Goal: Download file/media

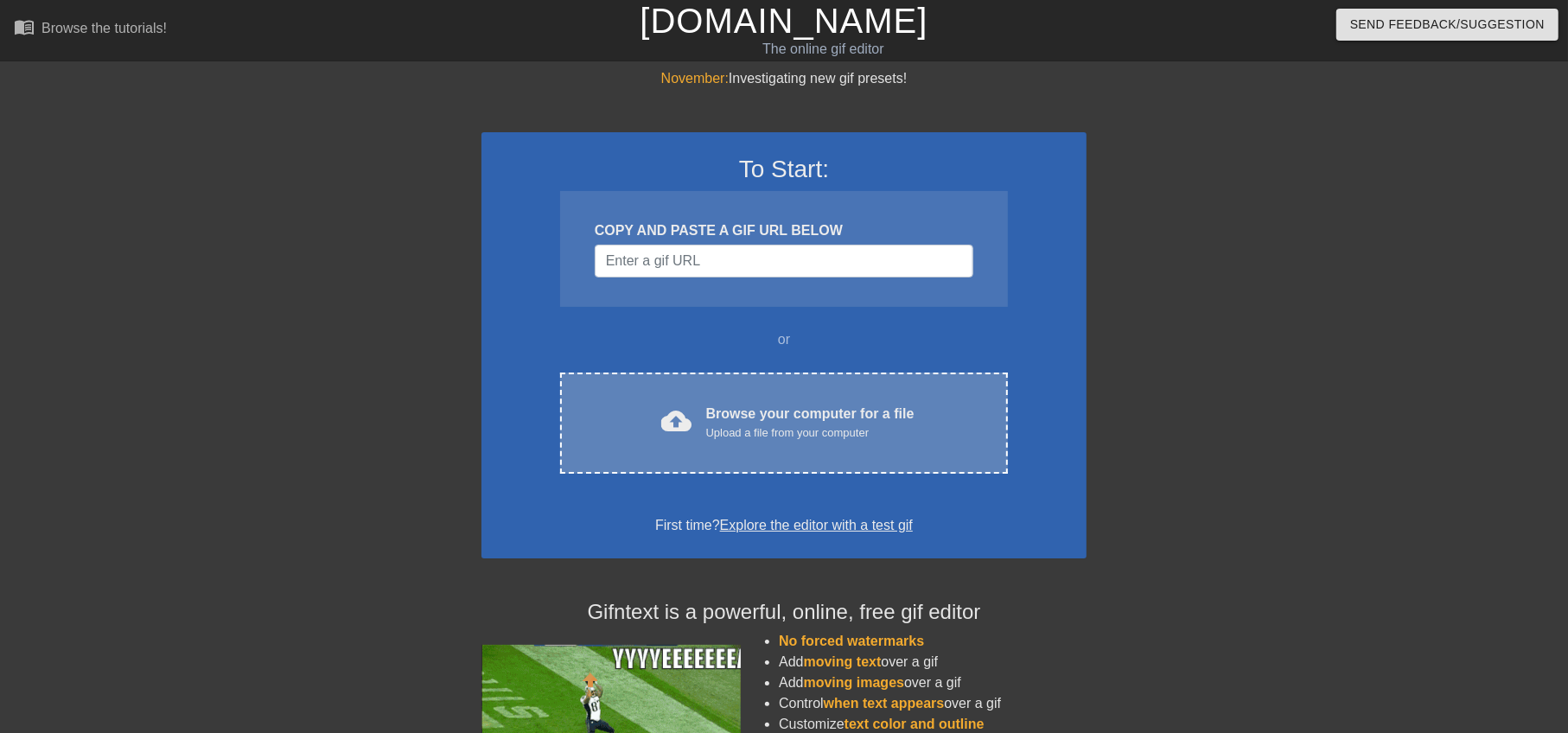
click at [847, 405] on div "Browse your computer for a file Upload a file from your computer" at bounding box center [810, 422] width 209 height 38
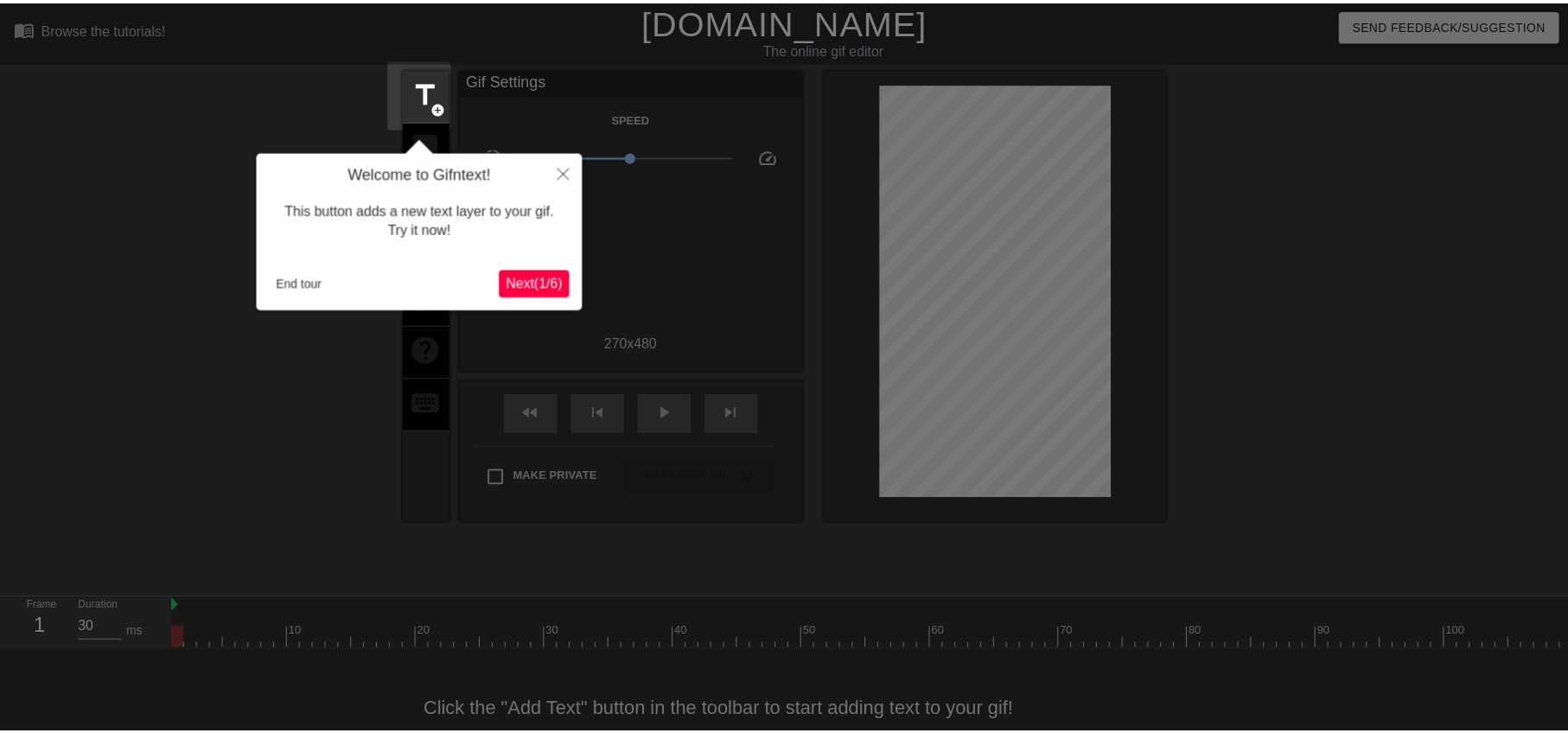
scroll to position [42, 0]
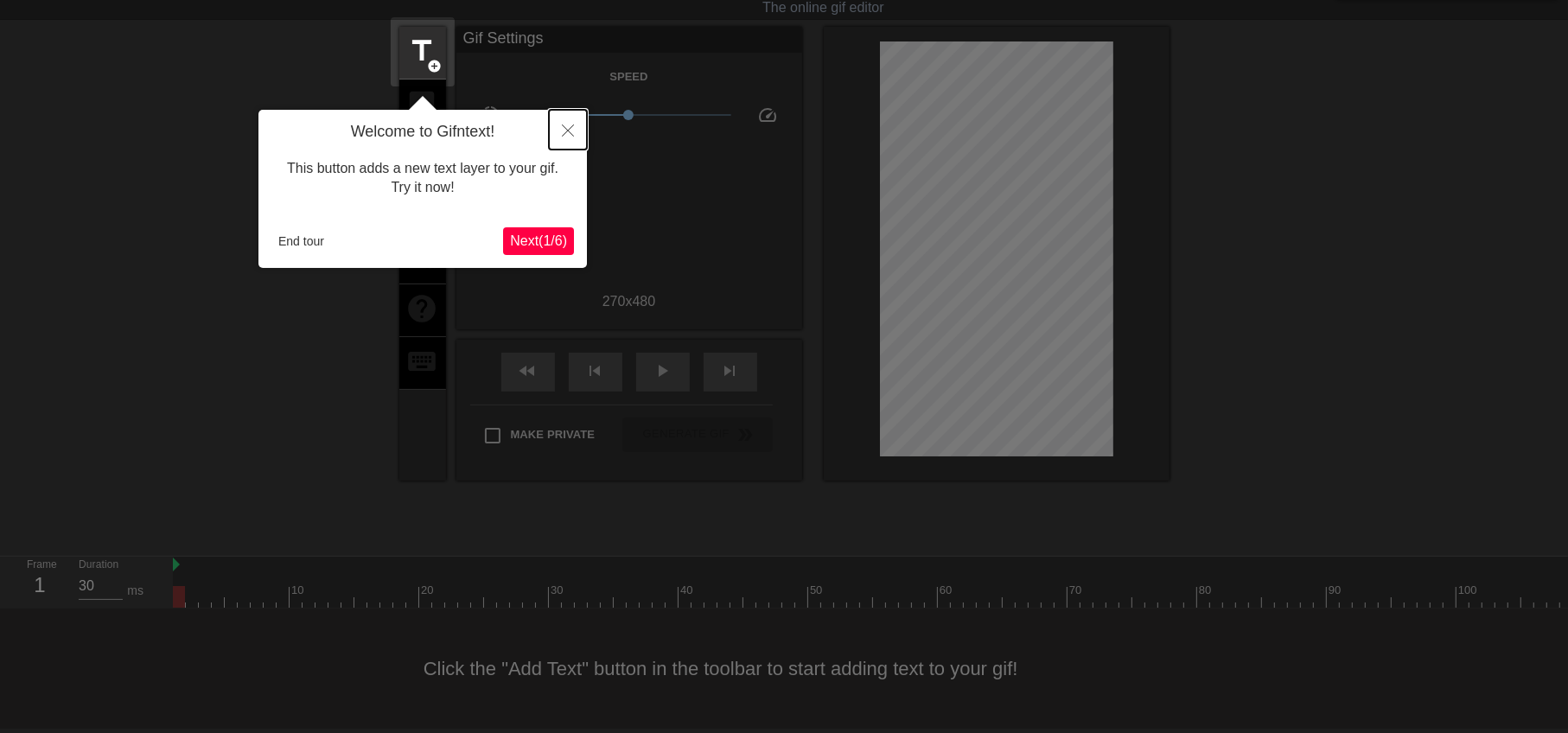
click at [564, 136] on button "Close" at bounding box center [568, 129] width 38 height 40
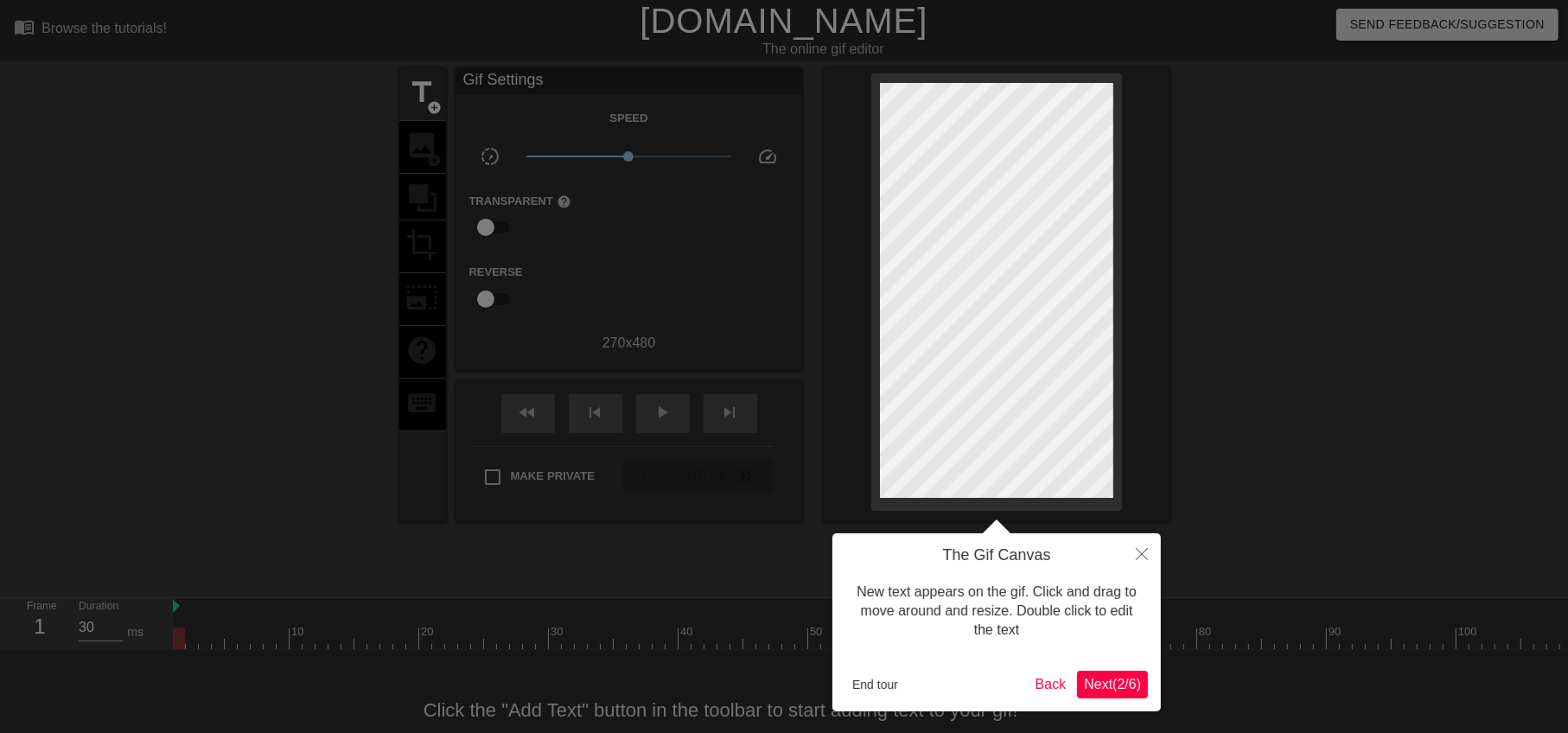
click at [1096, 690] on span "Next ( 2 / 6 )" at bounding box center [1112, 685] width 57 height 15
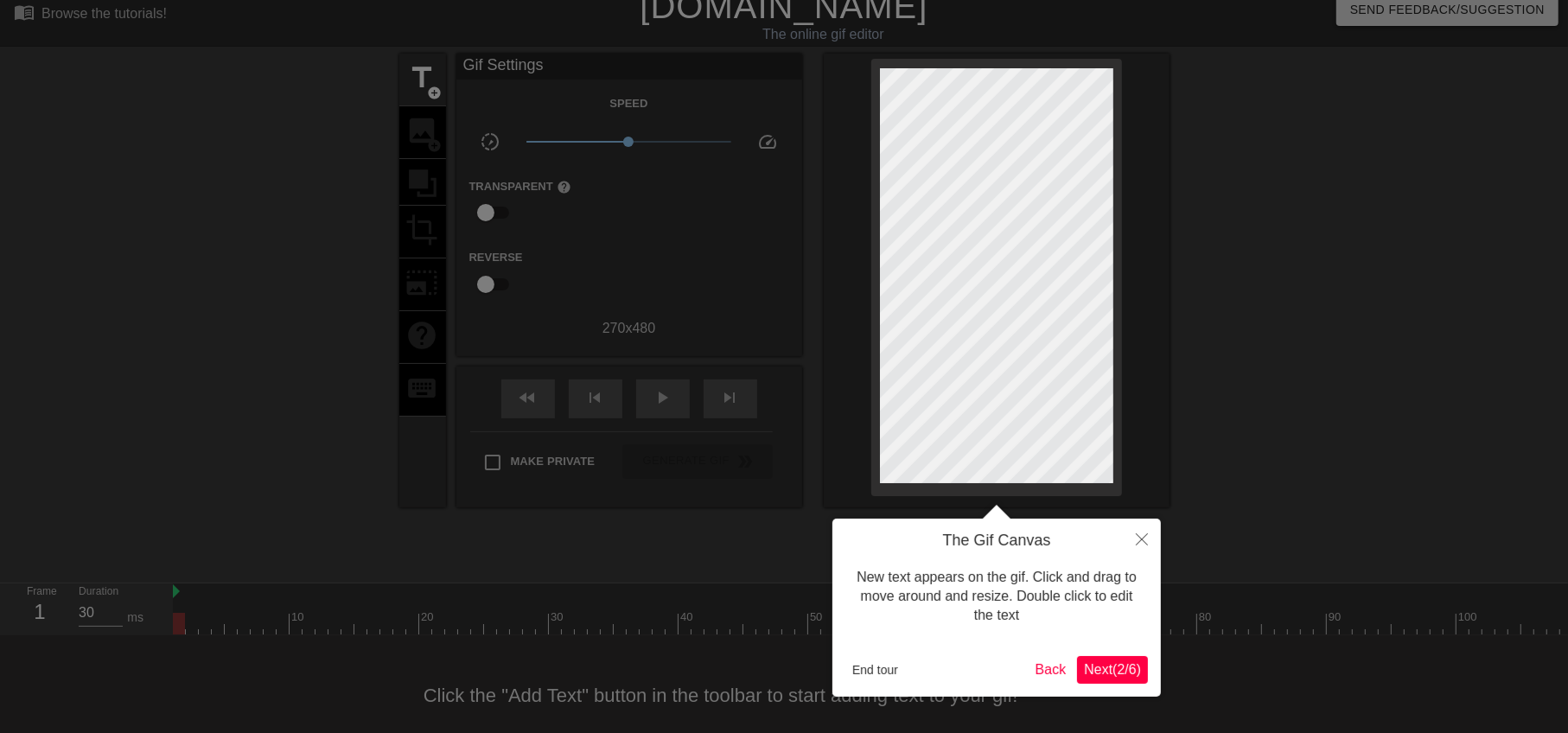
scroll to position [42, 0]
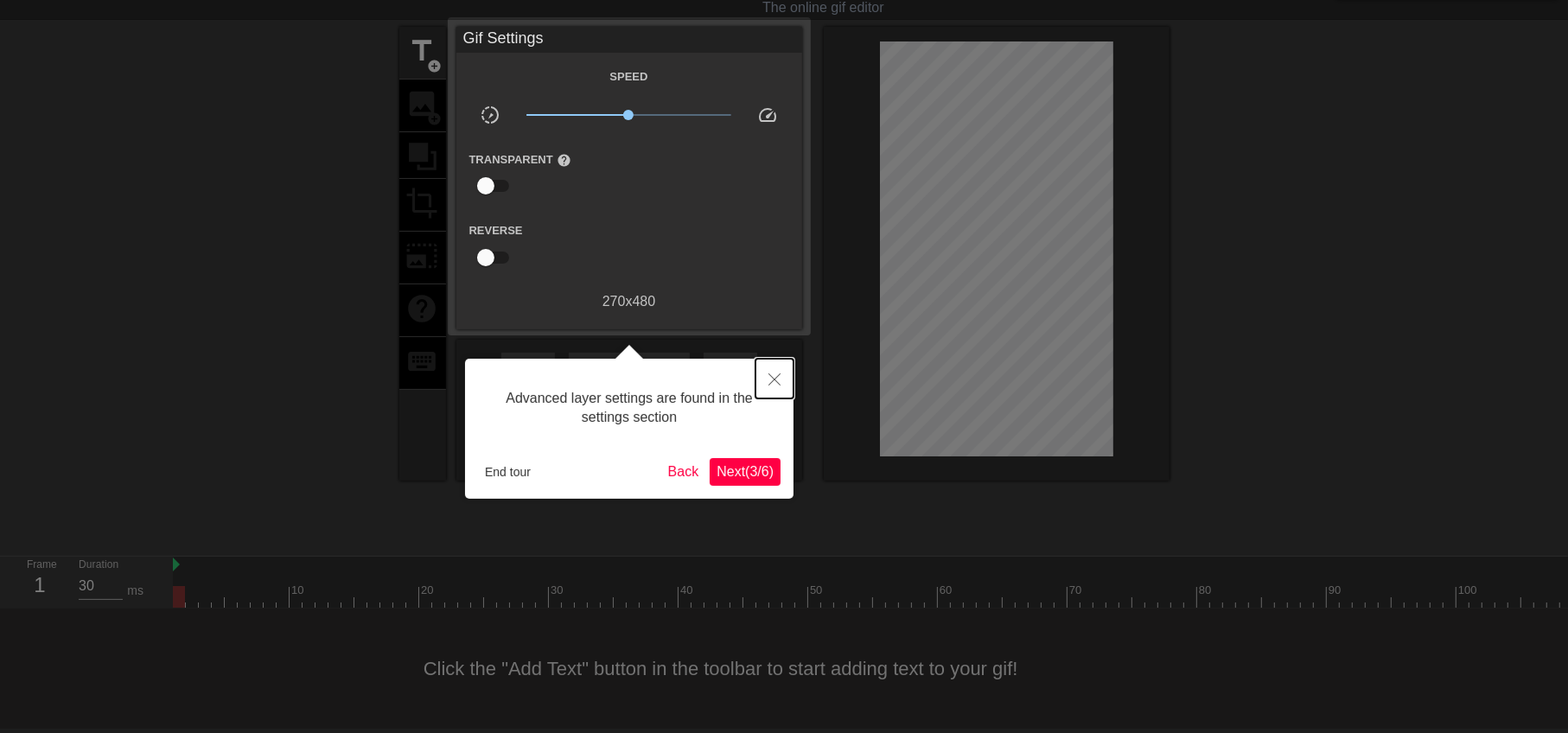
click at [778, 376] on icon "Close" at bounding box center [774, 379] width 12 height 12
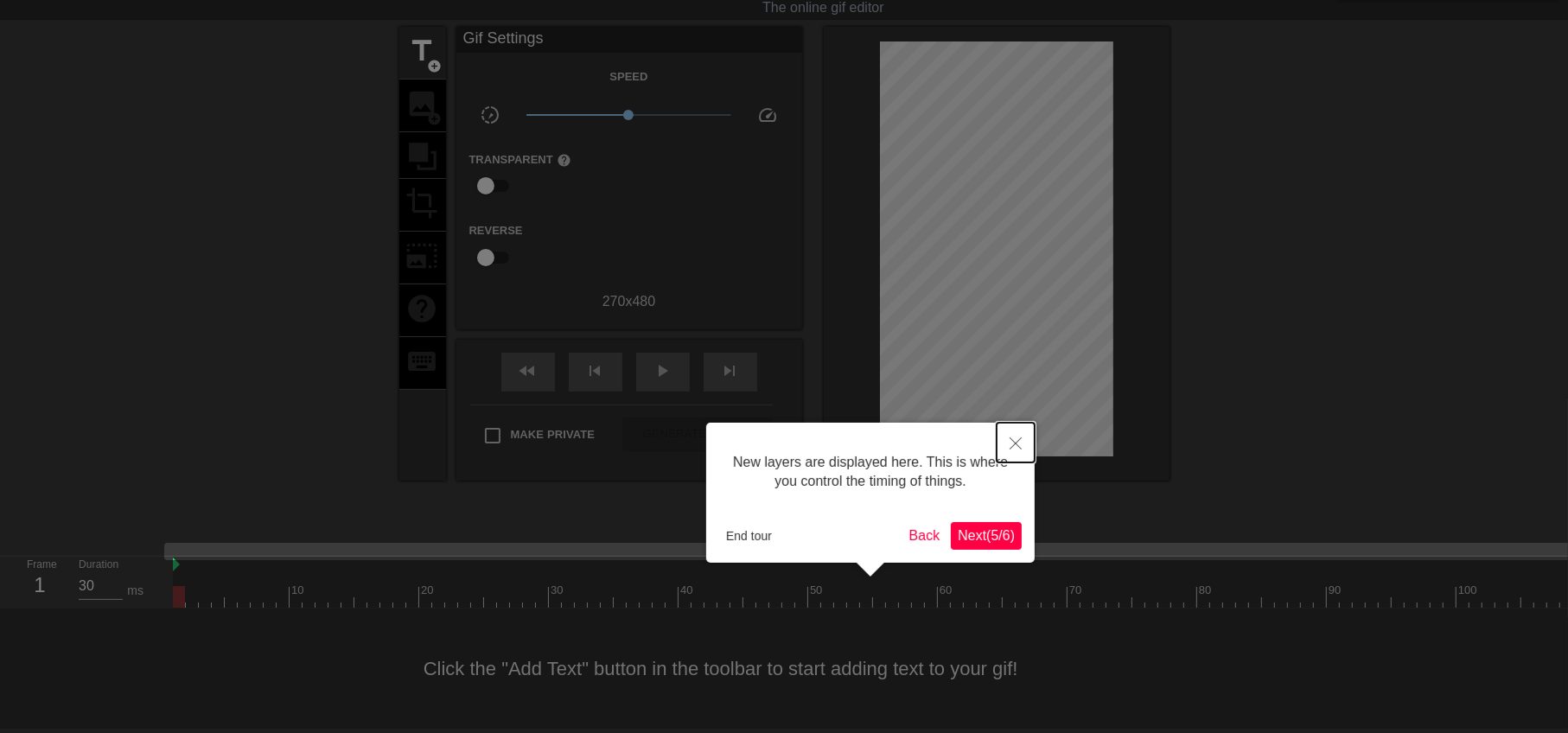
click at [1024, 438] on button "Close" at bounding box center [1015, 443] width 38 height 40
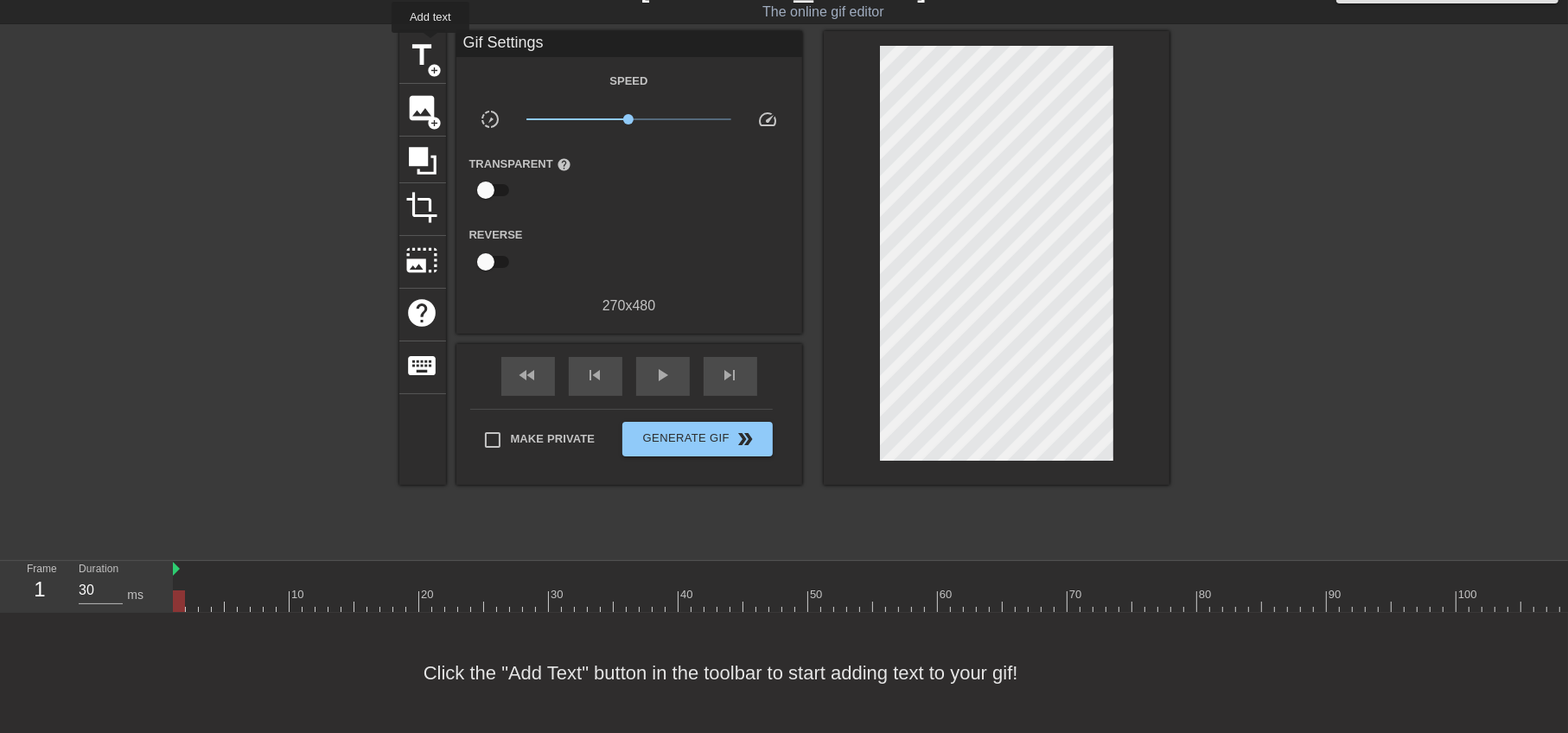
click at [431, 44] on span "title" at bounding box center [422, 55] width 32 height 32
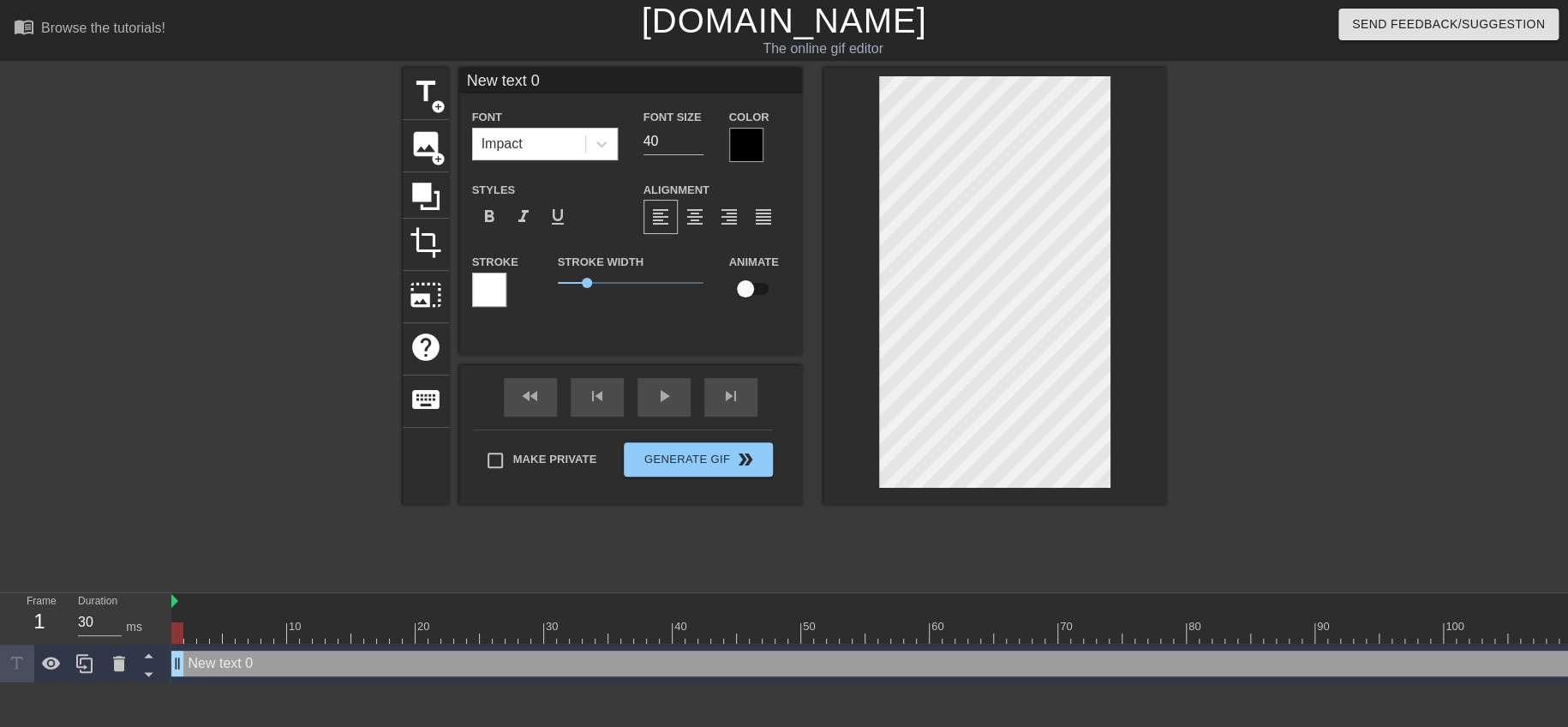
scroll to position [2, 2]
type input "text 0"
type textarea "text 0"
type input "text 0"
type textarea "text 0"
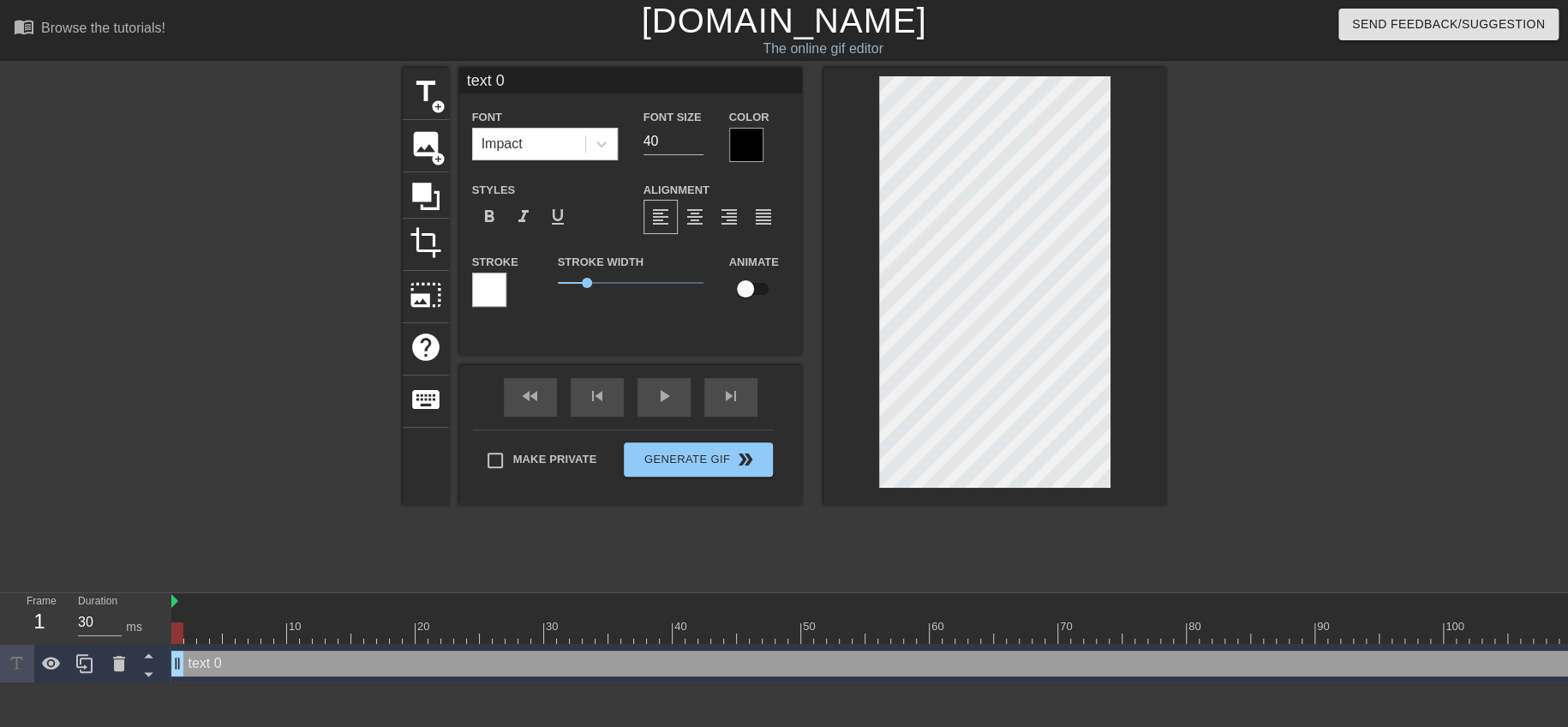
type input "ext 0"
type textarea "ext 0"
type input "xt 0"
type textarea "xt 0"
type input "t 0"
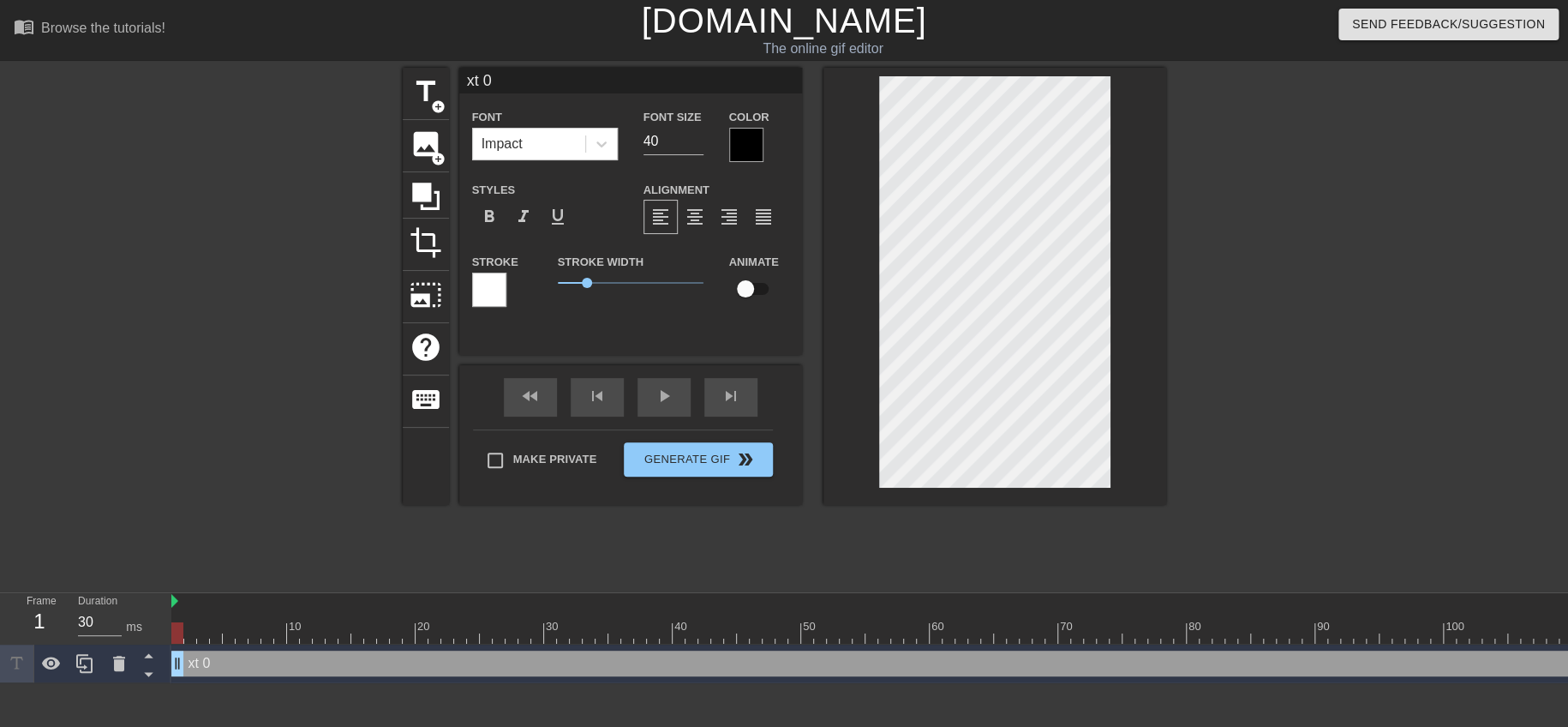
type textarea "t 0"
type input "0"
type textarea "0"
paste textarea "306"
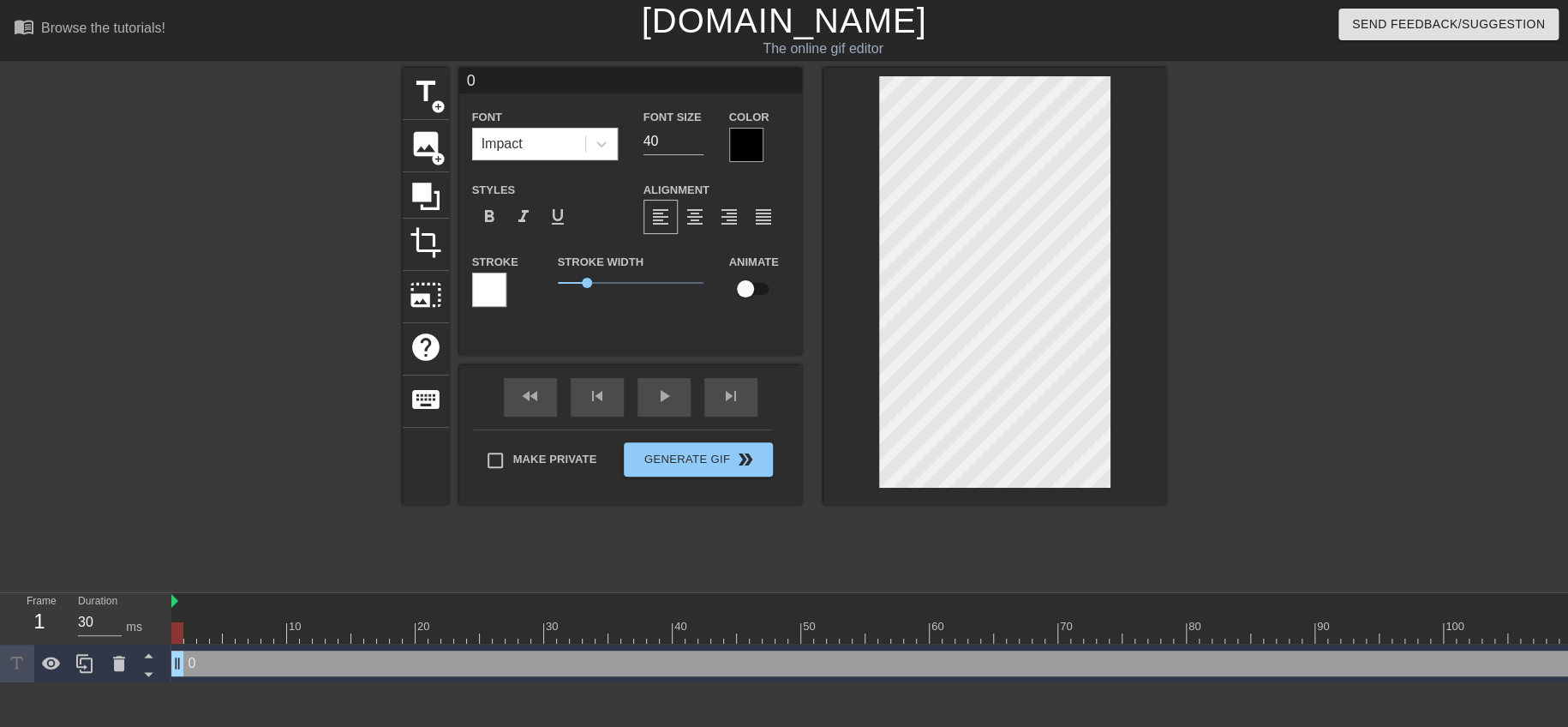
type input "306"
type textarea "306"
click at [754, 147] on div at bounding box center [746, 144] width 34 height 34
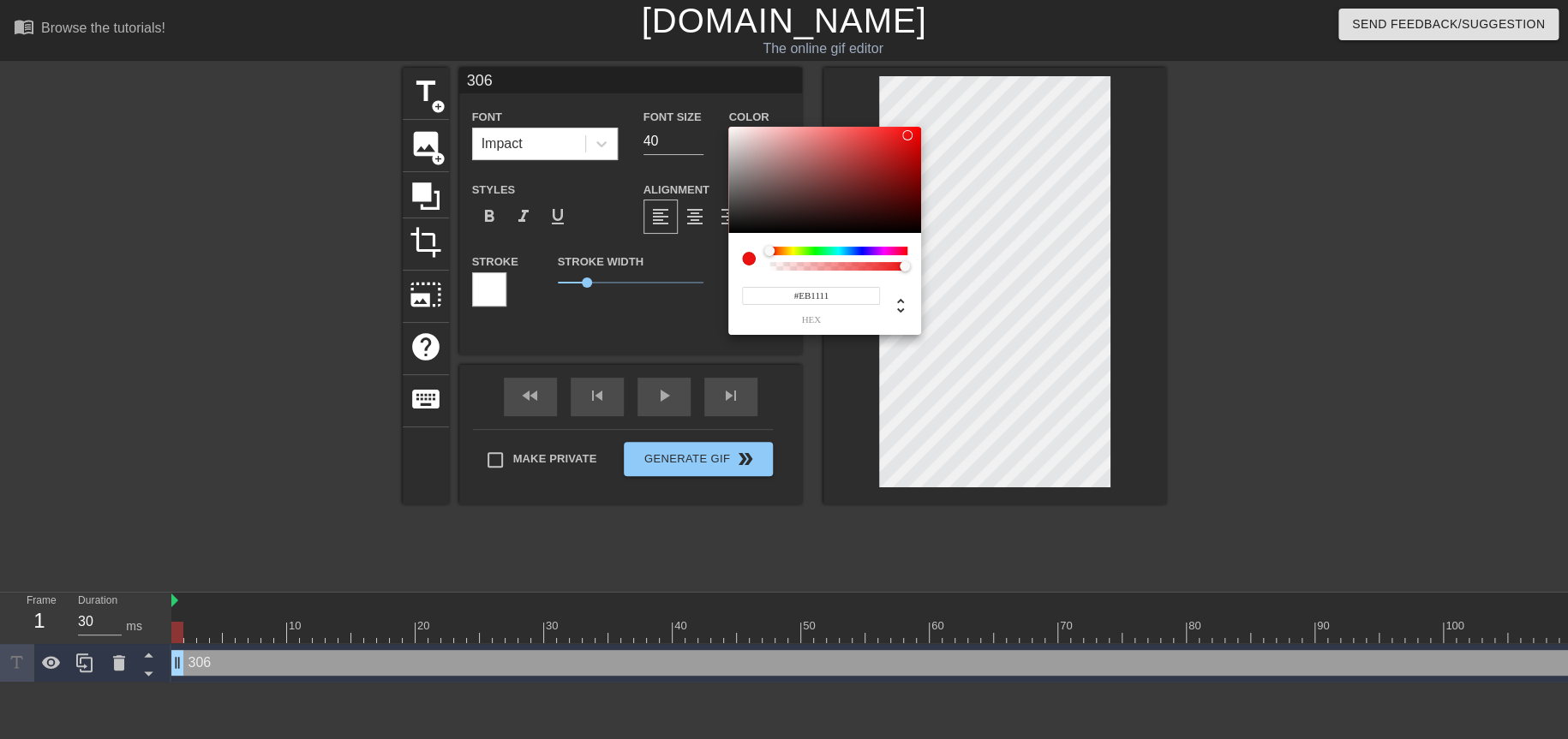
type input "#ED1111"
click at [908, 134] on div at bounding box center [825, 180] width 193 height 107
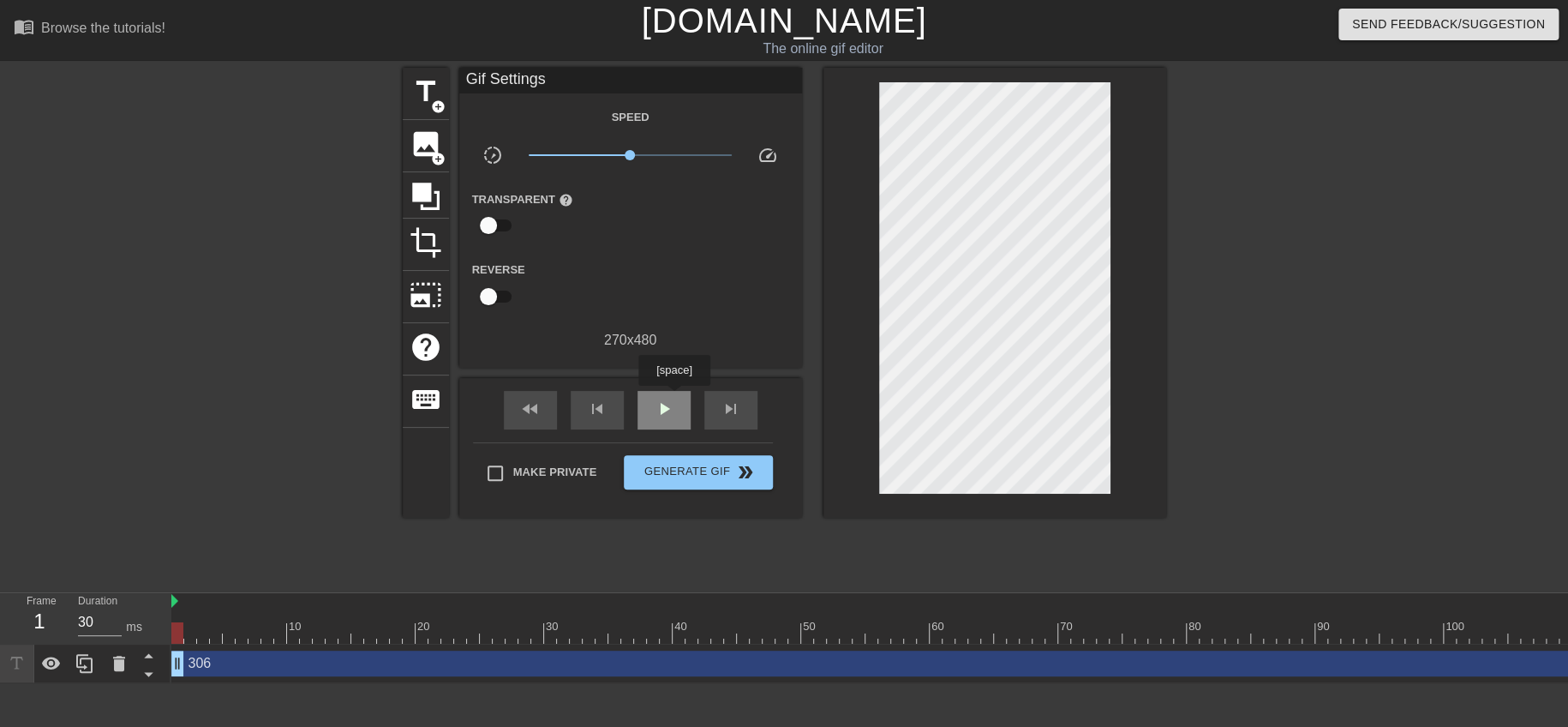
click at [673, 397] on div "play_arrow" at bounding box center [664, 410] width 53 height 39
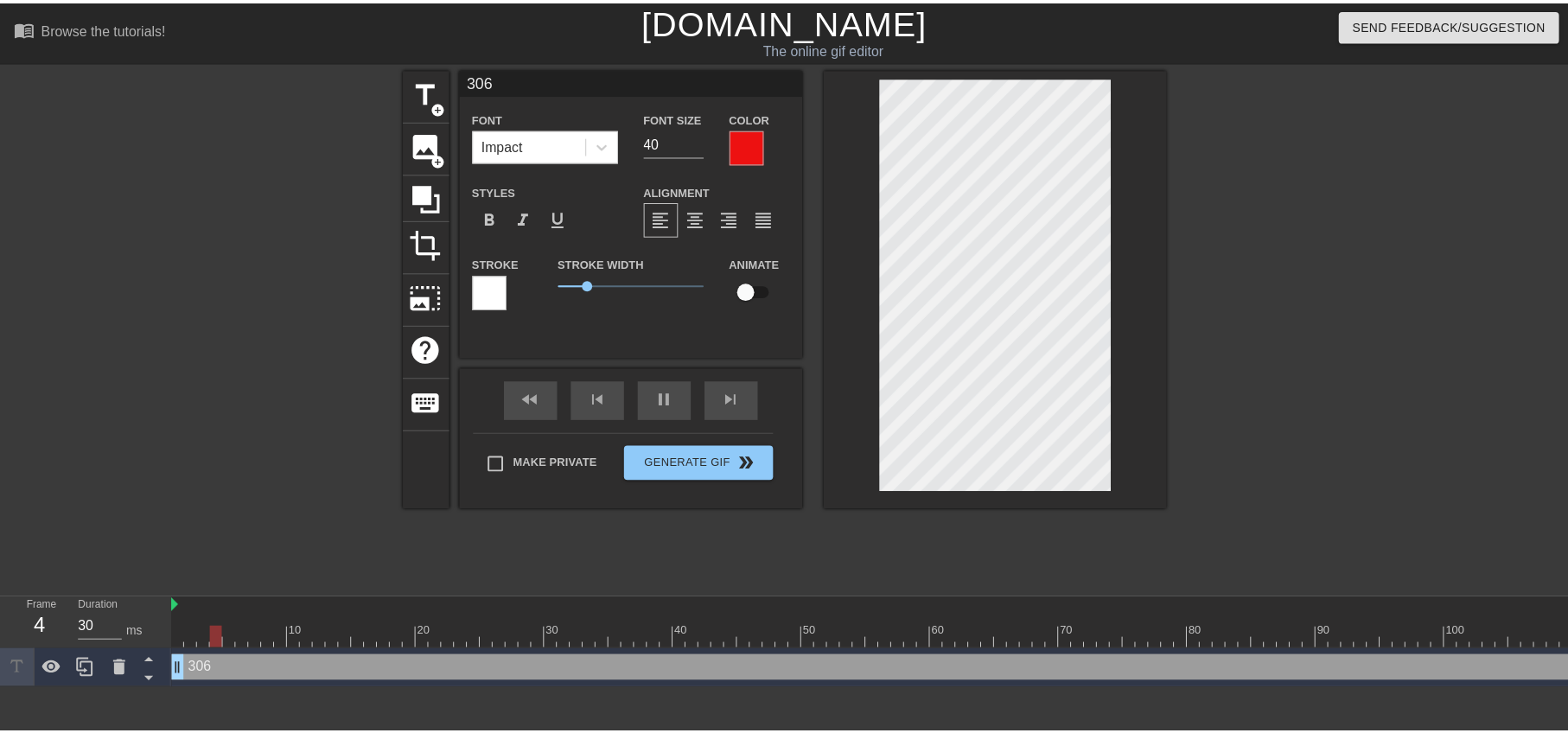
scroll to position [2, 1]
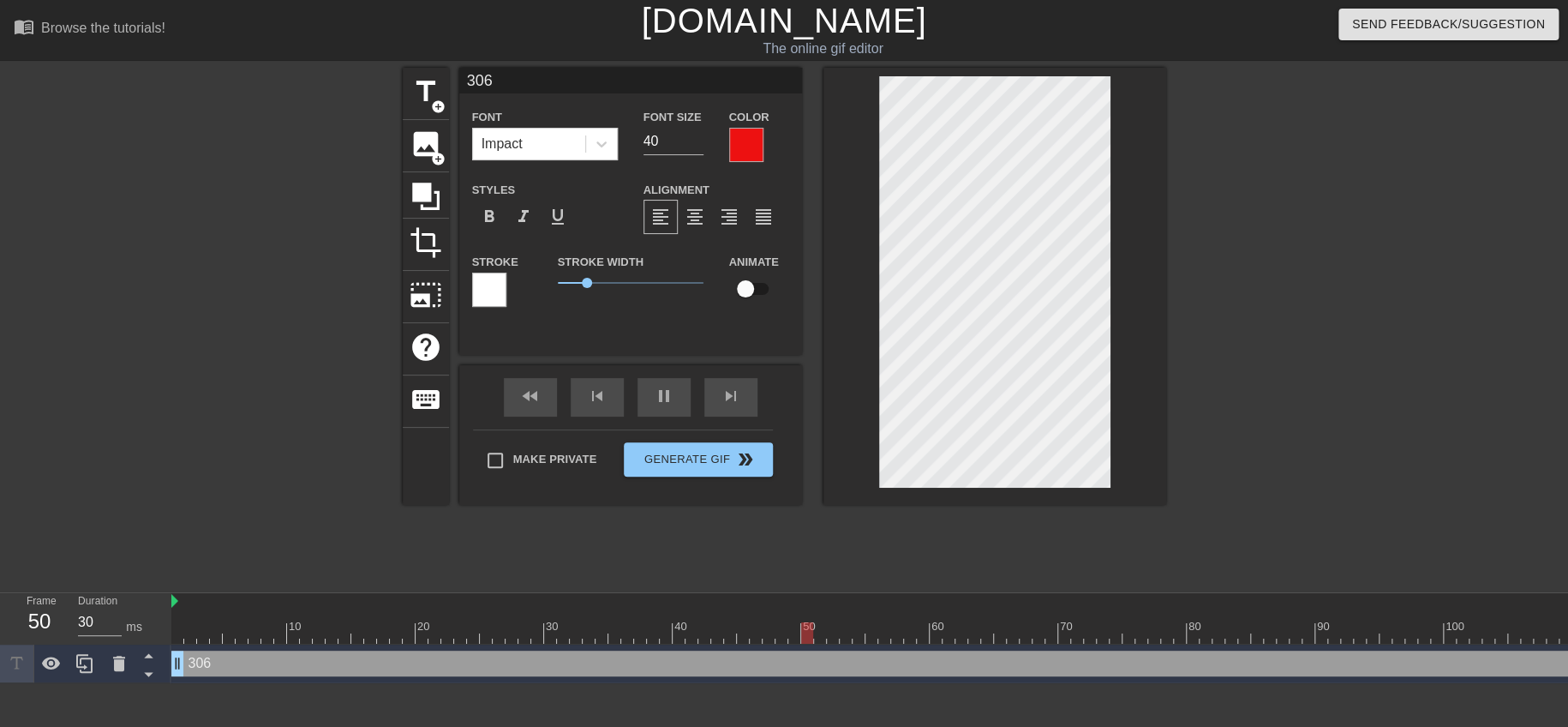
click at [874, 364] on div at bounding box center [994, 286] width 343 height 437
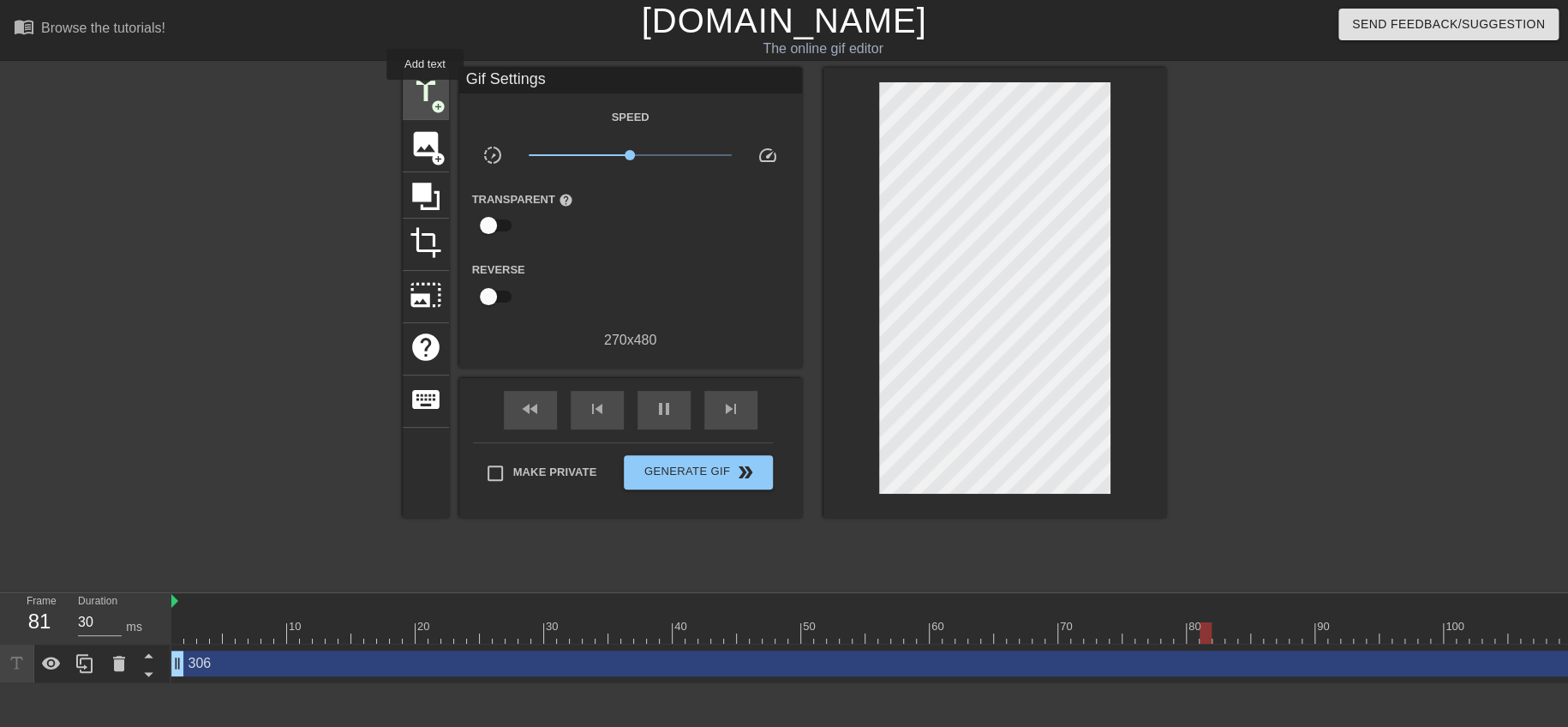
click at [425, 92] on span "title" at bounding box center [425, 91] width 32 height 32
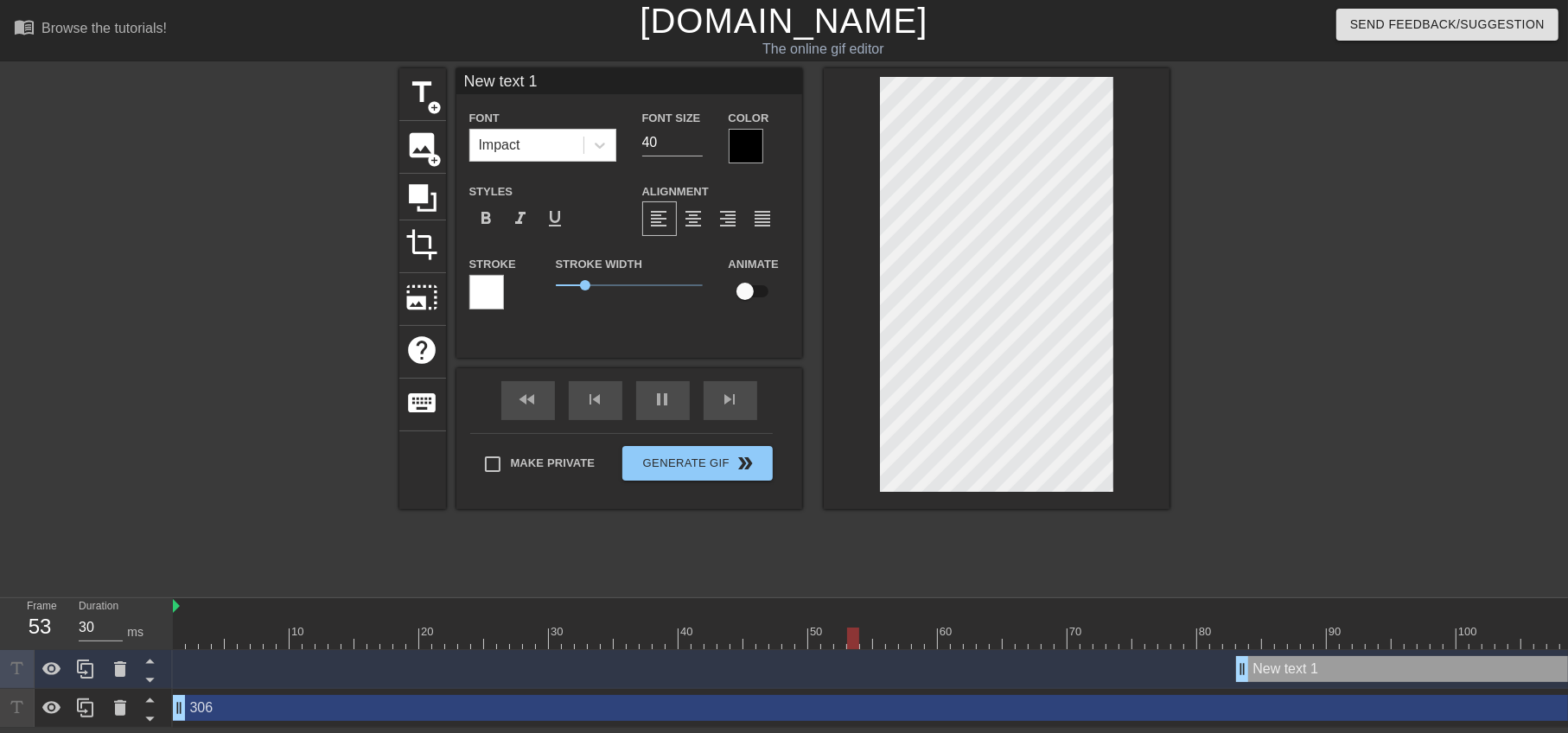
click at [742, 152] on div at bounding box center [745, 146] width 34 height 34
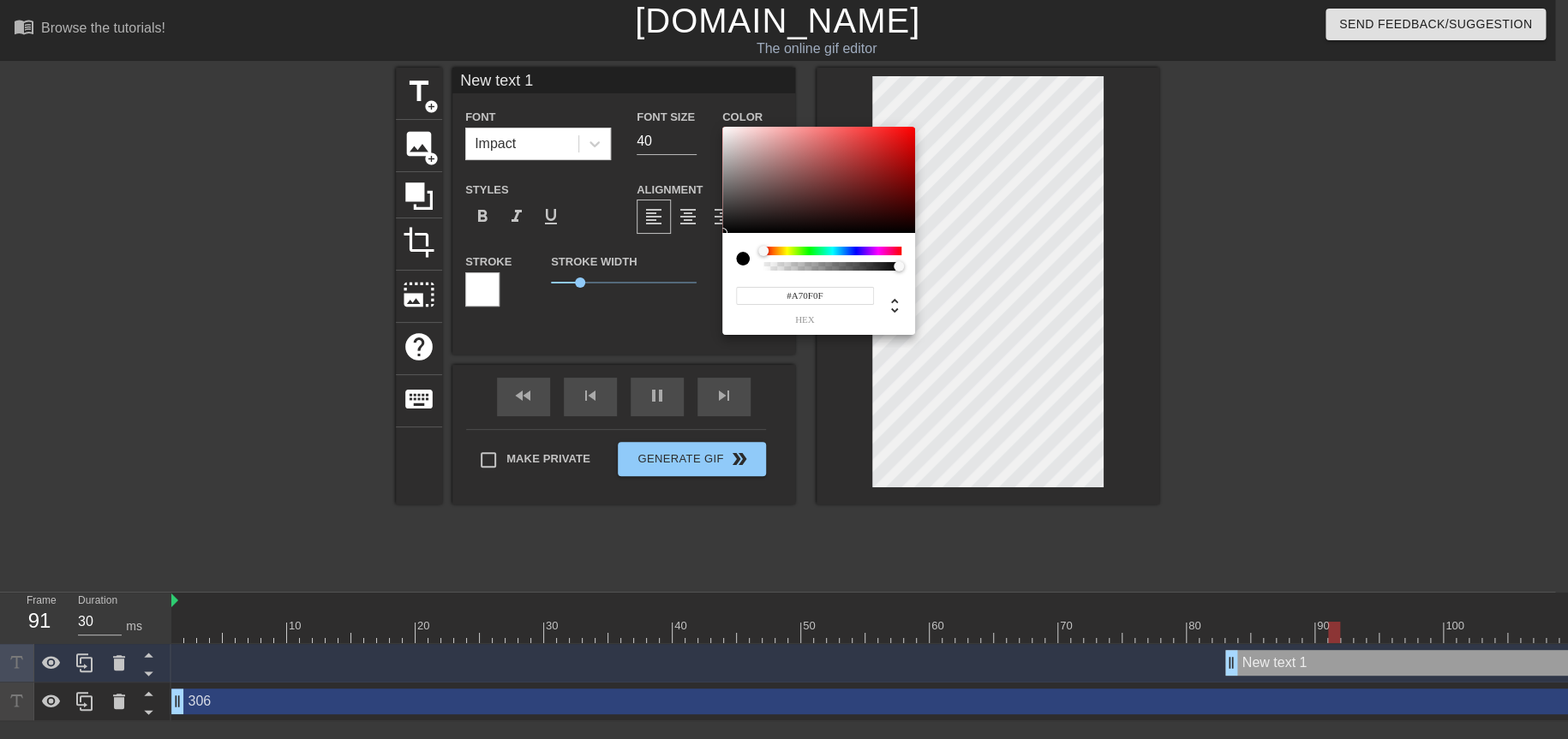
type input "#A91010"
click at [898, 163] on div at bounding box center [818, 180] width 193 height 107
click at [898, 163] on div at bounding box center [897, 162] width 10 height 10
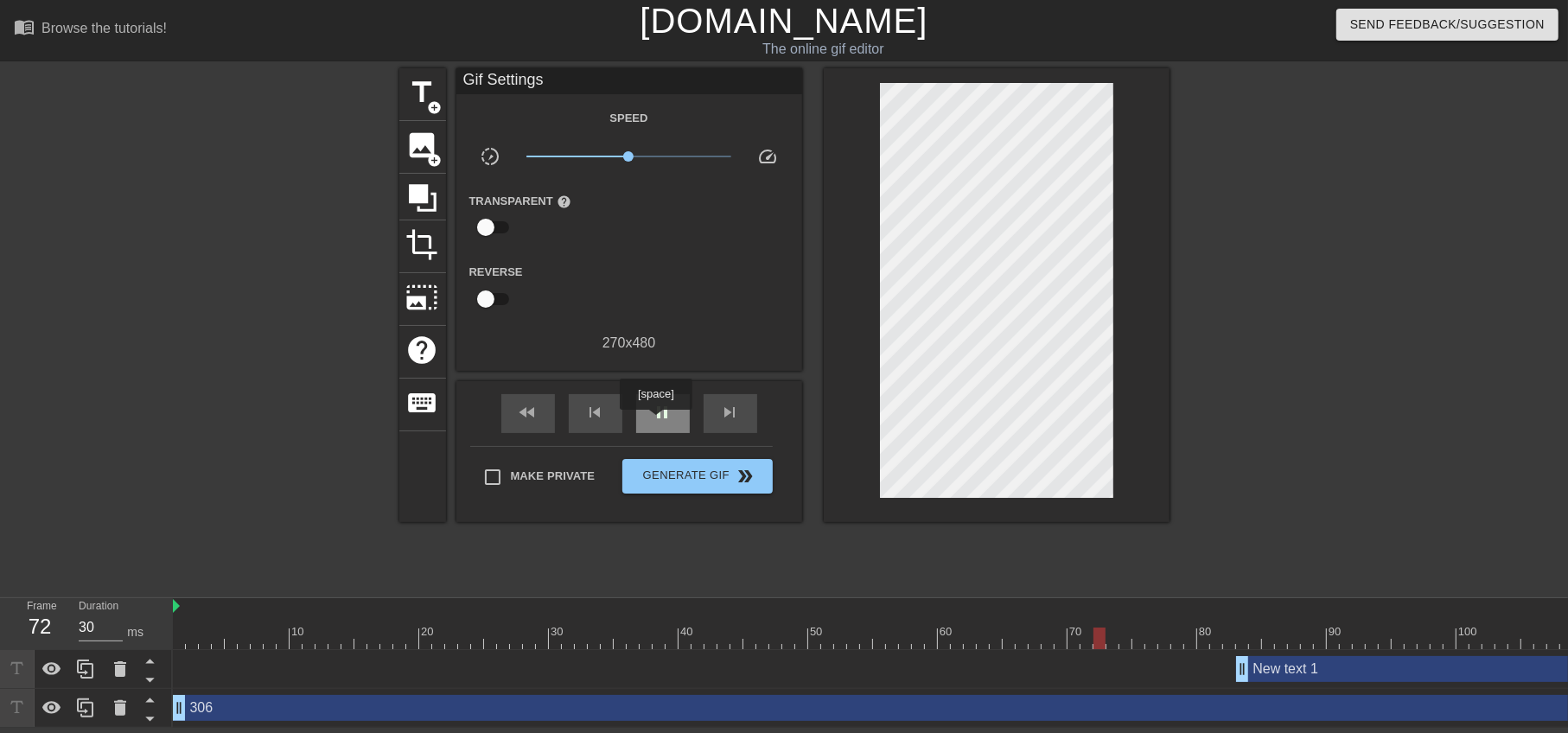
click at [665, 421] on div "pause" at bounding box center [663, 414] width 54 height 39
click at [114, 664] on icon at bounding box center [120, 669] width 20 height 20
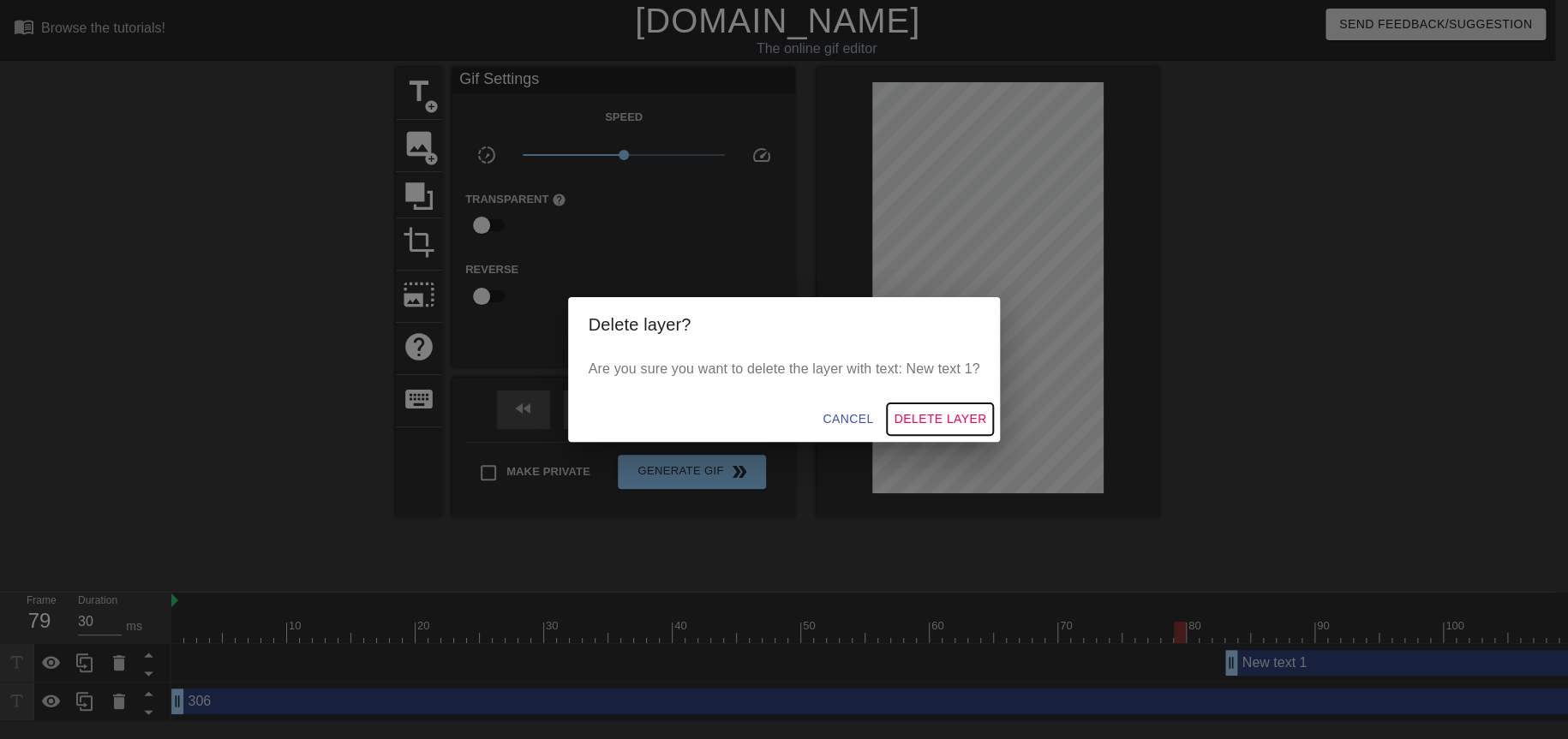
click at [928, 425] on span "Delete Layer" at bounding box center [940, 418] width 93 height 21
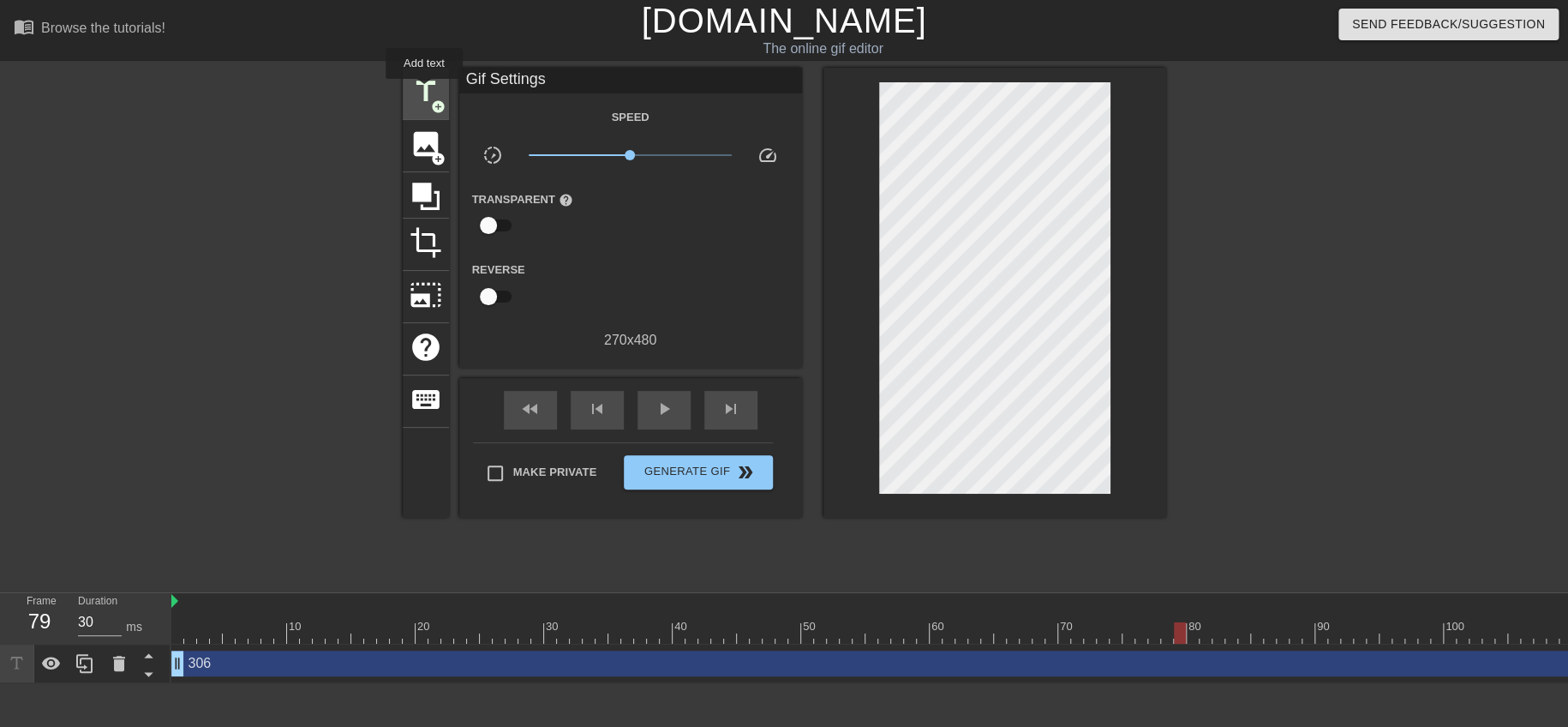
click at [423, 90] on span "title" at bounding box center [425, 91] width 32 height 32
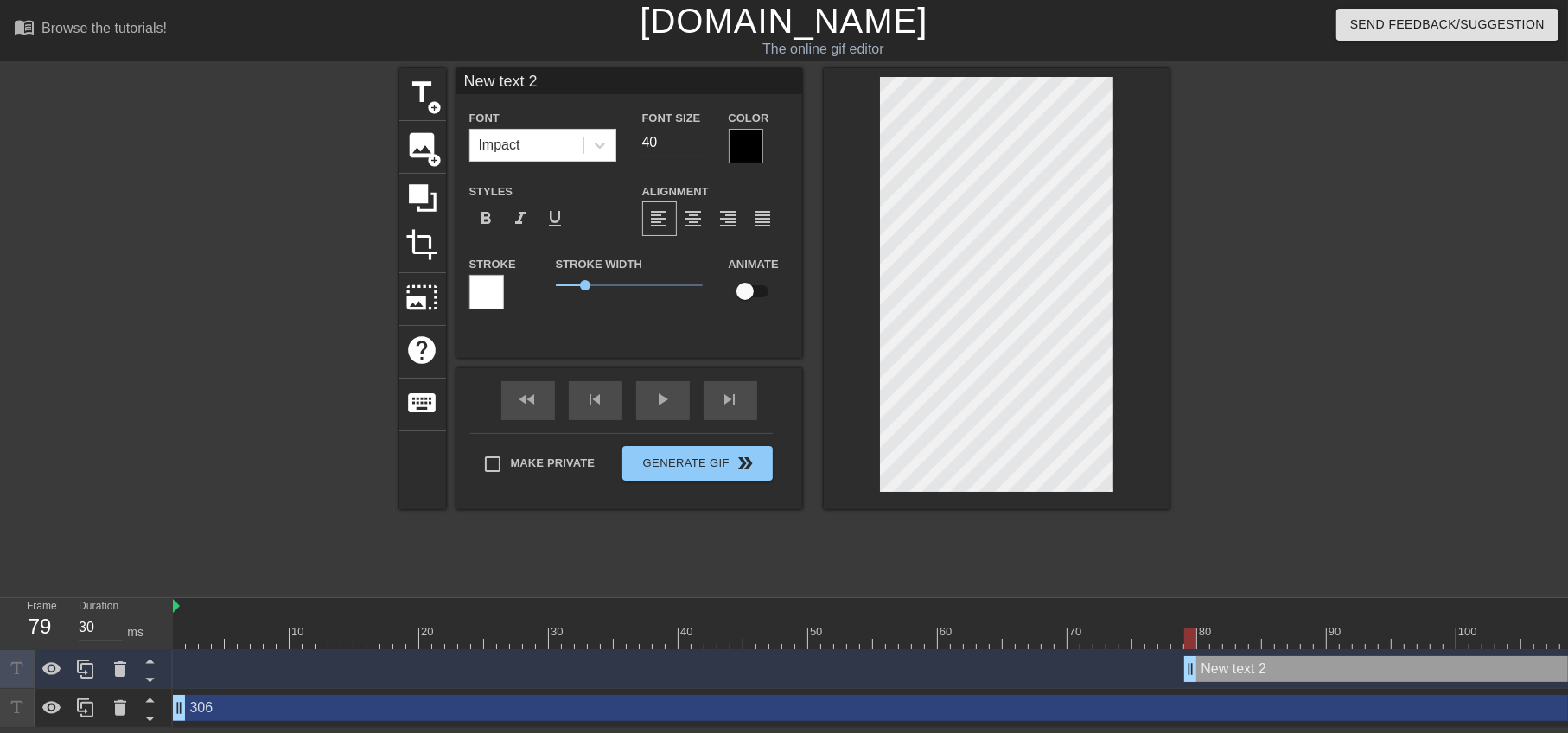
click at [748, 147] on div at bounding box center [745, 146] width 34 height 34
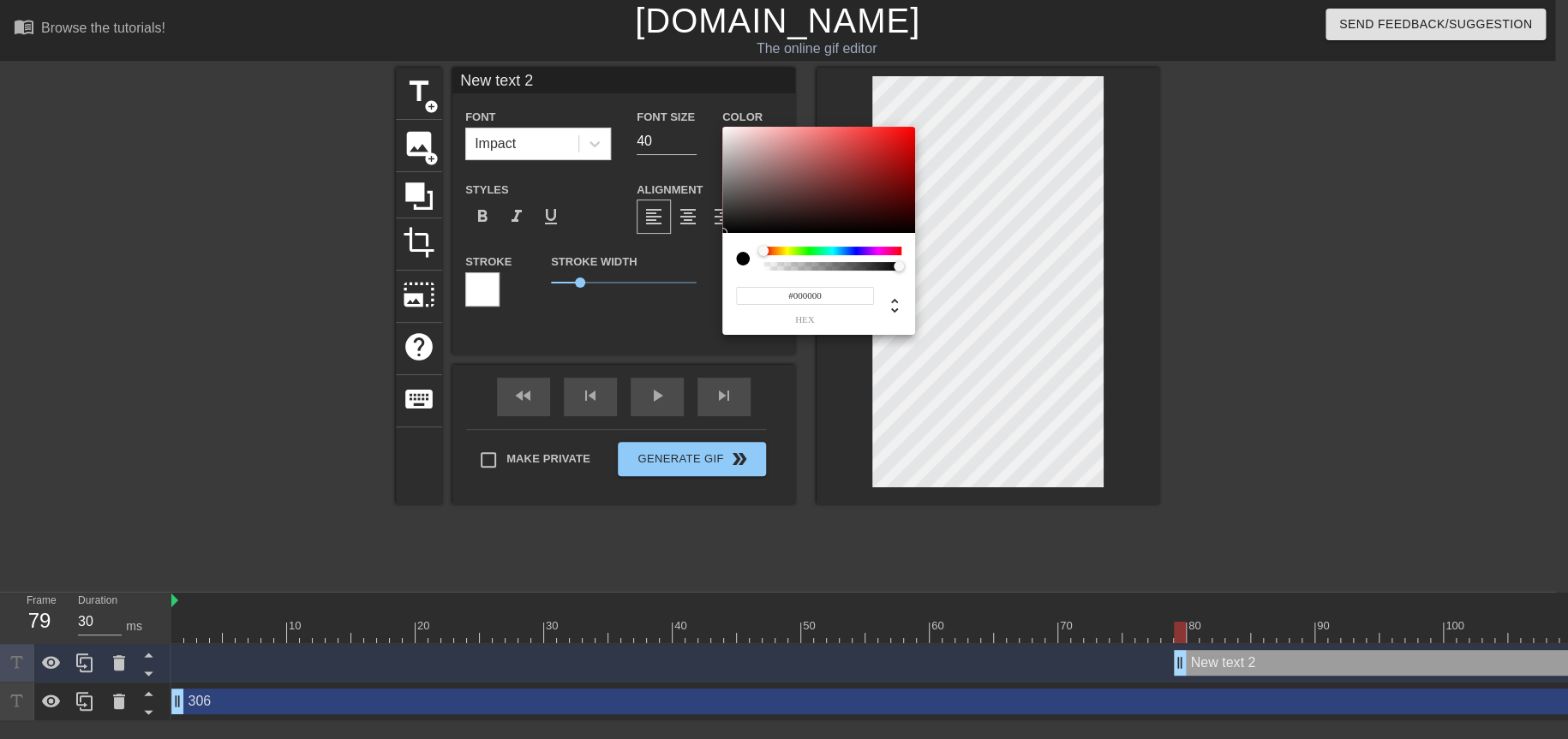
type input "#DF1414"
click at [898, 141] on div at bounding box center [818, 180] width 193 height 107
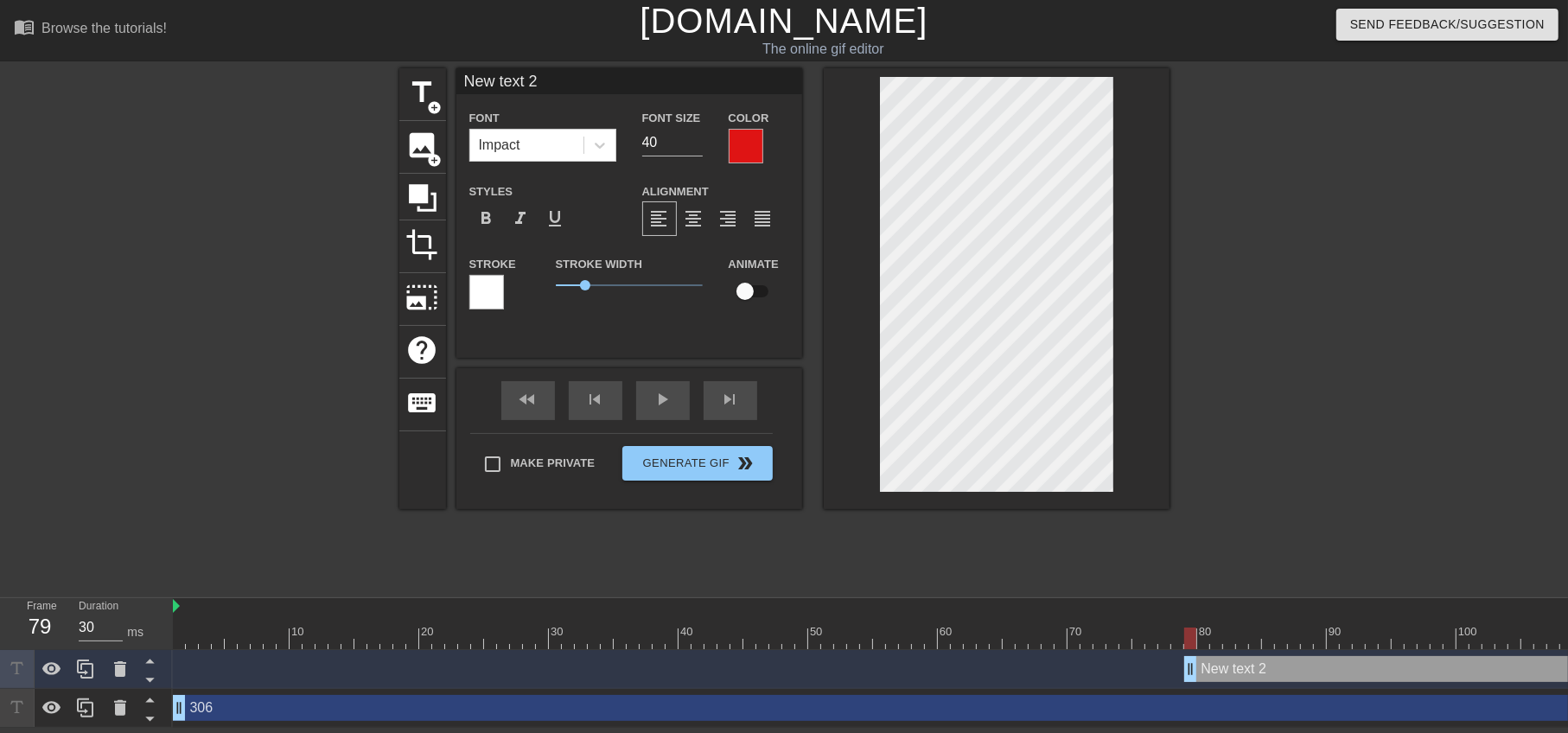
type input "306 text 2"
type textarea "306 text 2"
type input "306text 2"
type textarea "306text 2"
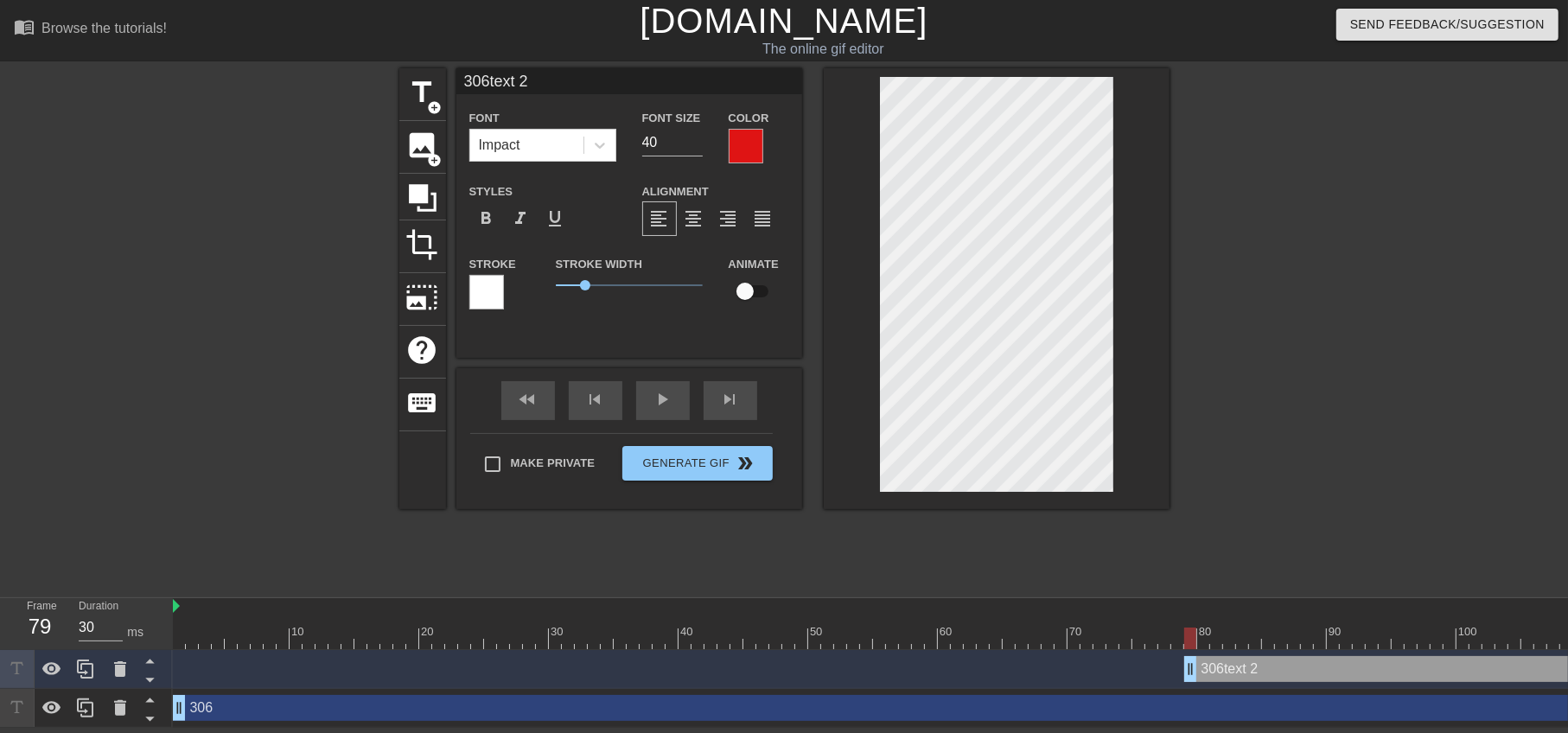
type input "306ext 2"
type textarea "306ext 2"
type input "306xt 2"
type textarea "306xt 2"
type input "306t 2"
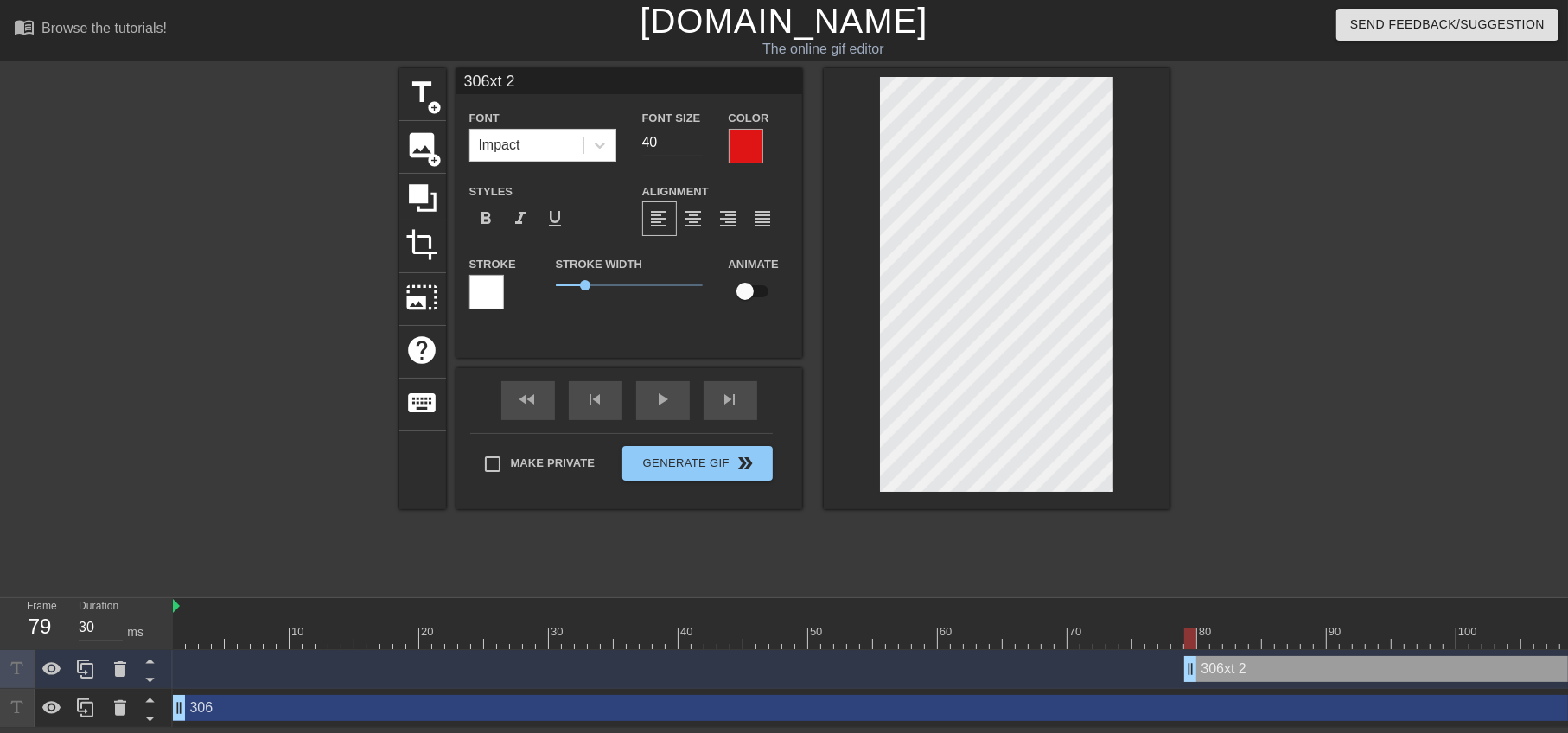
type textarea "306t 2"
type input "306 2"
type textarea "306 2"
type input "3062"
type textarea "3062"
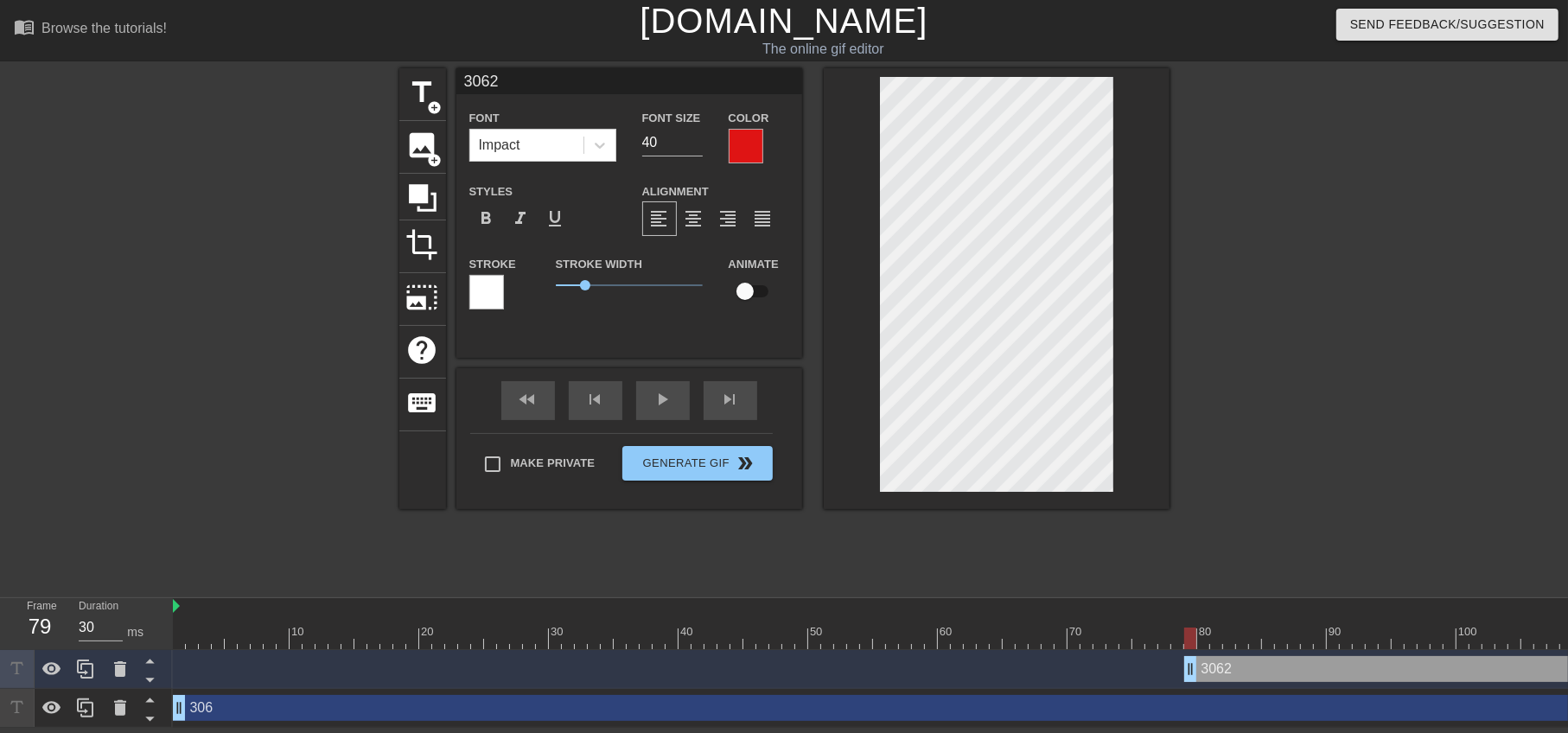
type input "306"
type textarea "306"
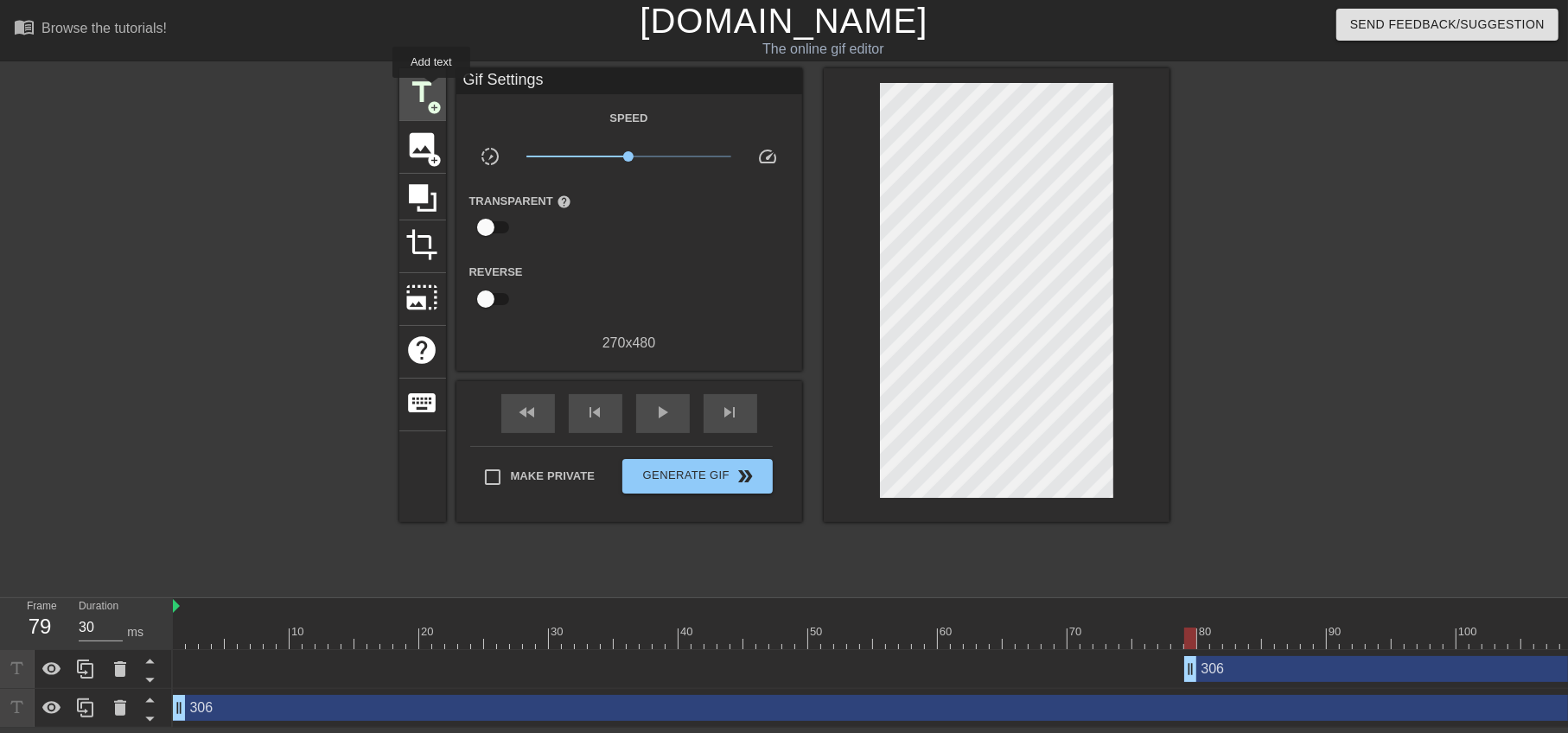
click at [431, 90] on span "title" at bounding box center [422, 92] width 32 height 32
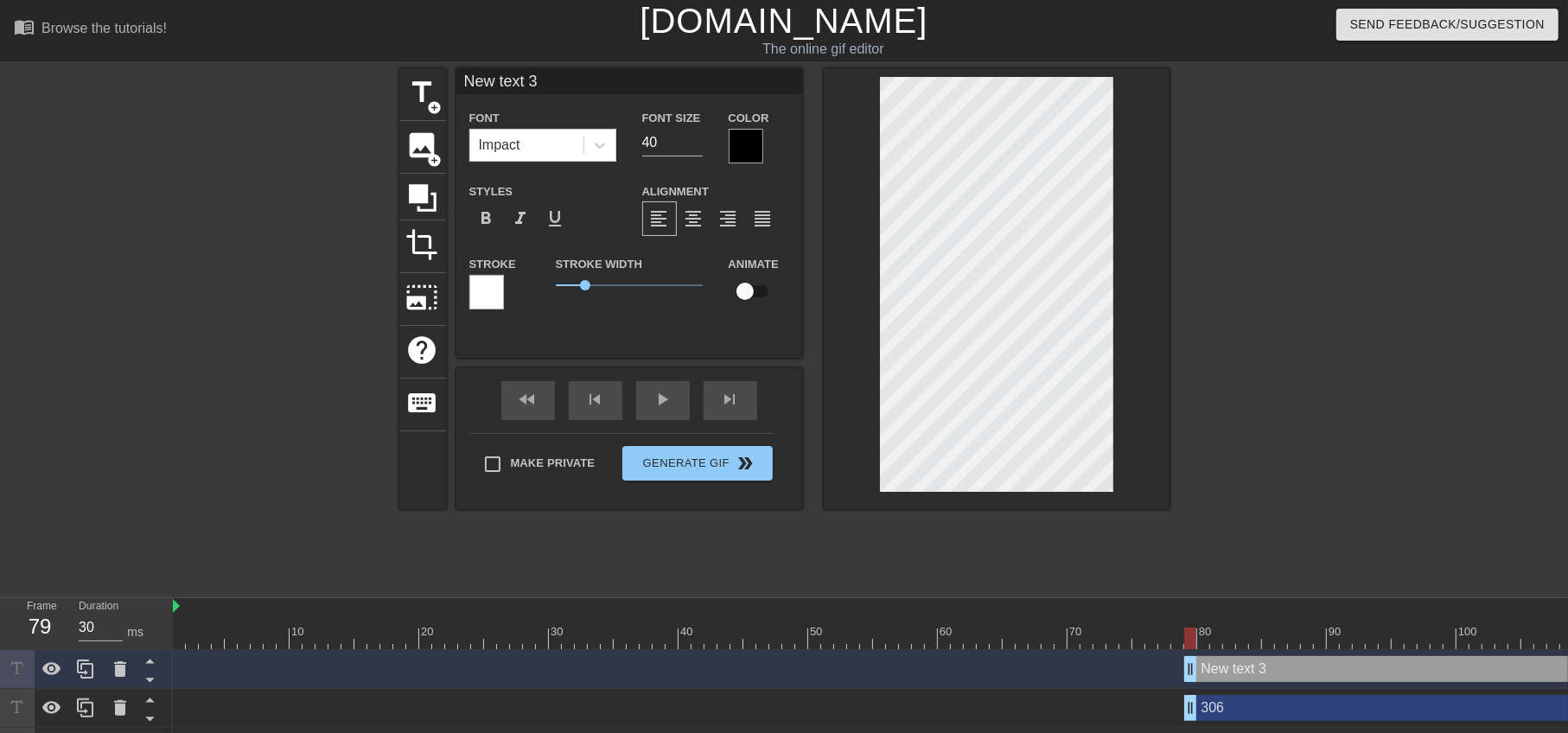
click at [757, 137] on div at bounding box center [745, 146] width 34 height 34
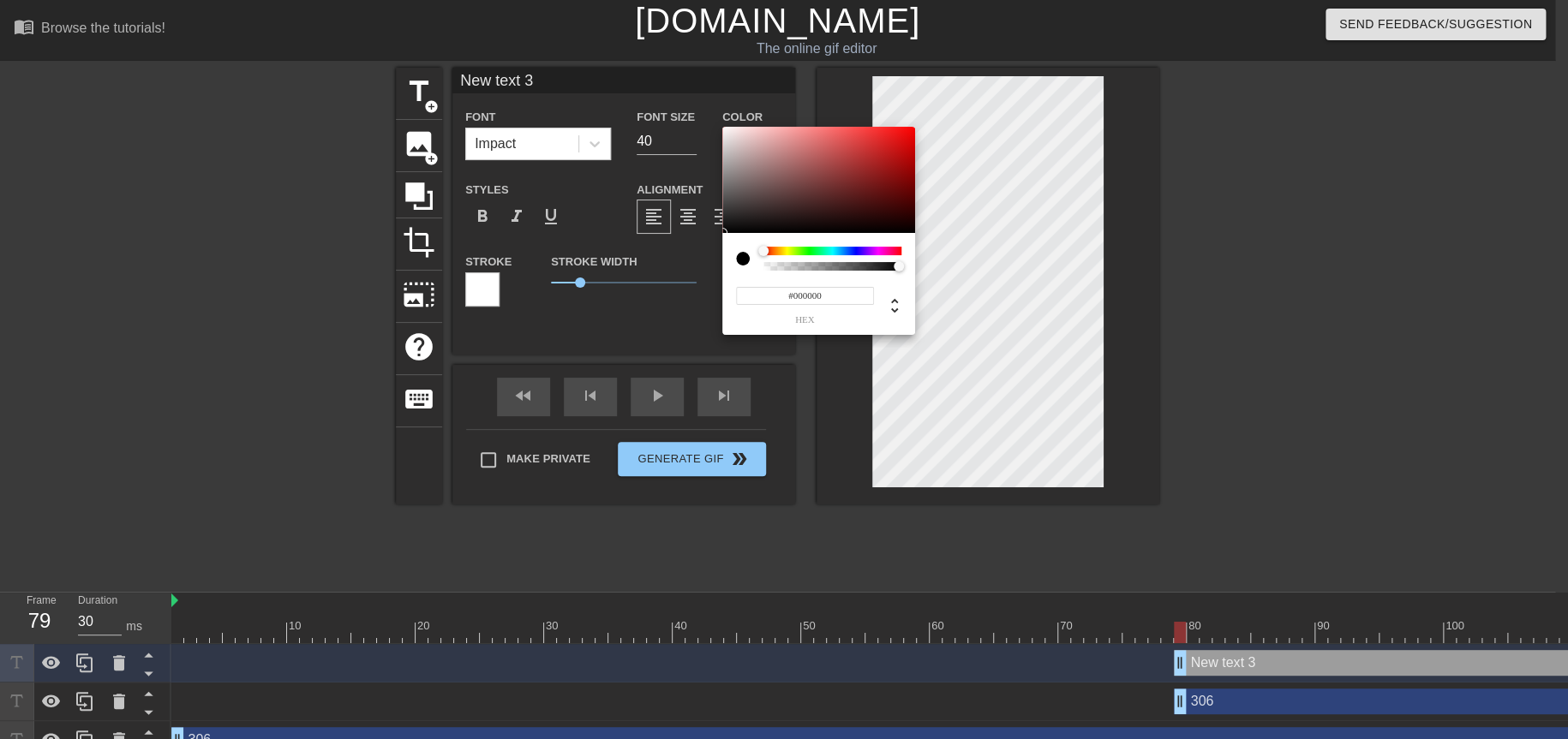
type input "#F11818"
click at [896, 132] on div at bounding box center [818, 180] width 193 height 107
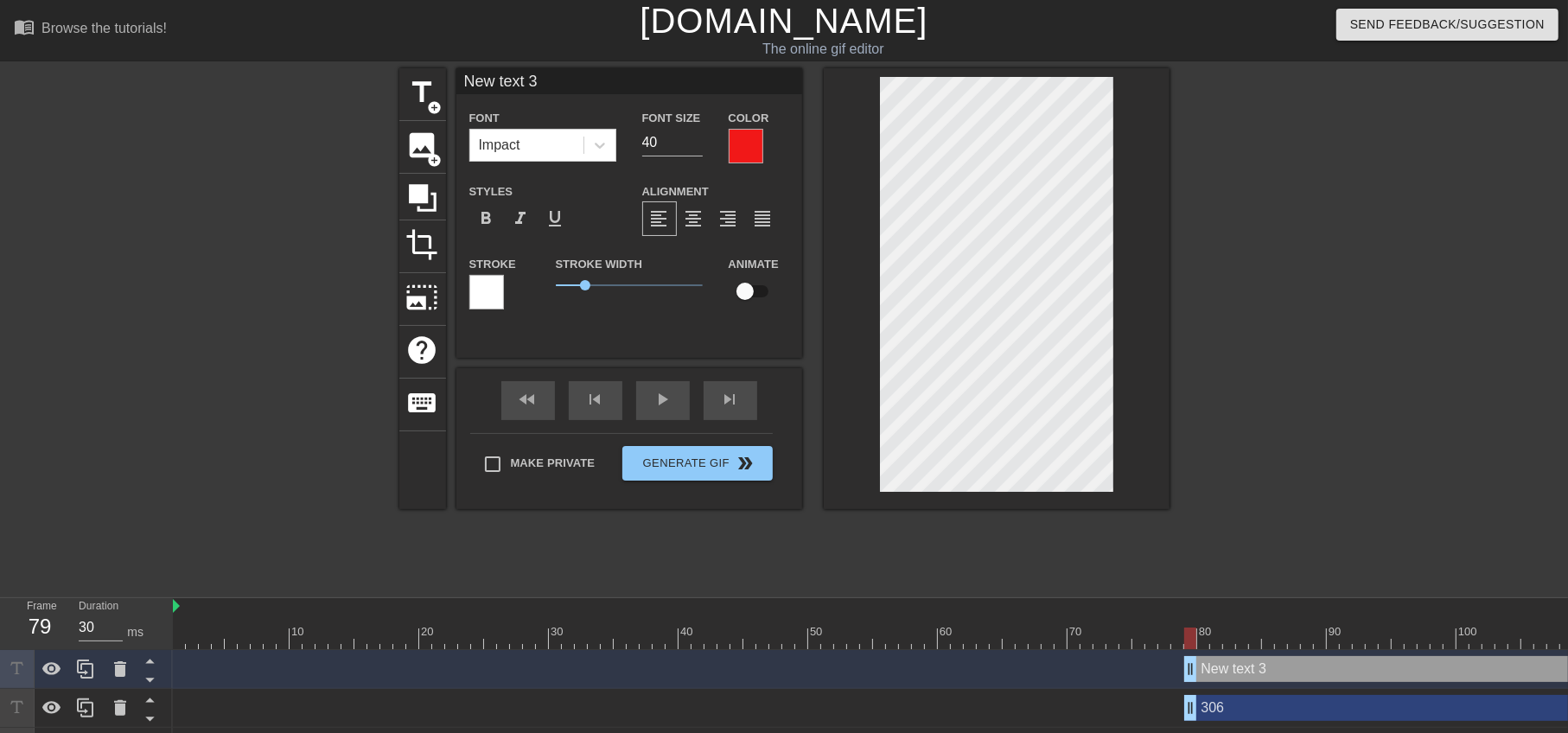
drag, startPoint x: 984, startPoint y: 281, endPoint x: 1132, endPoint y: 294, distance: 148.6
click at [1132, 294] on div at bounding box center [996, 289] width 346 height 441
paste textarea "306"
type input "Ne306"
type textarea "Ne306"
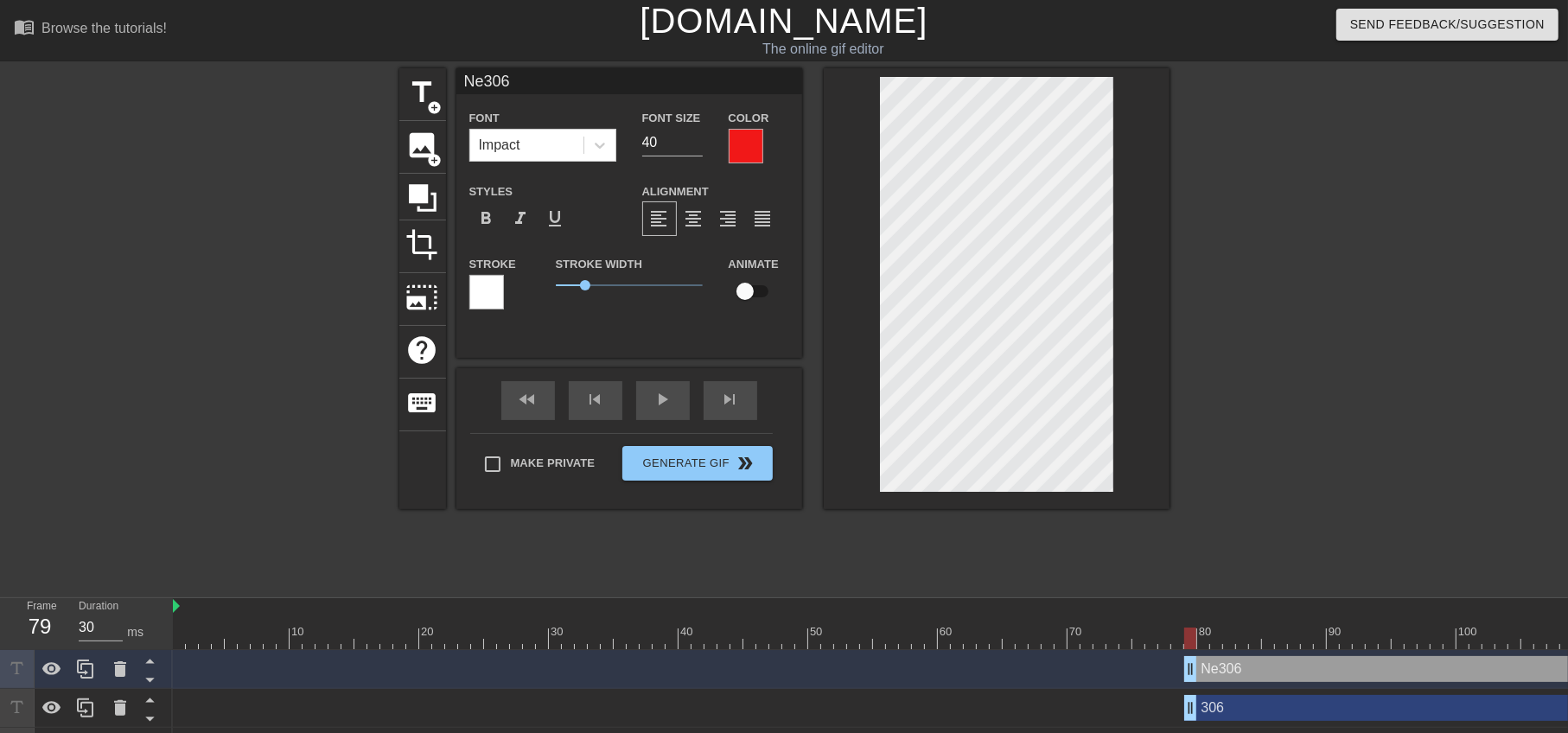
type input "Ne30"
type textarea "Ne30"
type input "Ne3"
type textarea "Ne3"
type input "Ne"
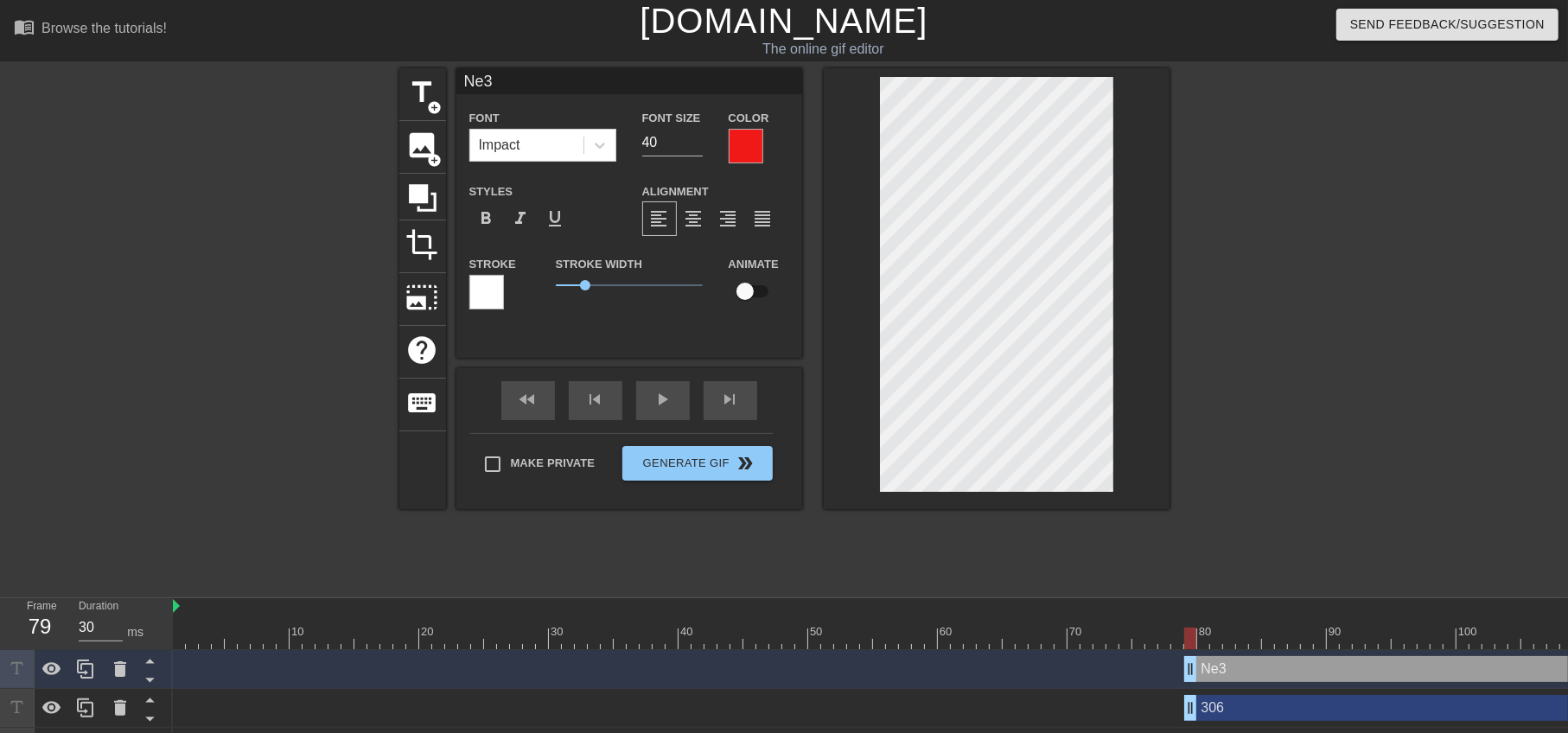
type textarea "Ne"
type input "N"
type textarea "N"
paste textarea "306"
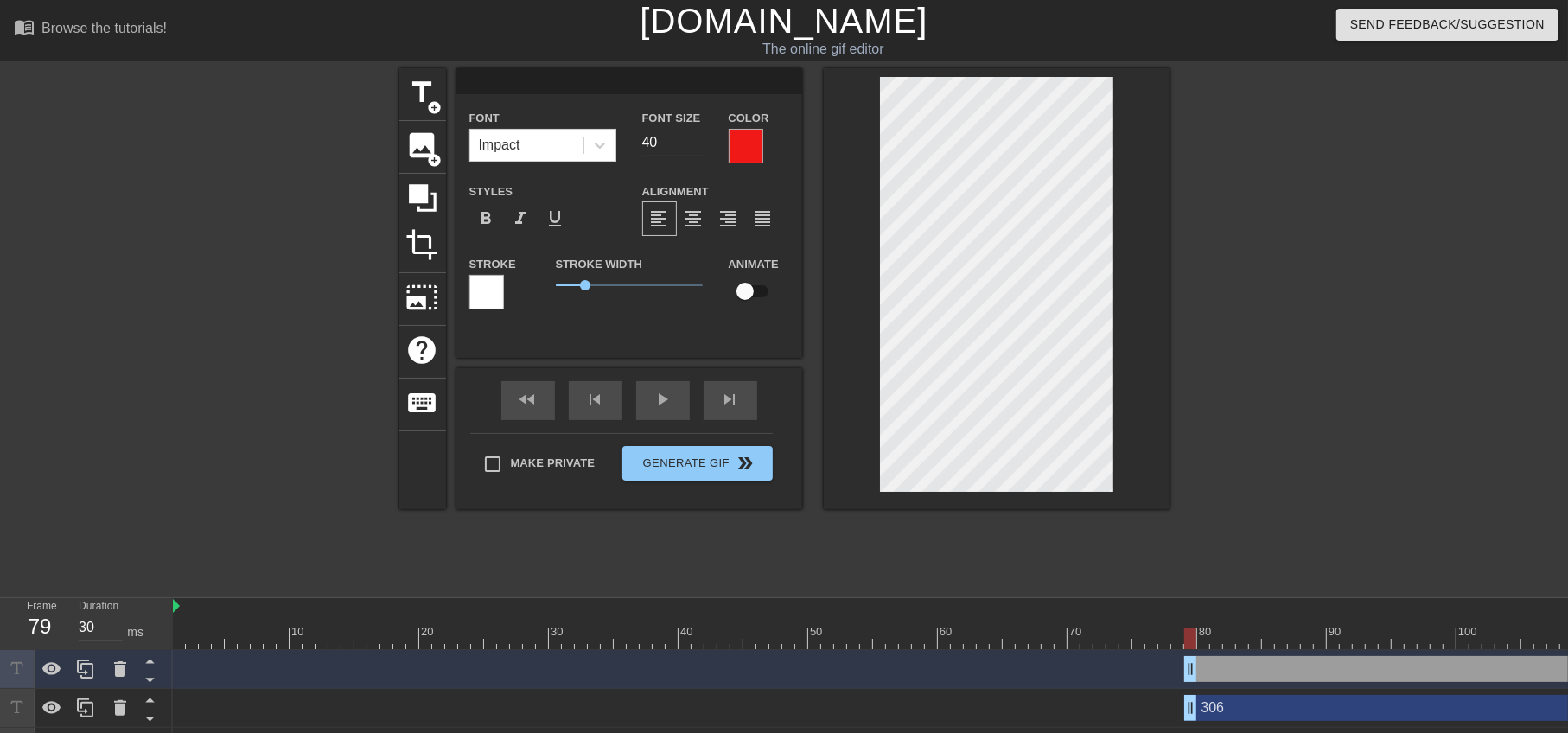
type input "306"
type textarea "306"
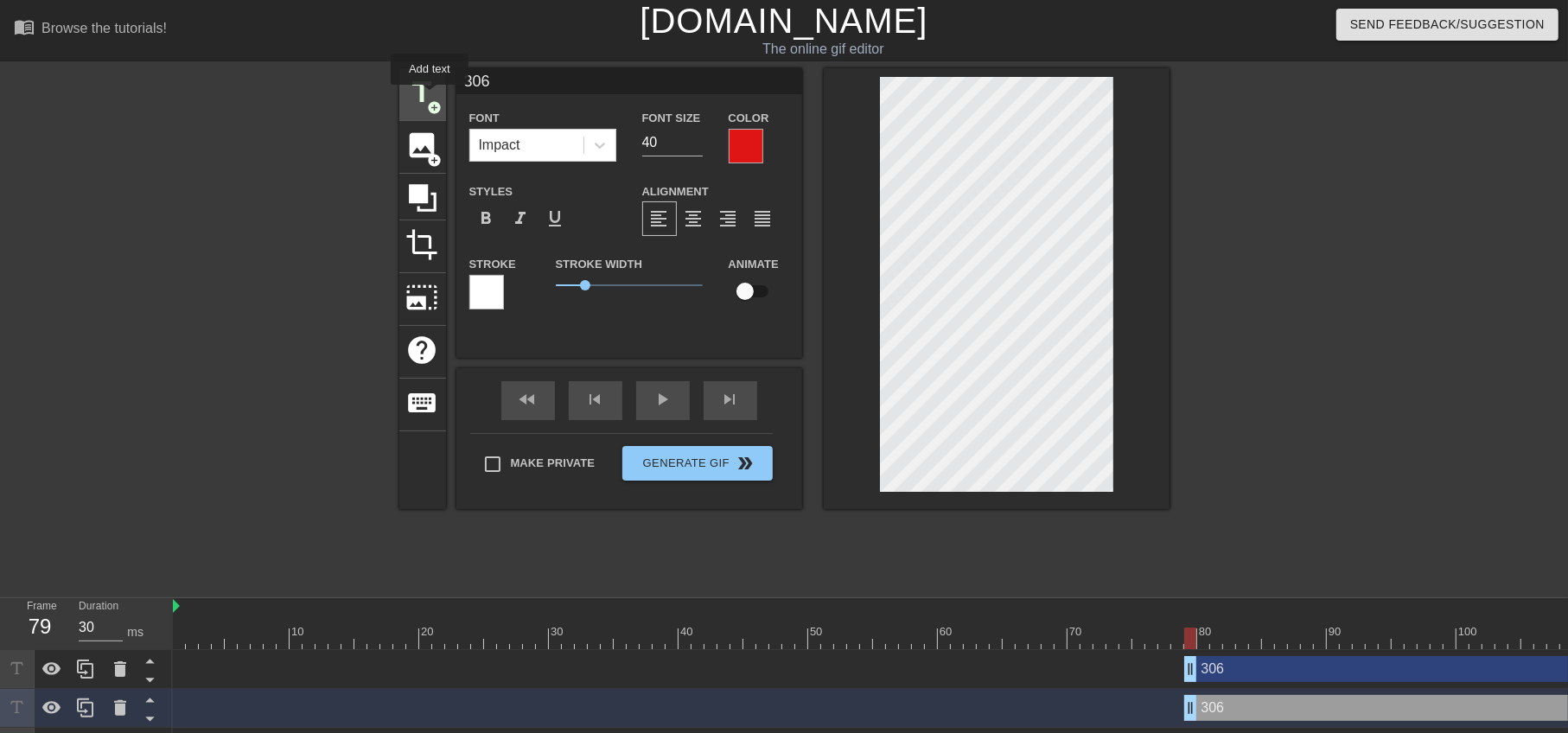
click at [430, 96] on span "title" at bounding box center [422, 92] width 32 height 32
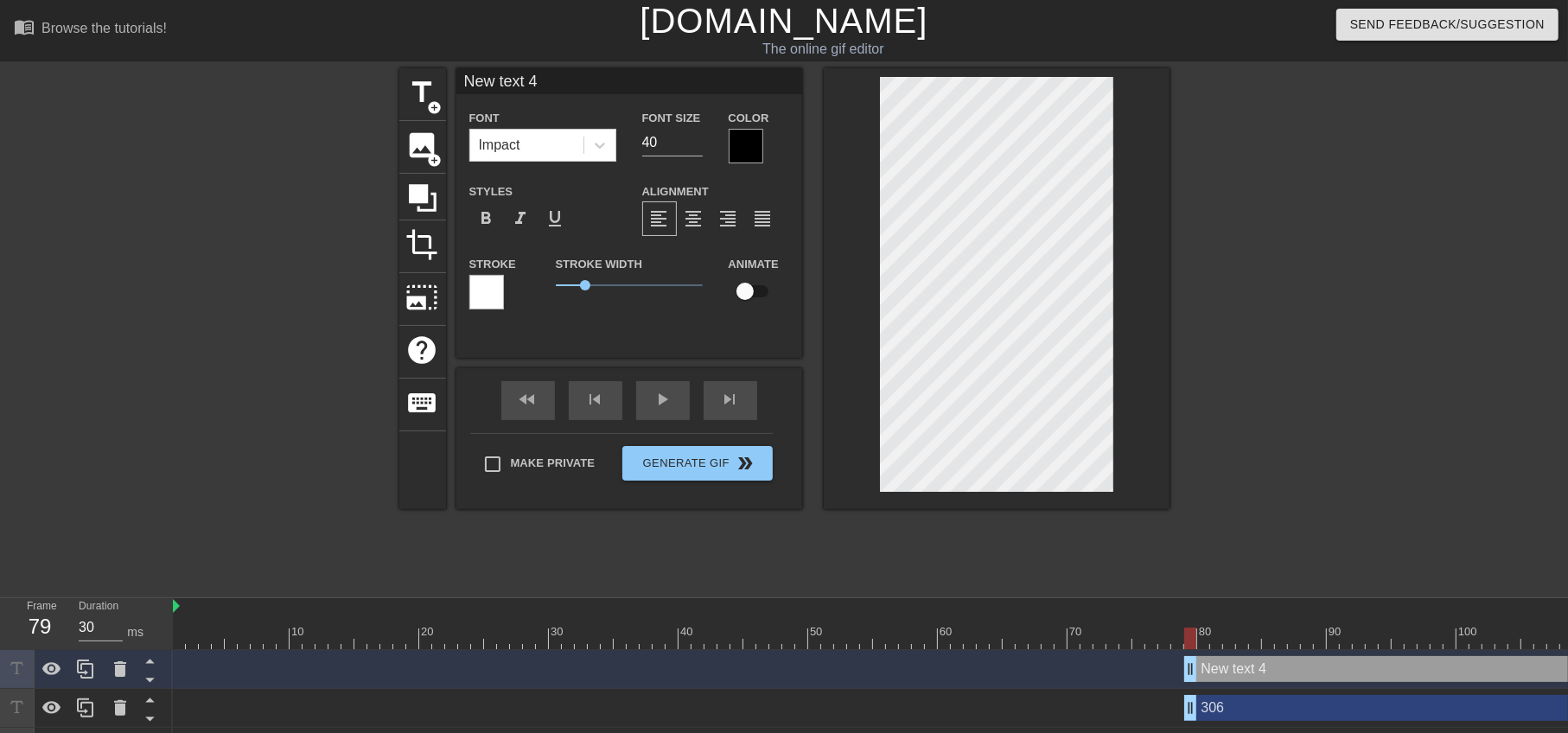
scroll to position [2, 3]
paste textarea "306"
type input "306 text 4"
type textarea "306 text 4"
click at [1172, 293] on div "title add_circle image add_circle crop photo_size_select_large help keyboard 30…" at bounding box center [784, 328] width 1568 height 519
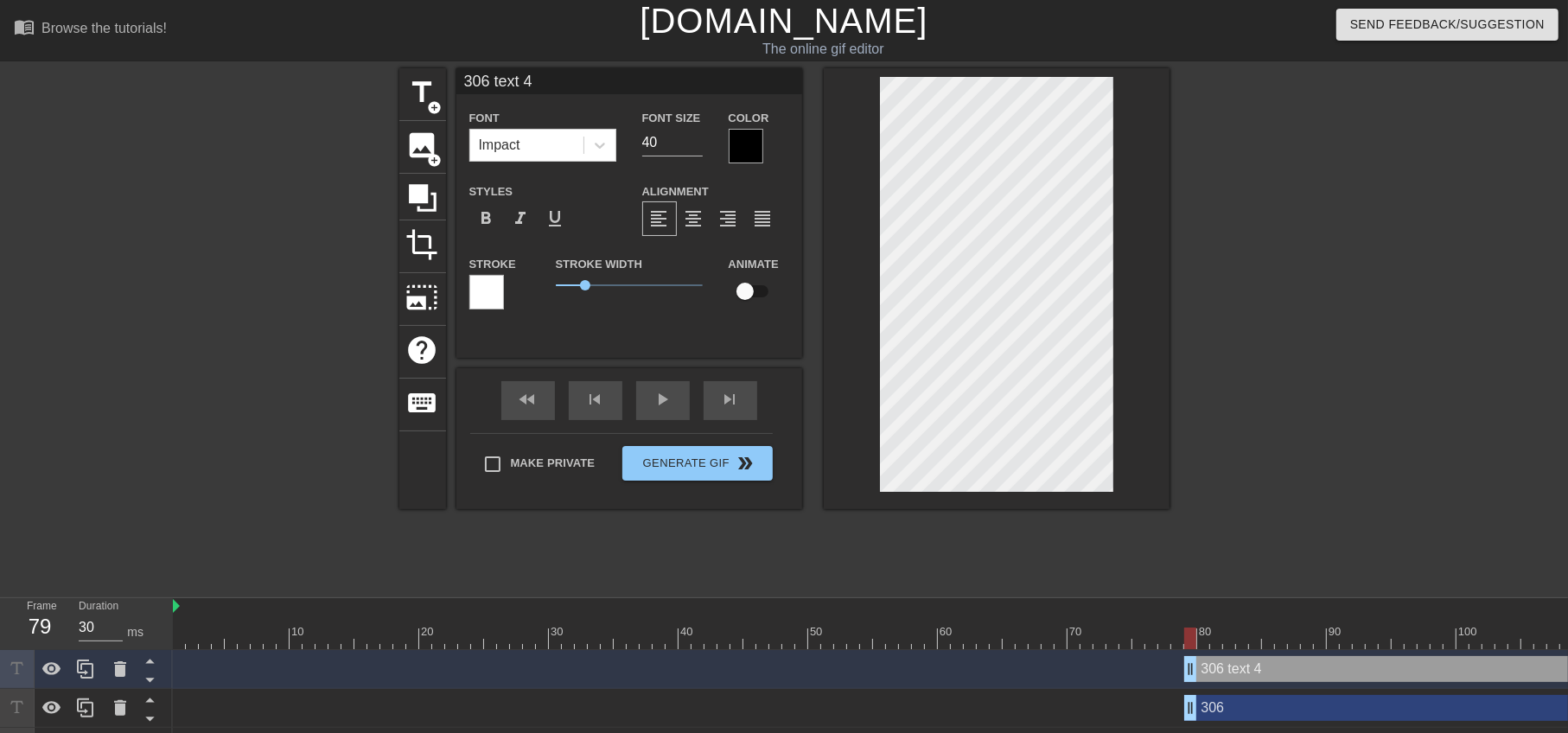
type input "306 t"
type textarea "306 t"
type input "306"
type textarea "306"
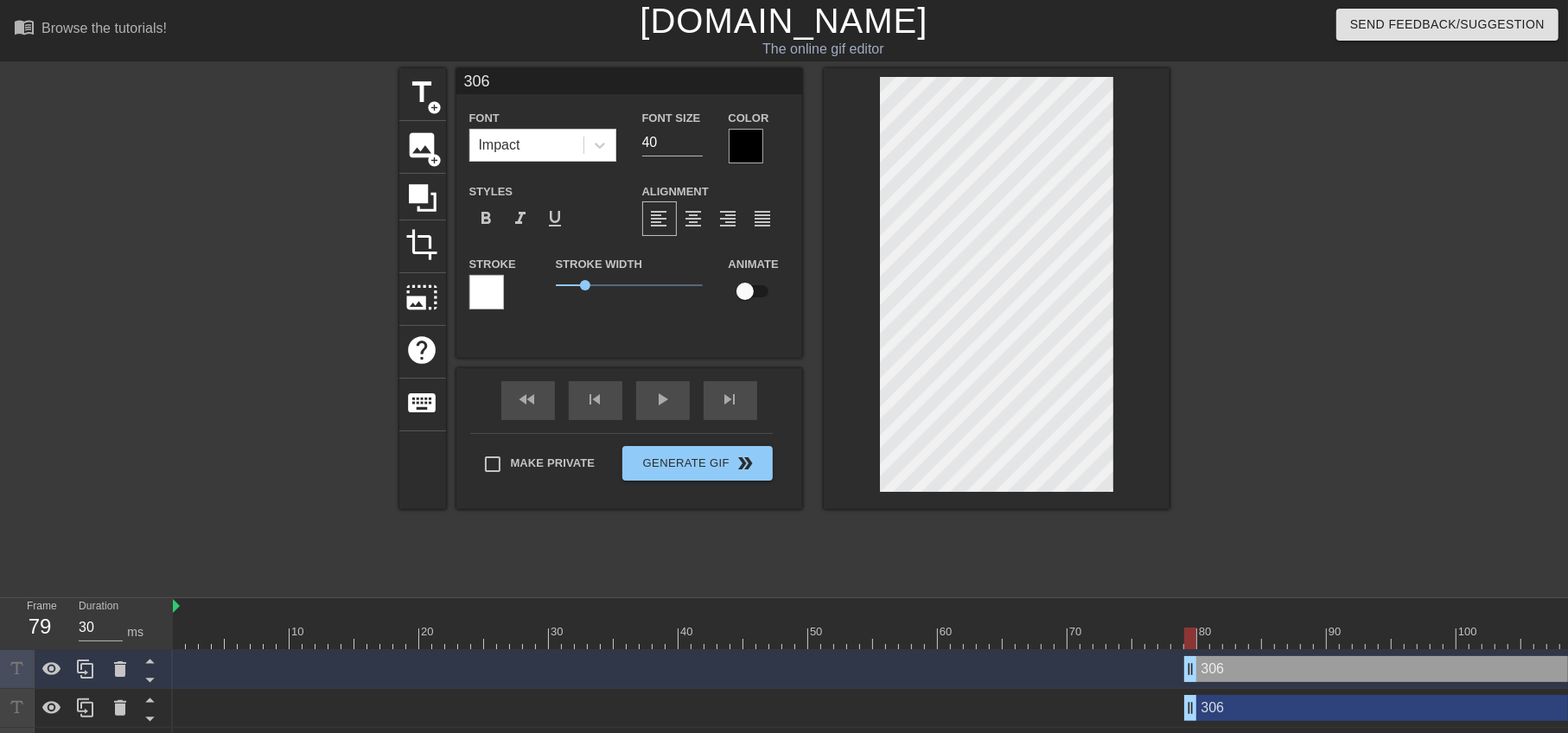
type input "306"
type textarea "306"
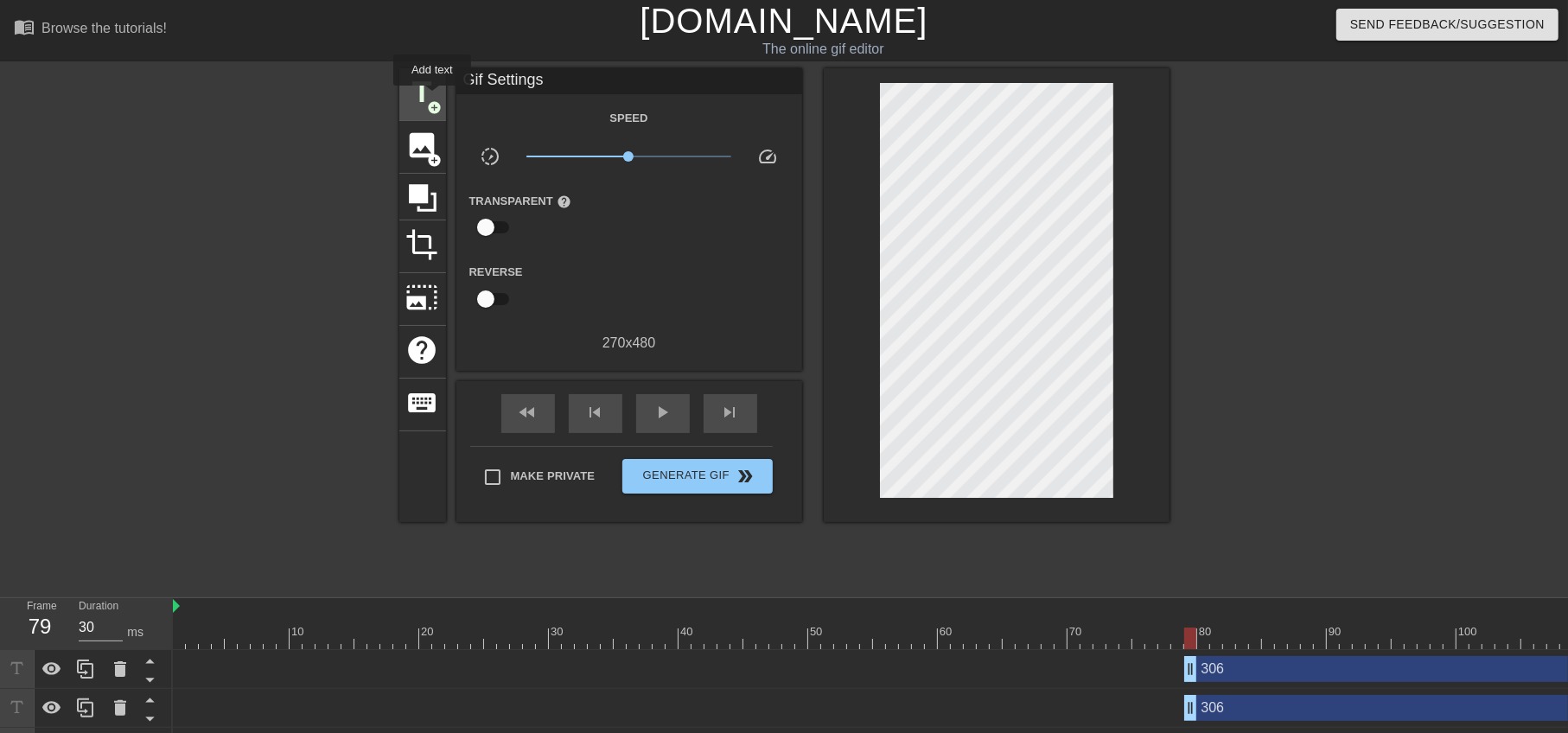
click at [430, 95] on span "title" at bounding box center [422, 92] width 32 height 32
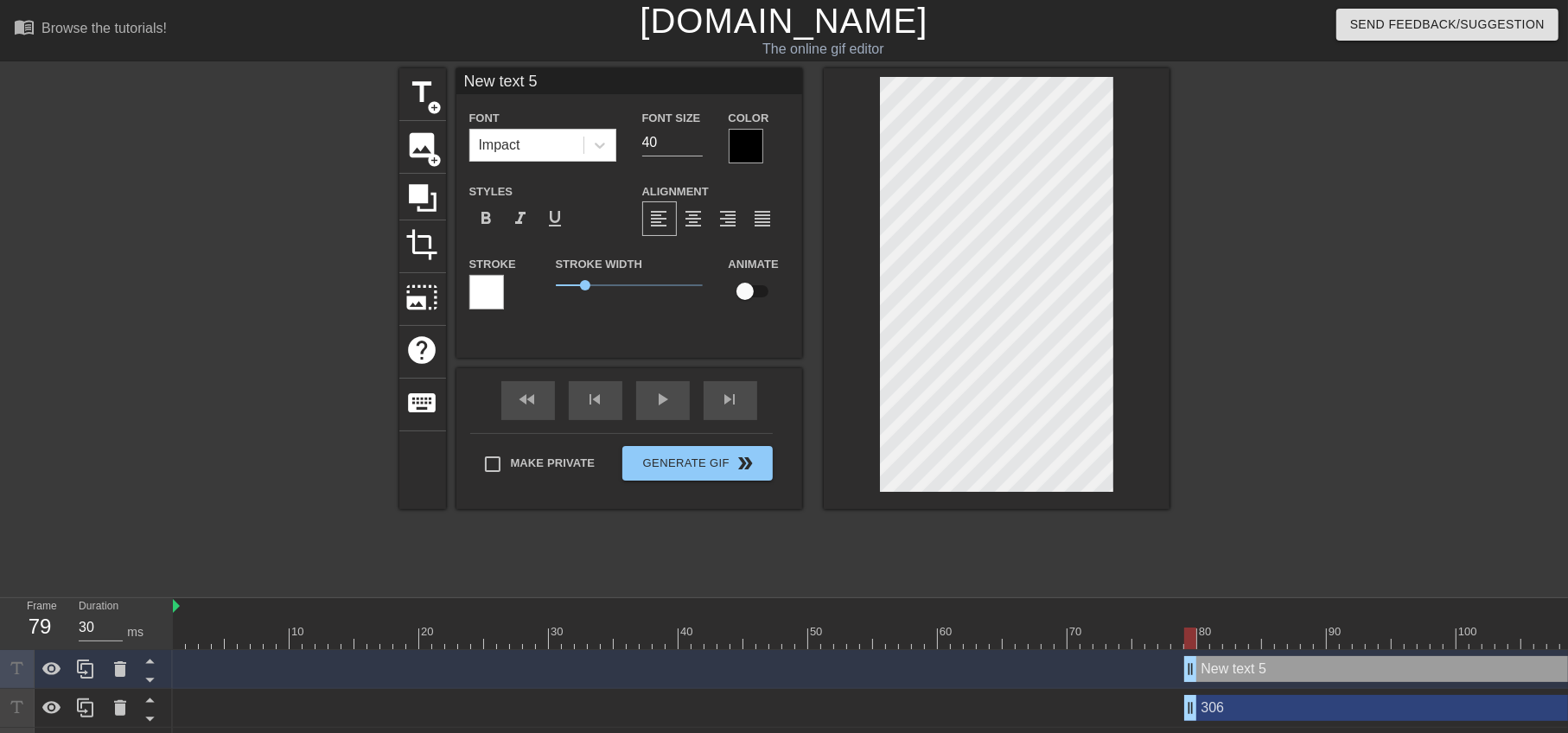
type input "306 text 5"
type textarea "306 text 5"
click at [1210, 311] on div "title add_circle image add_circle crop photo_size_select_large help keyboard 30…" at bounding box center [784, 328] width 1568 height 519
type input "306"
type textarea "306"
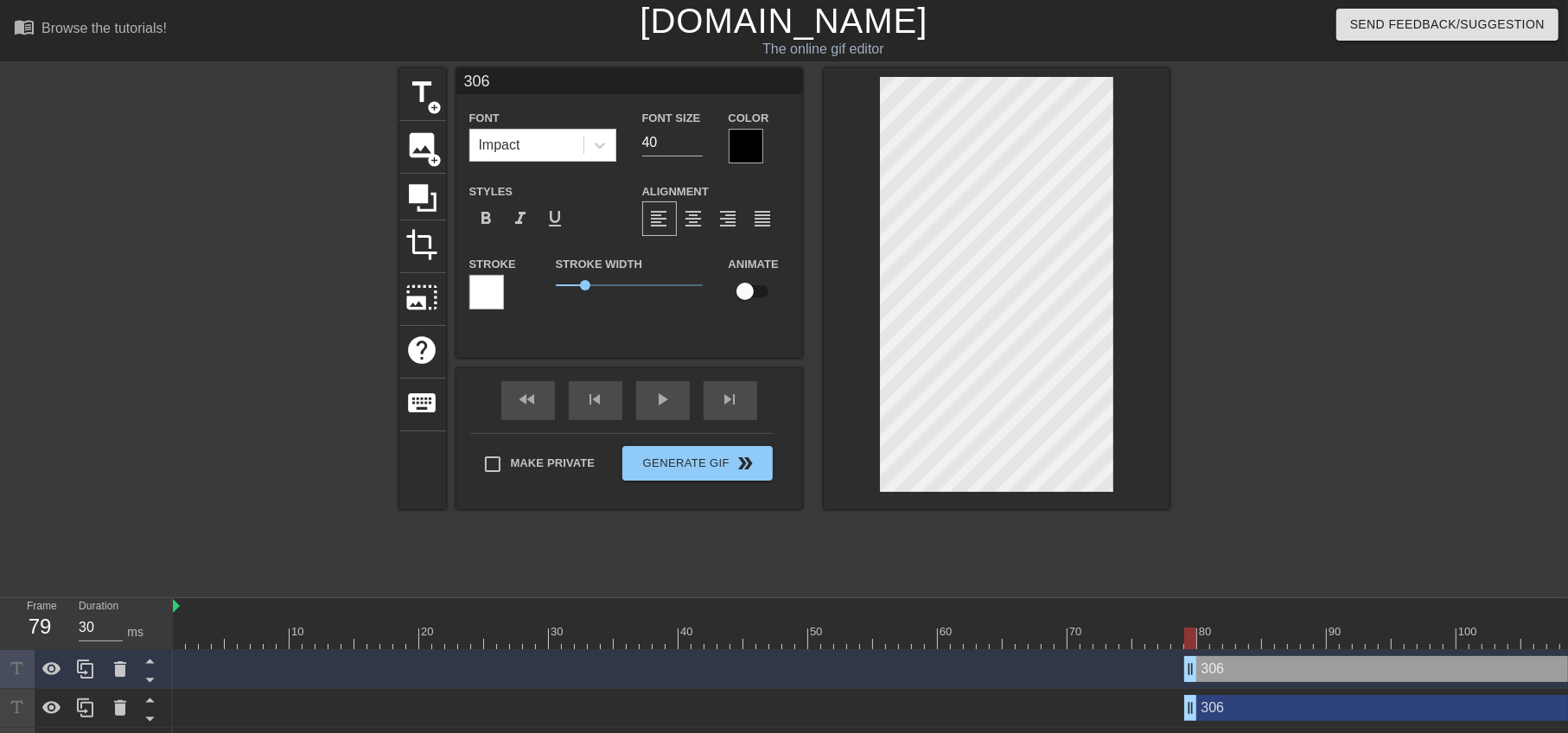
click at [1141, 308] on div at bounding box center [996, 289] width 346 height 441
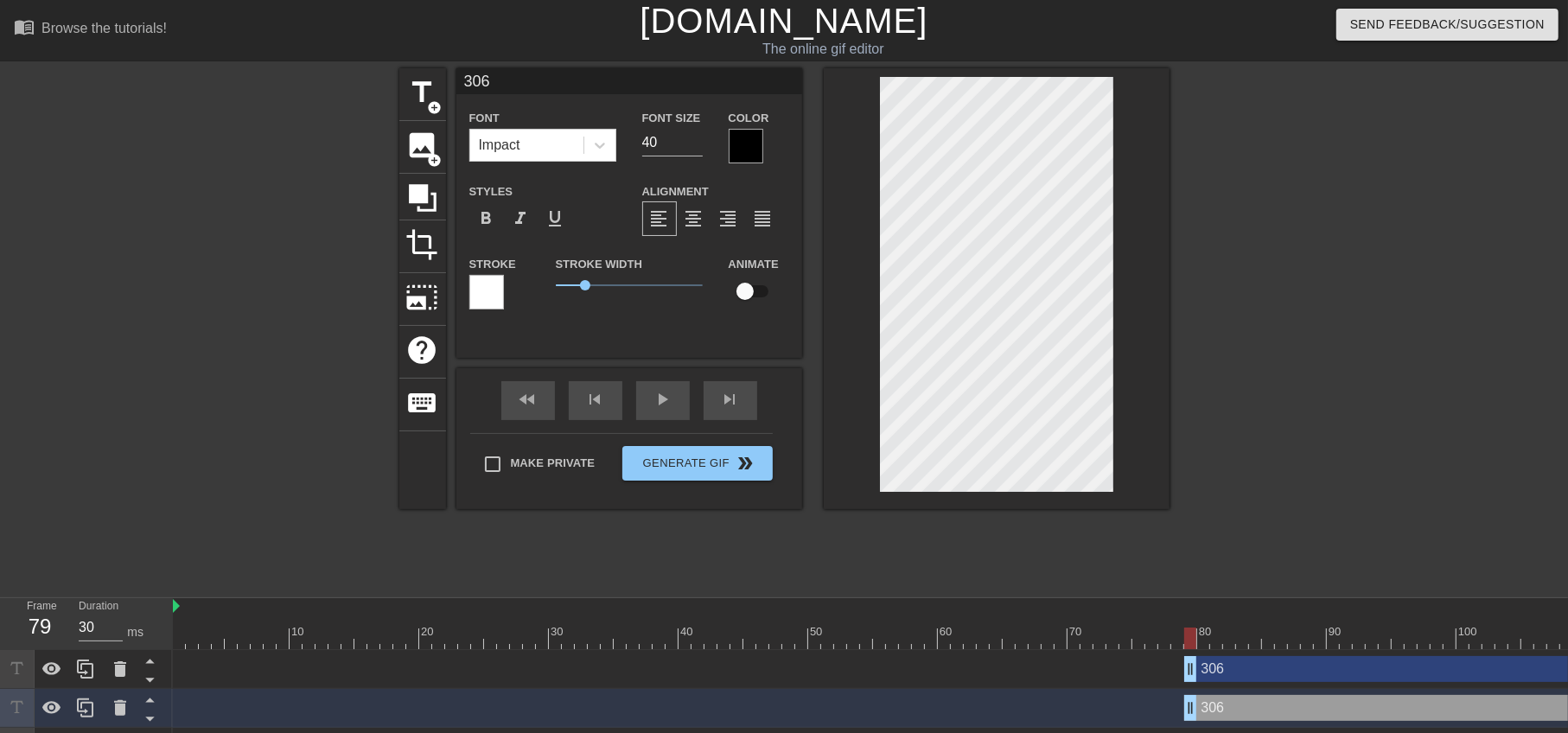
type input "306"
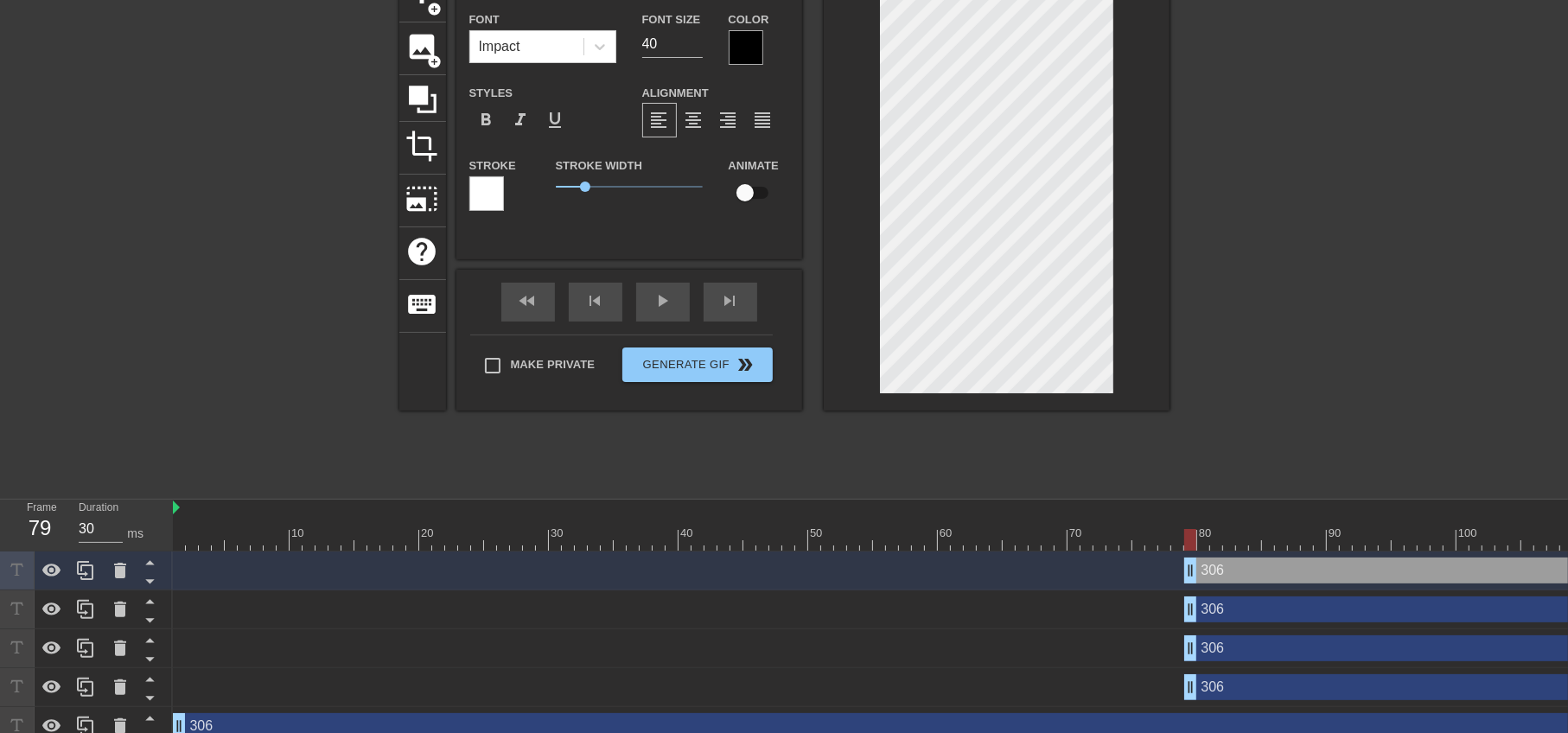
scroll to position [124, 0]
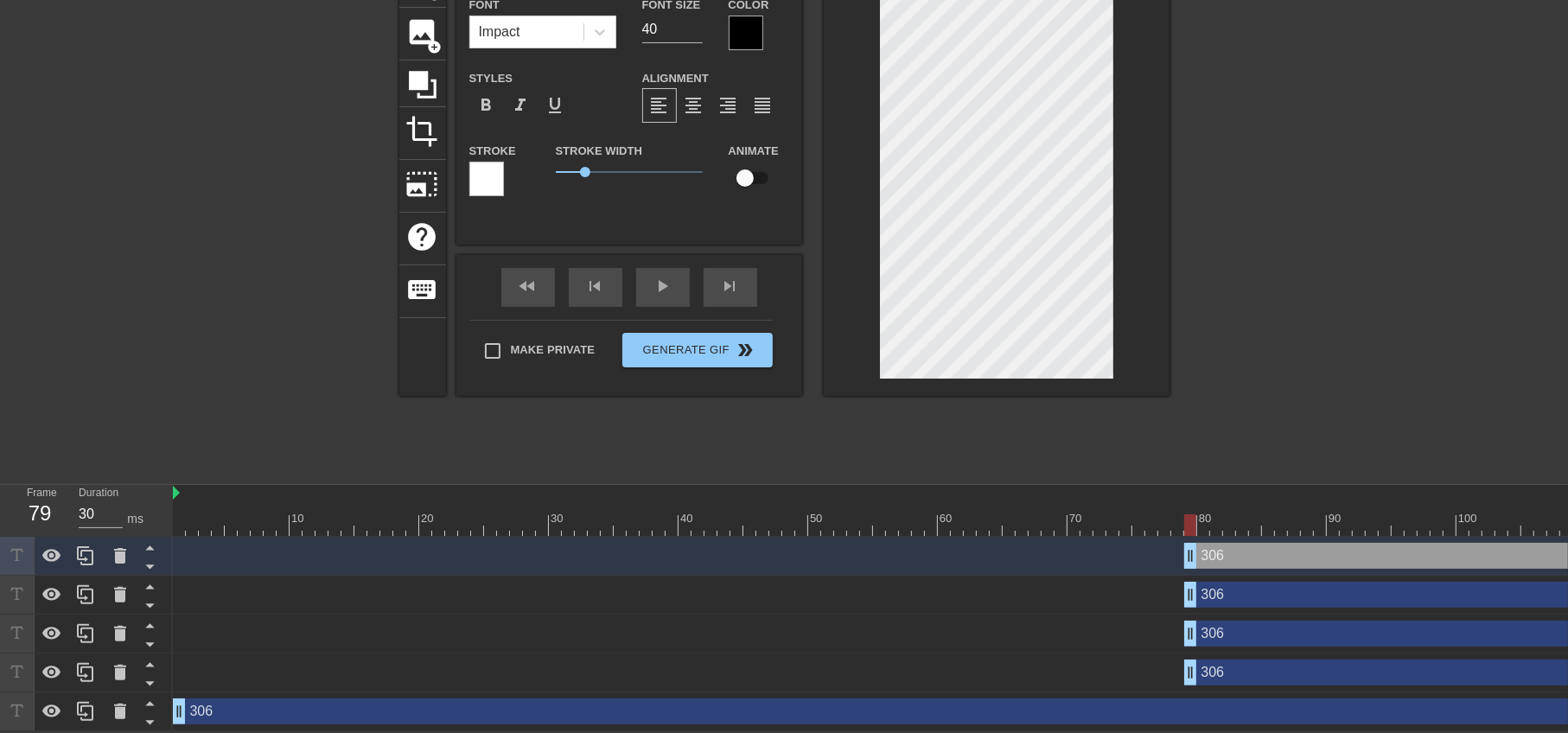
click at [1094, 543] on div "306 drag_handle drag_handle" at bounding box center [1138, 556] width 1932 height 26
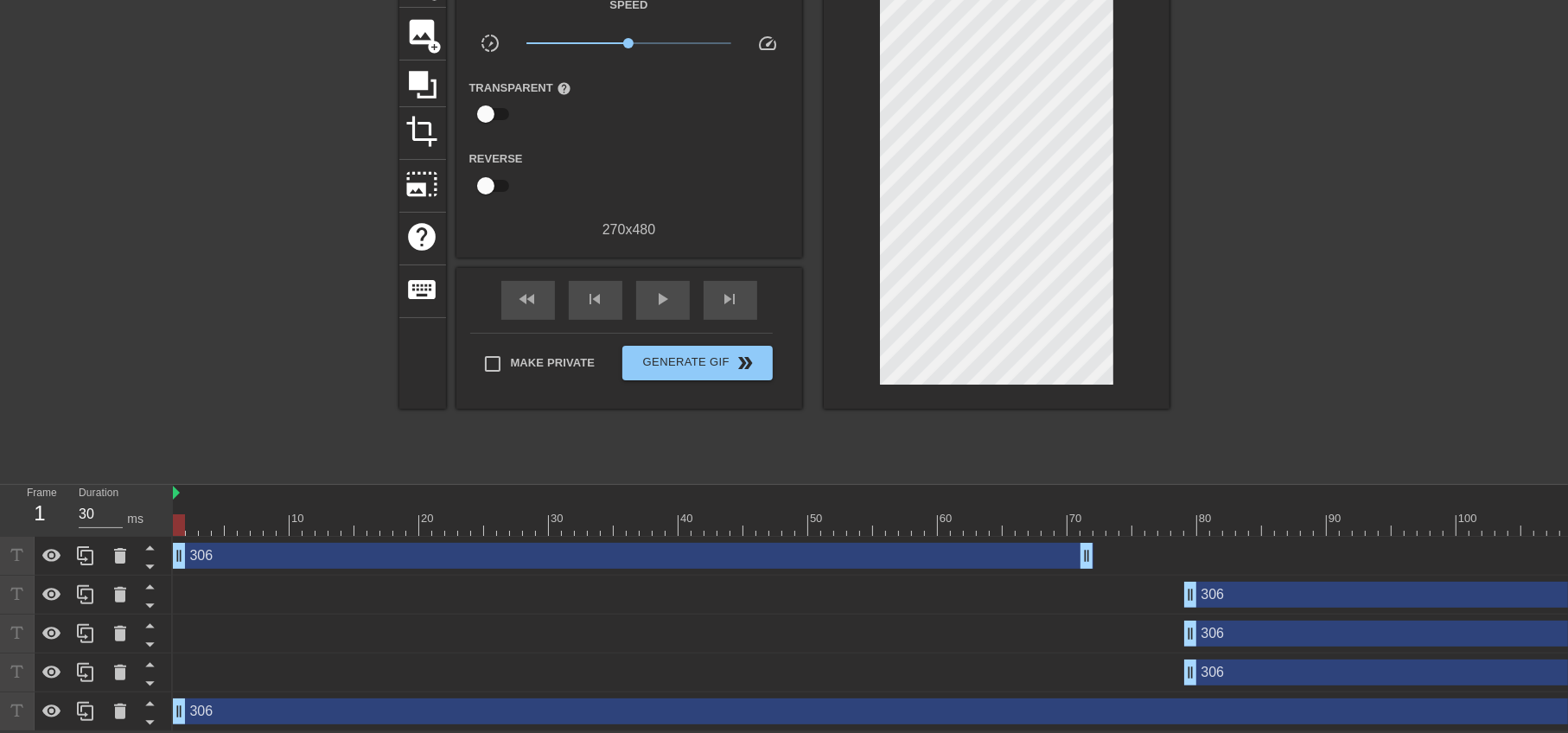
drag, startPoint x: 1202, startPoint y: 545, endPoint x: 323, endPoint y: 525, distance: 879.2
click at [65, 496] on div "Frame 1 Duration 30 ms 10 20 30 40 50 60 70 80 90 100 110 120 130 140 306 drag_…" at bounding box center [784, 609] width 1568 height 247
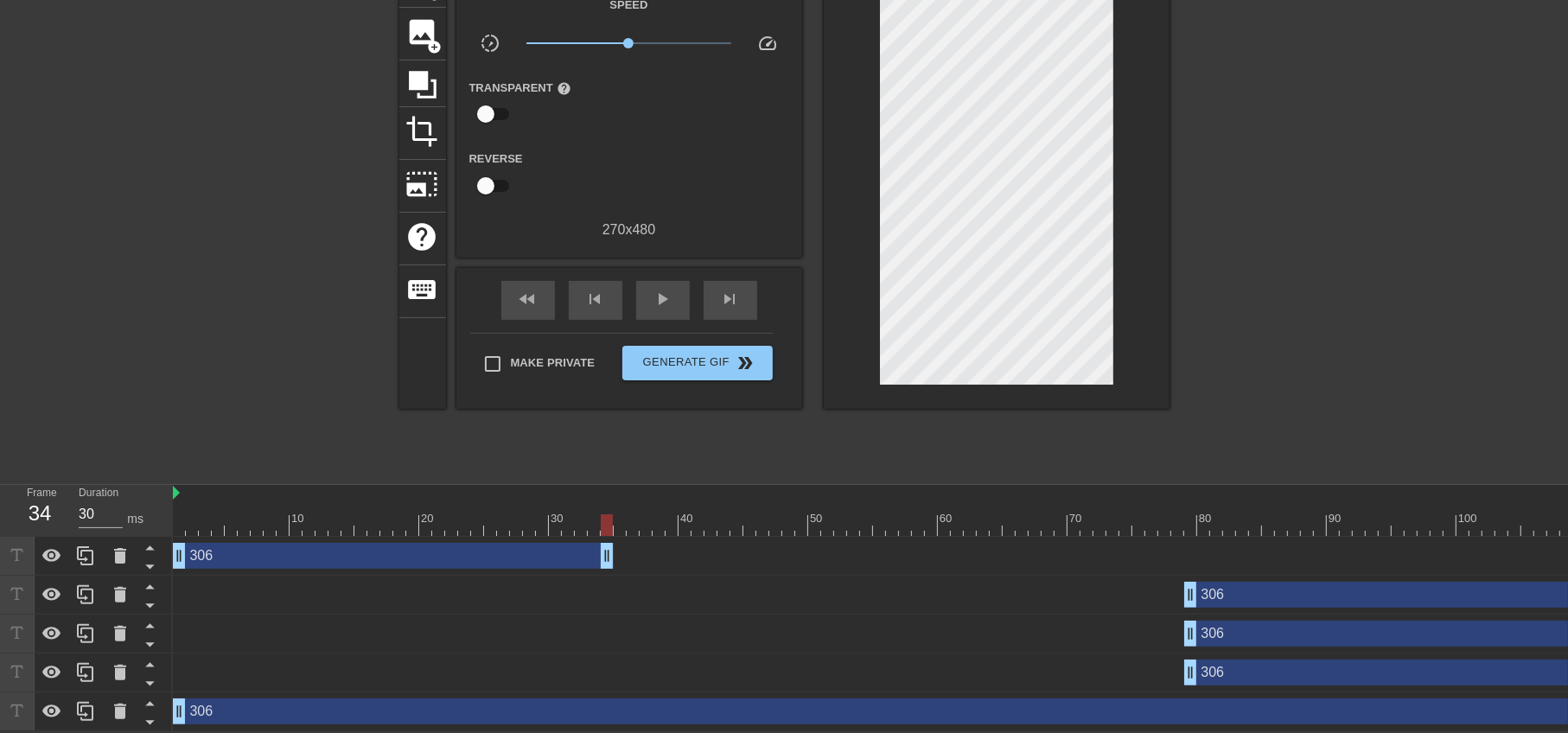
drag, startPoint x: 1078, startPoint y: 545, endPoint x: 599, endPoint y: 544, distance: 479.0
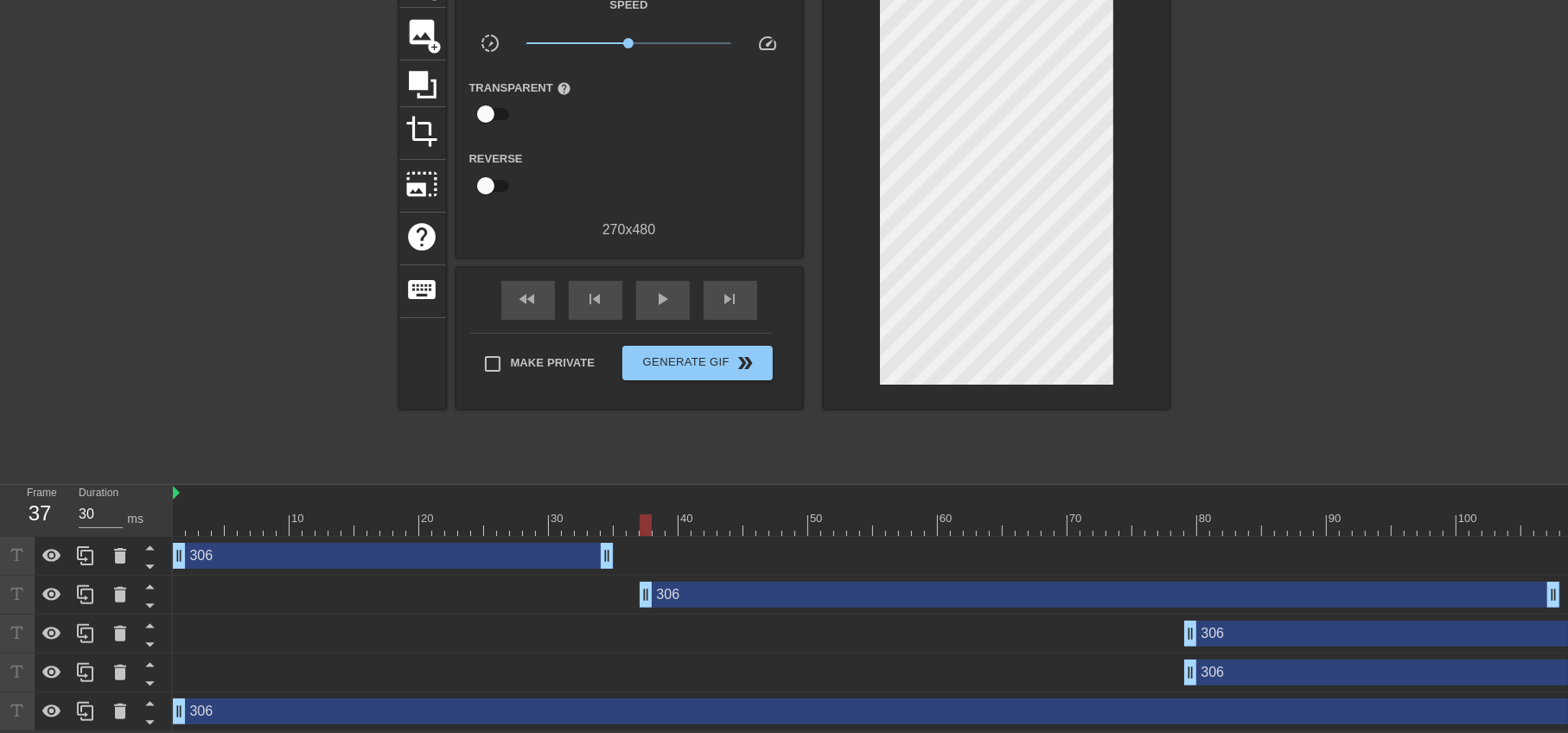
drag, startPoint x: 1247, startPoint y: 588, endPoint x: 708, endPoint y: 548, distance: 540.5
click at [707, 548] on div "306 drag_handle drag_handle 306 drag_handle drag_handle 306 drag_handle drag_ha…" at bounding box center [870, 635] width 1395 height 195
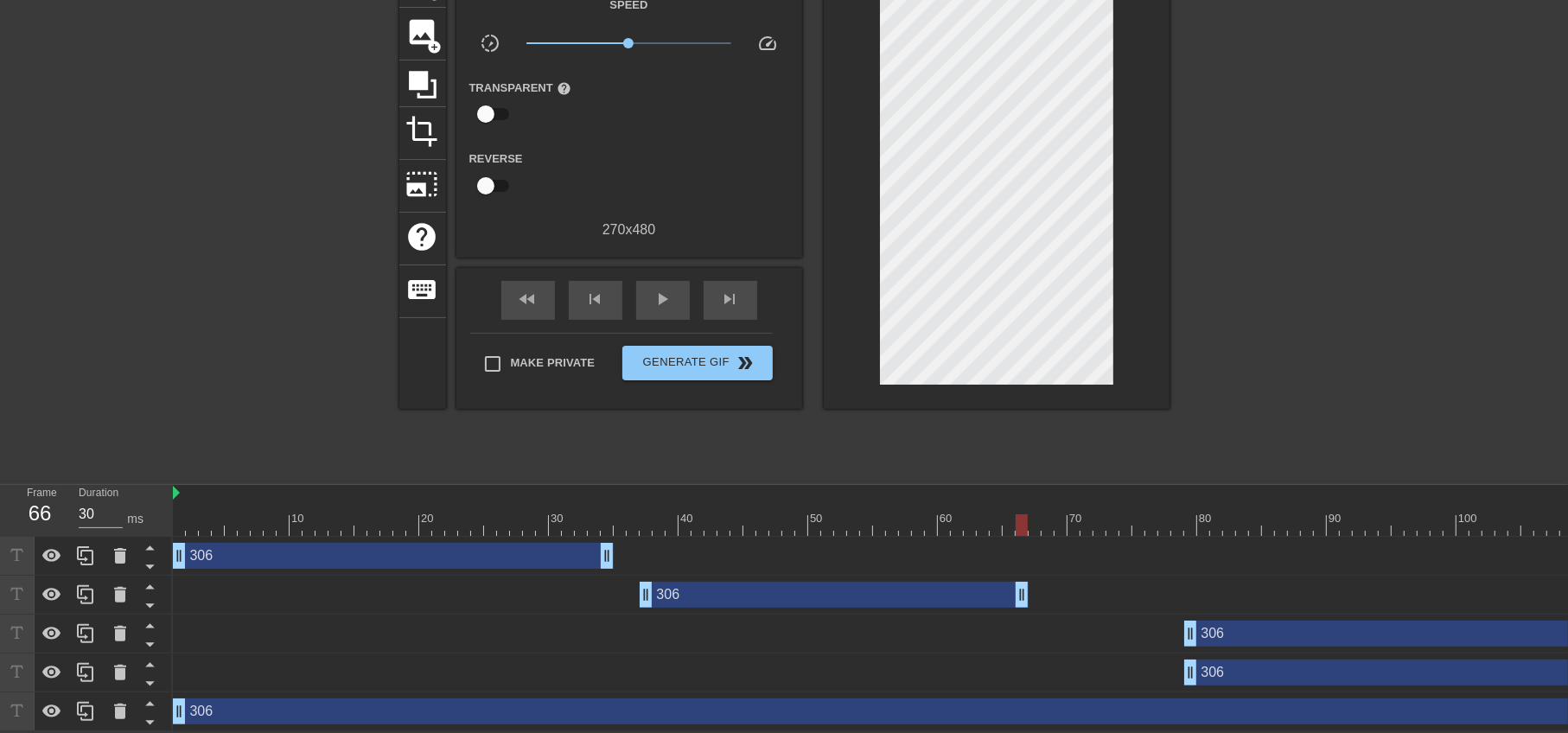
drag, startPoint x: 1549, startPoint y: 589, endPoint x: 1014, endPoint y: 604, distance: 535.2
click at [1014, 604] on div "306 drag_handle drag_handle 306 drag_handle drag_handle 306 drag_handle drag_ha…" at bounding box center [870, 635] width 1395 height 195
drag, startPoint x: 1314, startPoint y: 627, endPoint x: 945, endPoint y: 622, distance: 369.0
click at [945, 622] on div "306 drag_handle drag_handle" at bounding box center [1281, 634] width 920 height 26
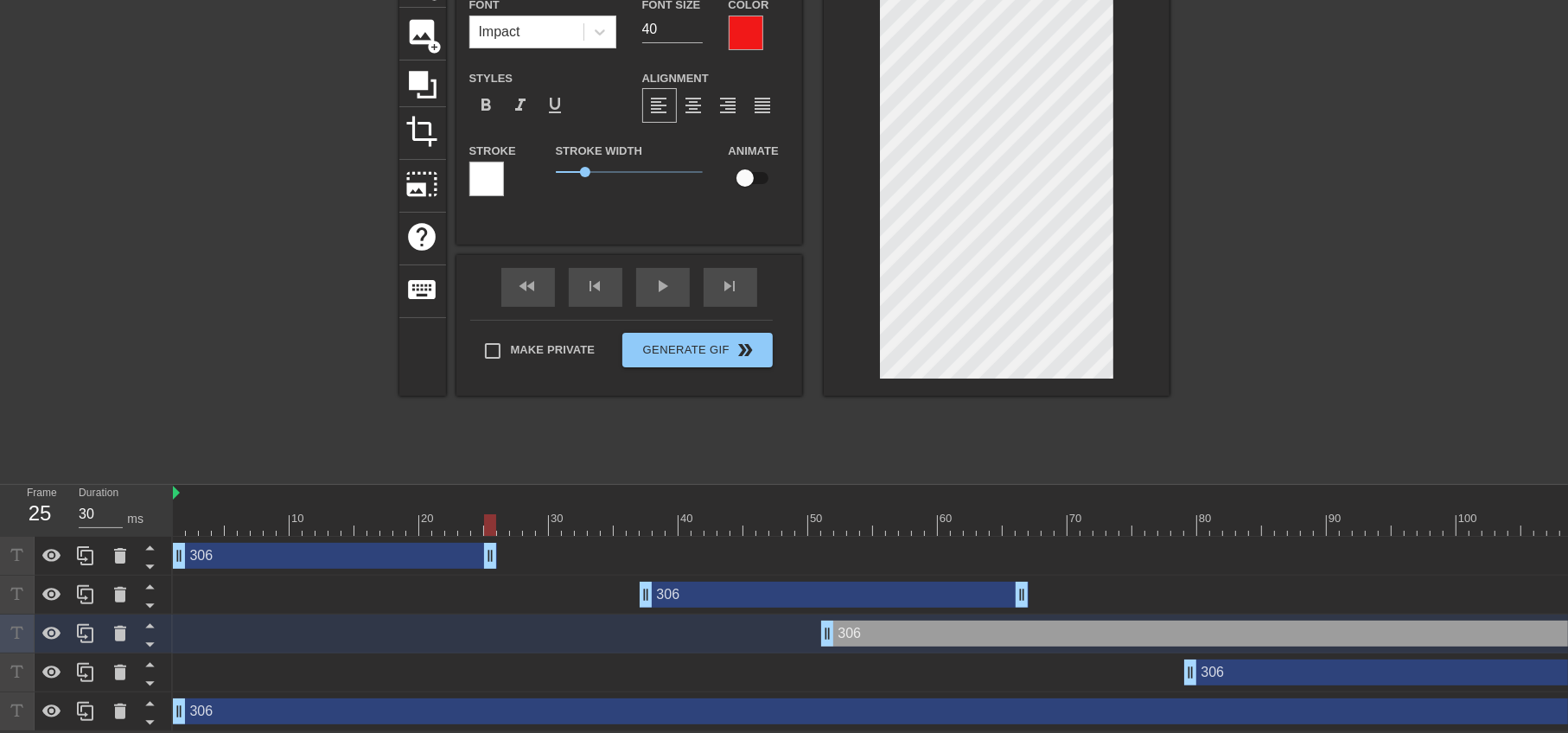
drag, startPoint x: 603, startPoint y: 545, endPoint x: 481, endPoint y: 548, distance: 122.0
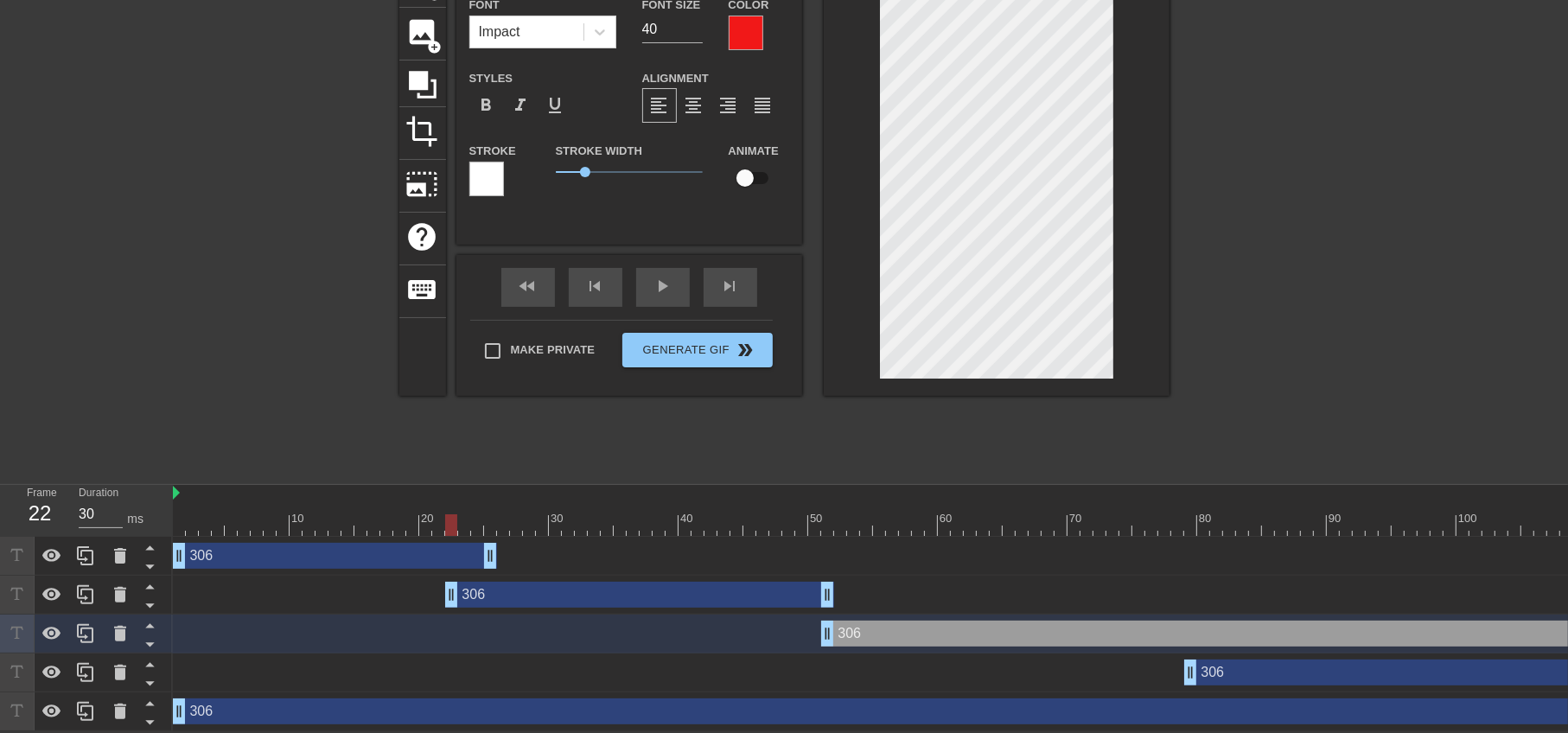
drag, startPoint x: 700, startPoint y: 585, endPoint x: 516, endPoint y: 579, distance: 184.1
click at [516, 582] on div "306 drag_handle drag_handle" at bounding box center [639, 595] width 389 height 26
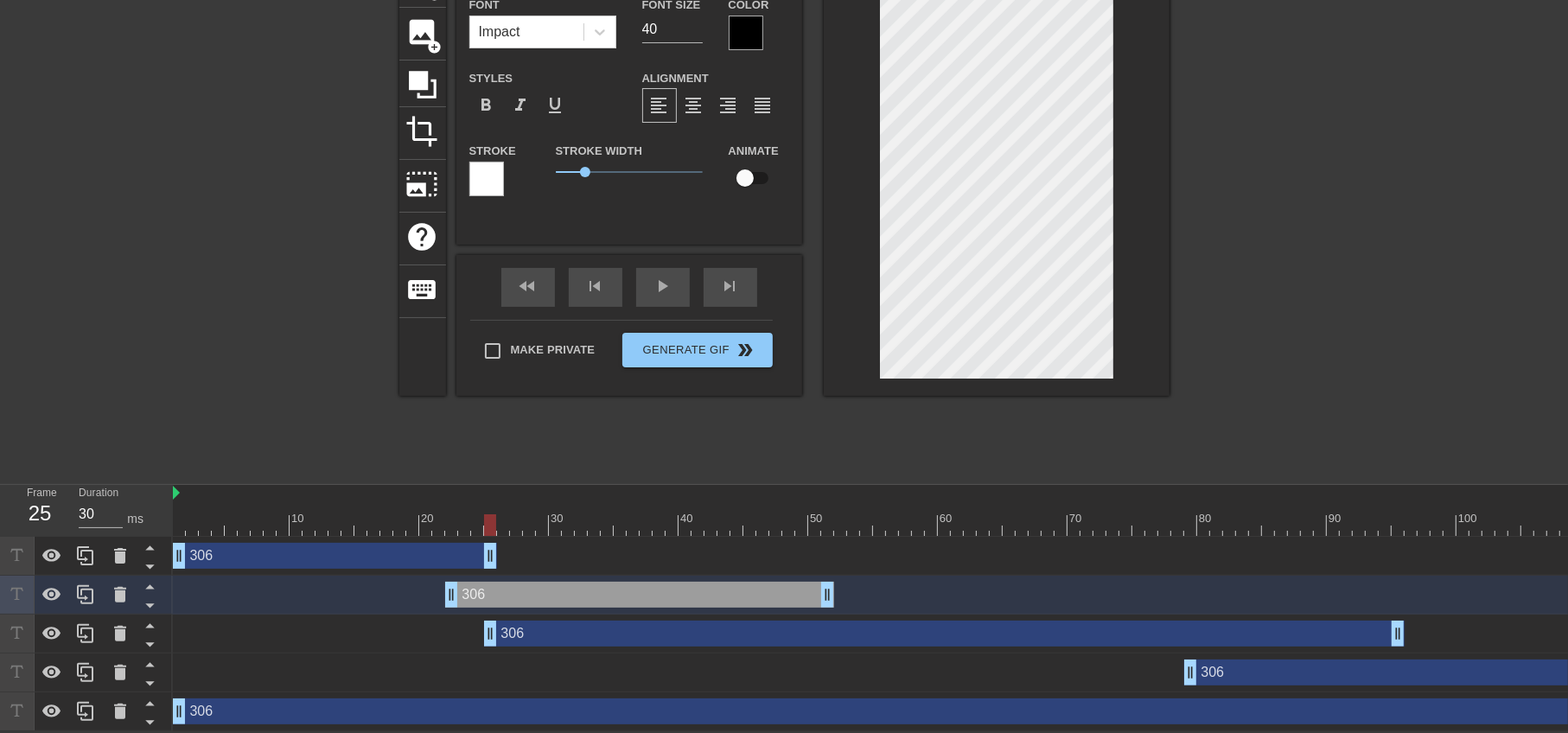
drag, startPoint x: 919, startPoint y: 624, endPoint x: 586, endPoint y: 627, distance: 333.0
click at [586, 627] on div "306 drag_handle drag_handle" at bounding box center [945, 634] width 920 height 26
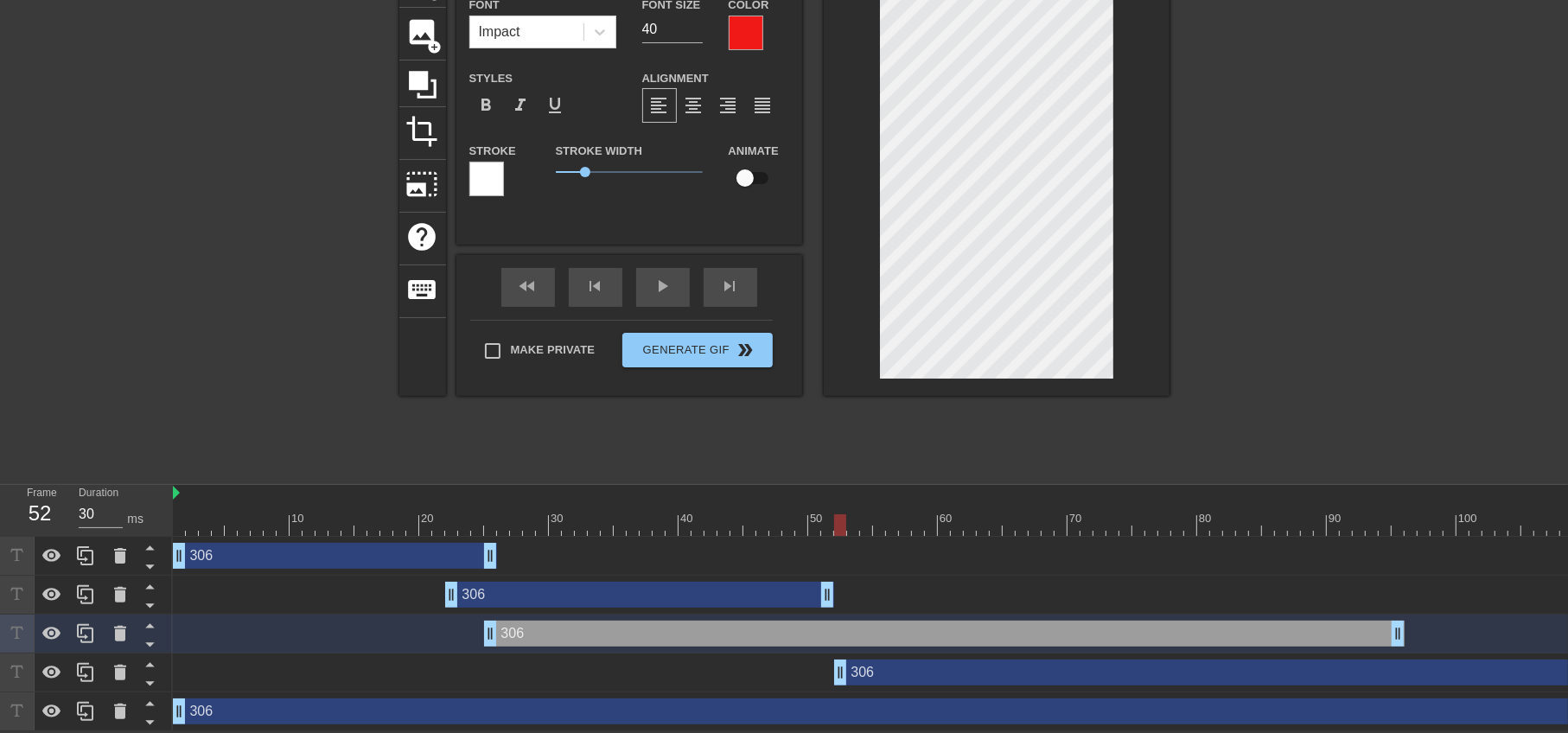
drag, startPoint x: 1272, startPoint y: 661, endPoint x: 957, endPoint y: 646, distance: 315.4
click at [957, 653] on div "306 drag_handle drag_handle" at bounding box center [1138, 673] width 1932 height 39
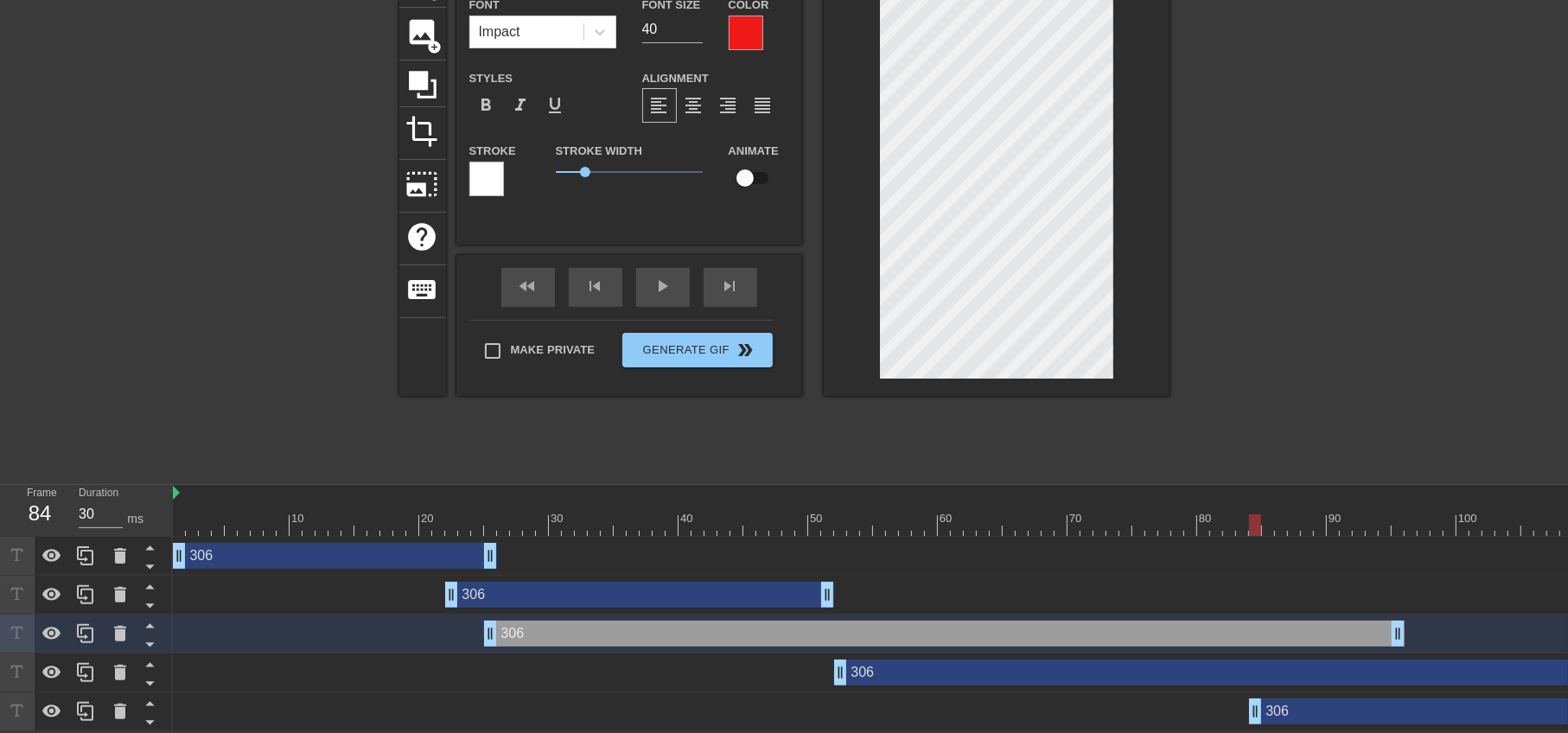
drag, startPoint x: 175, startPoint y: 702, endPoint x: 1282, endPoint y: 719, distance: 1107.1
click at [1282, 719] on div "10 20 30 40 50 60 70 80 90 100 110 120 130 140 306 drag_handle drag_handle 306 …" at bounding box center [870, 609] width 1395 height 247
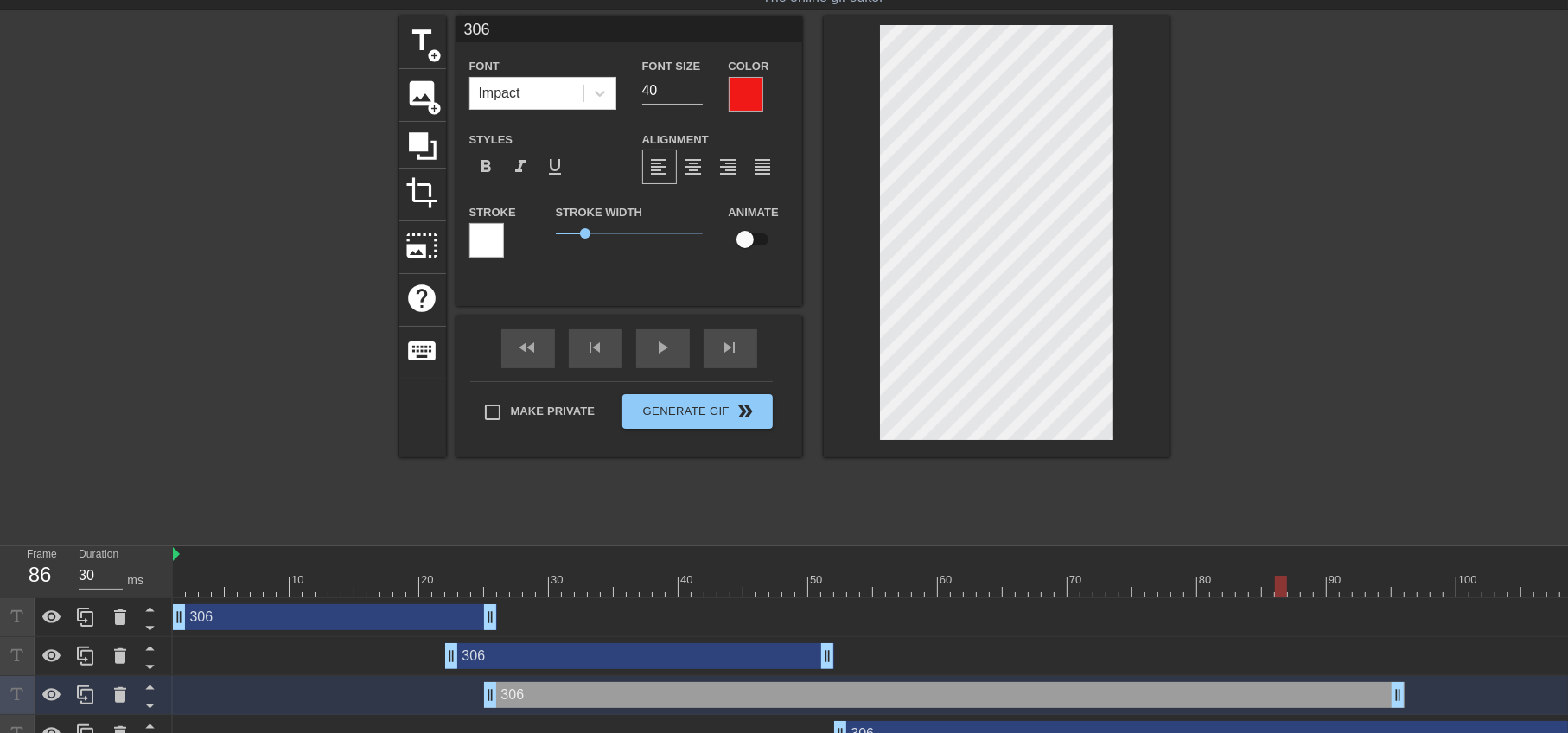
click at [1327, 694] on div "306 drag_handle drag_handle" at bounding box center [945, 695] width 920 height 26
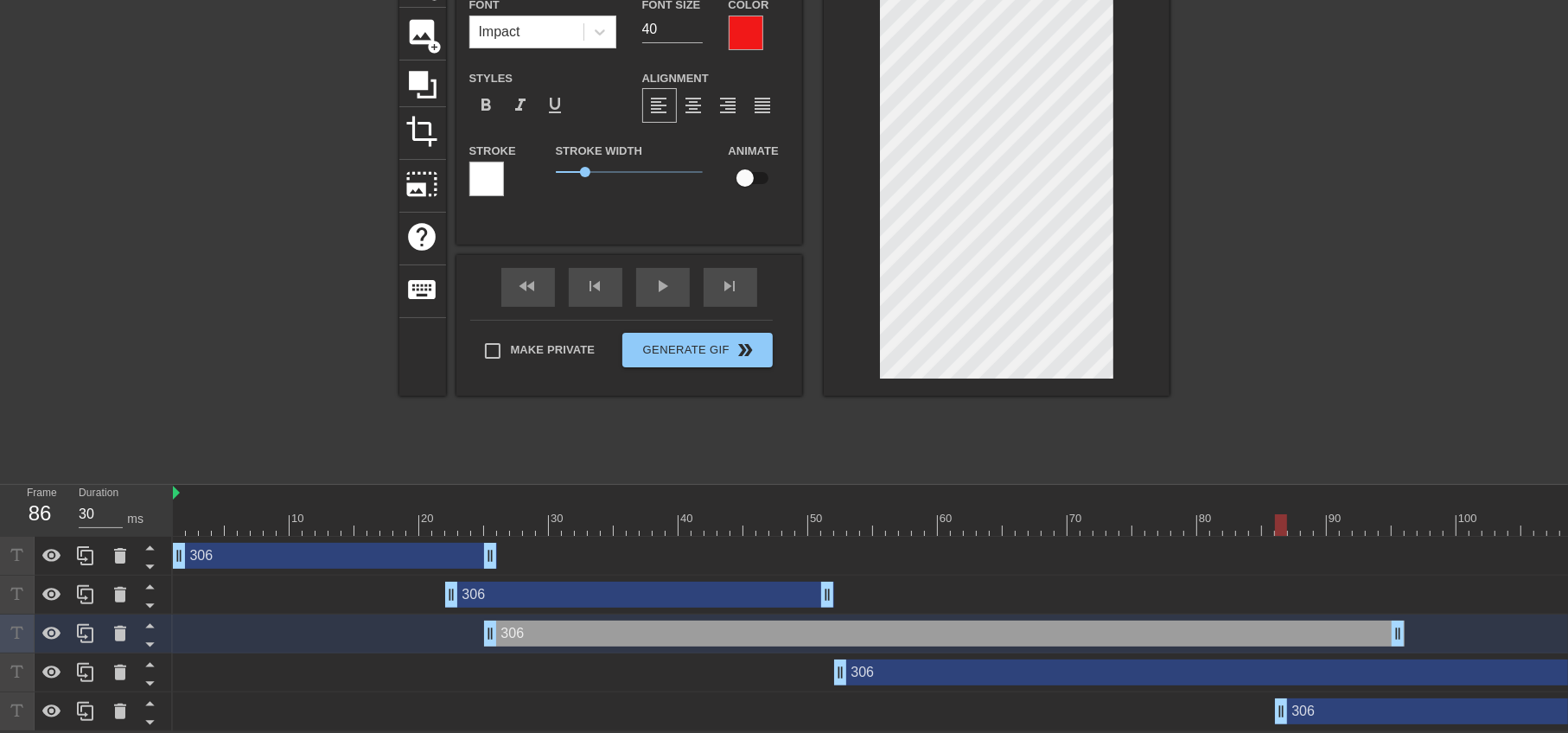
click at [1512, 621] on div "306 drag_handle drag_handle" at bounding box center [1138, 634] width 1932 height 26
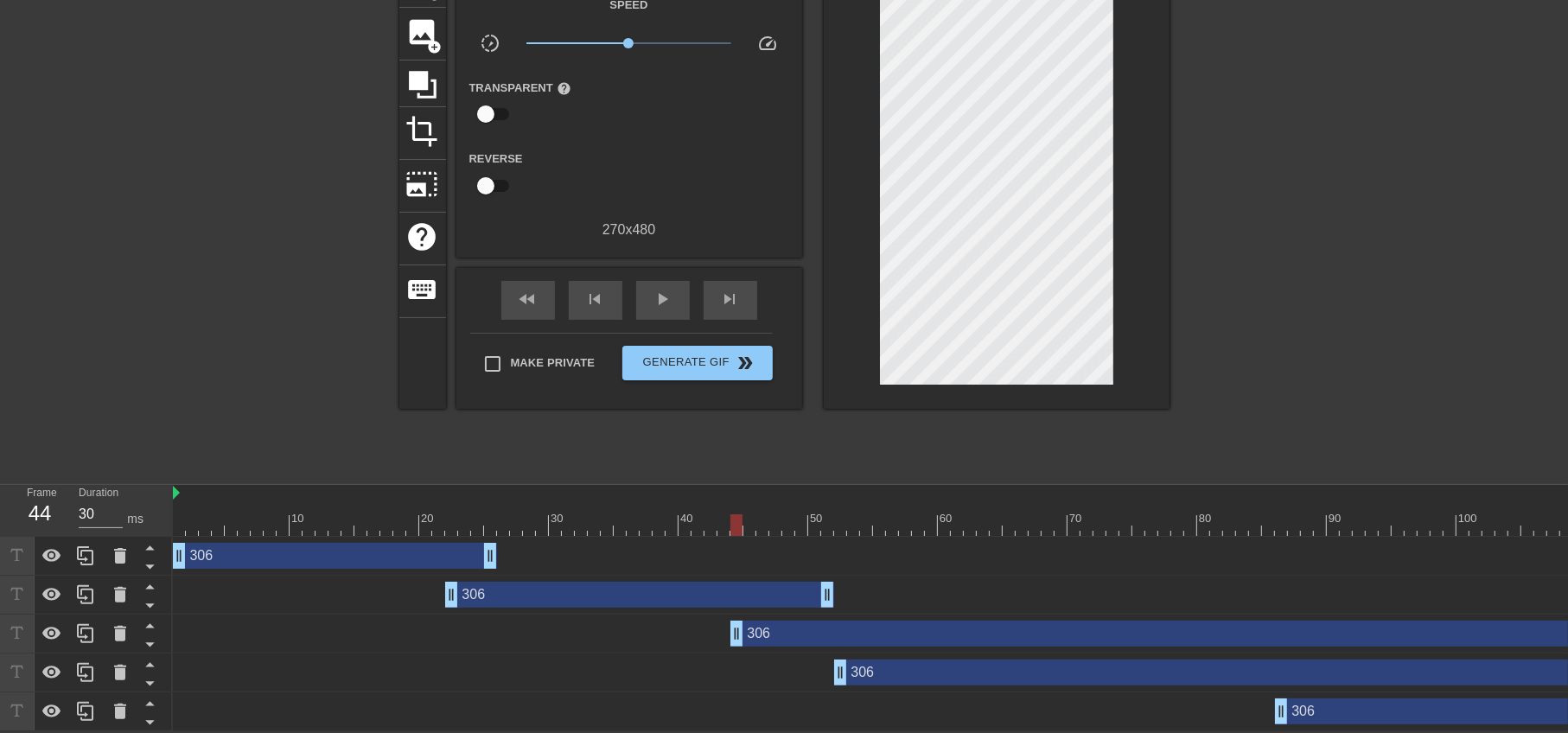
drag, startPoint x: 503, startPoint y: 617, endPoint x: 802, endPoint y: 628, distance: 299.2
click at [802, 628] on div "306 drag_handle drag_handle" at bounding box center [1190, 634] width 920 height 26
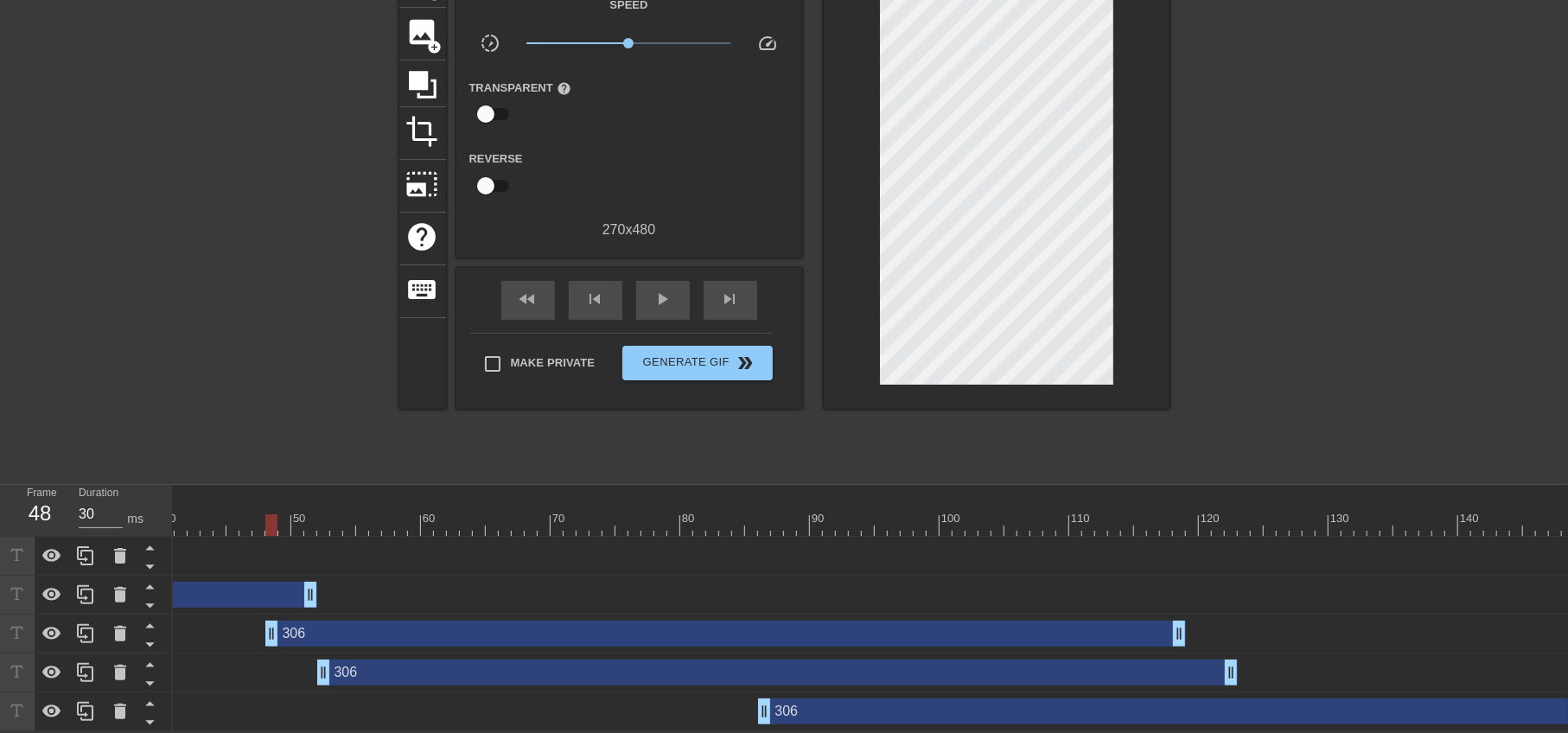
scroll to position [0, 527]
drag, startPoint x: 764, startPoint y: 702, endPoint x: 1033, endPoint y: 714, distance: 269.3
click at [1033, 714] on div "306 drag_handle drag_handle" at bounding box center [611, 712] width 1932 height 39
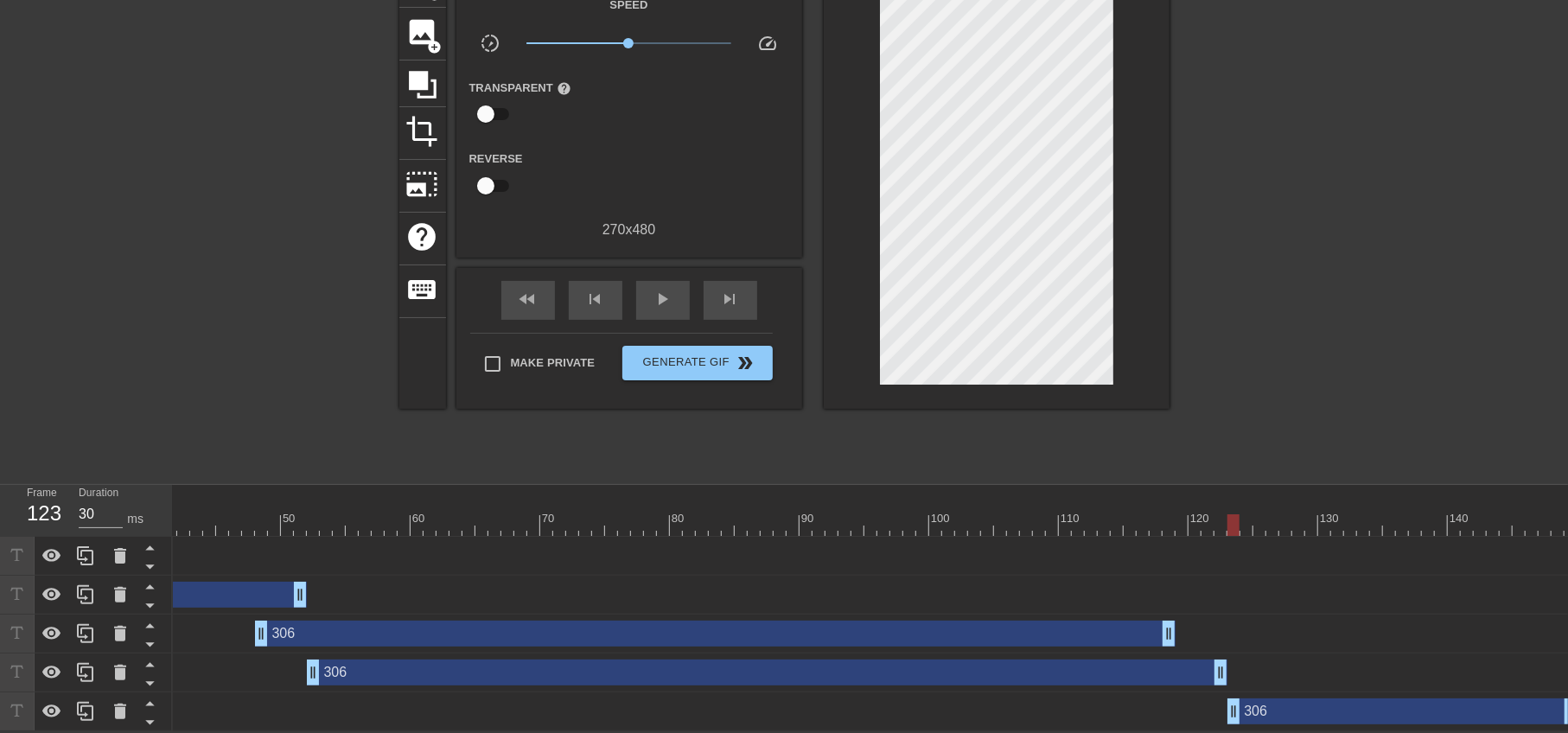
drag, startPoint x: 752, startPoint y: 703, endPoint x: 1227, endPoint y: 728, distance: 475.7
click at [1227, 728] on div "10 20 30 40 50 60 70 80 90 100 110 120 130 140 306 drag_handle drag_handle 306 …" at bounding box center [870, 609] width 1395 height 247
drag, startPoint x: 1065, startPoint y: 677, endPoint x: 1101, endPoint y: 674, distance: 36.1
click at [1276, 675] on div "306 drag_handle drag_handle" at bounding box center [611, 673] width 1932 height 39
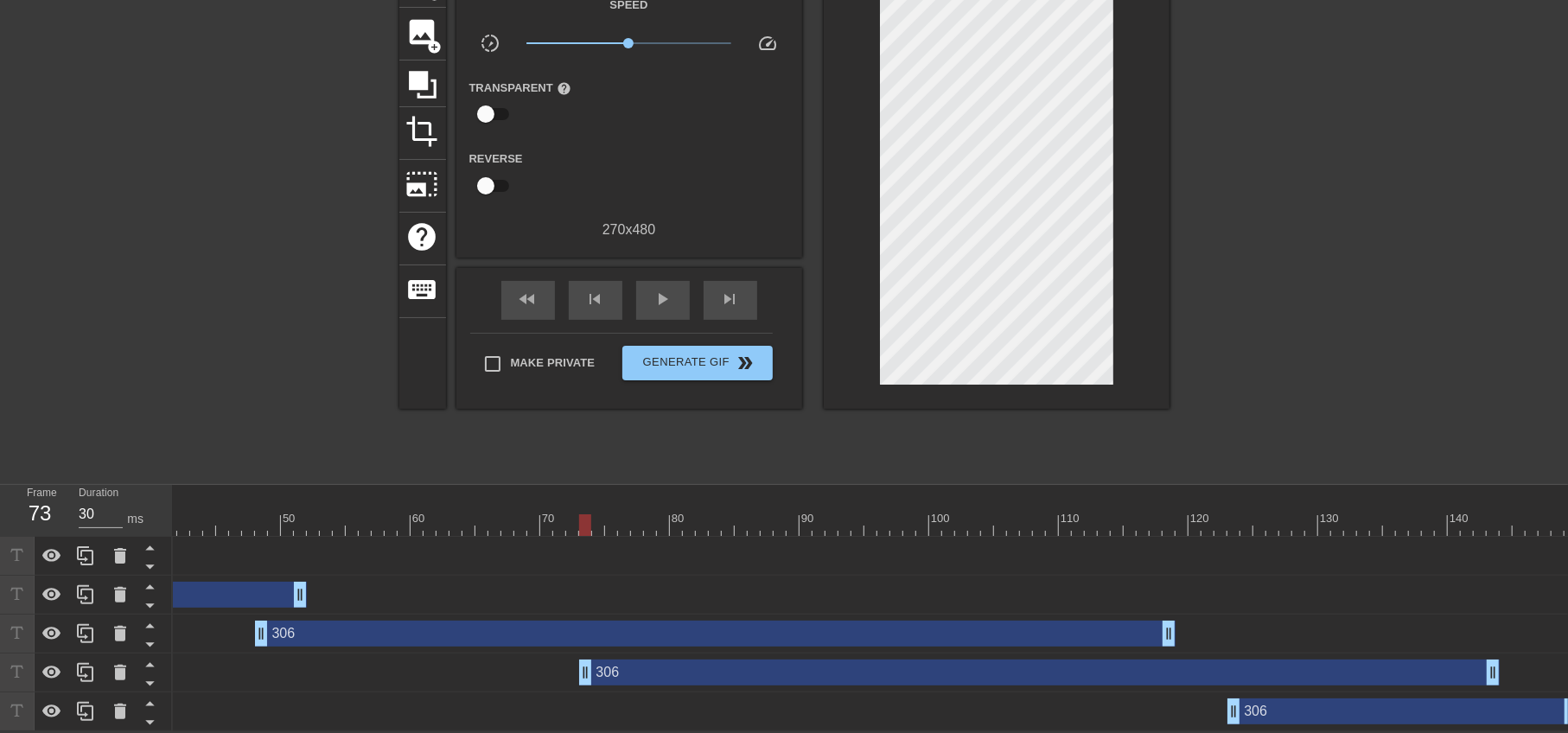
drag, startPoint x: 1077, startPoint y: 670, endPoint x: 1345, endPoint y: 670, distance: 268.0
click at [1345, 670] on div "306 drag_handle drag_handle" at bounding box center [1039, 673] width 920 height 26
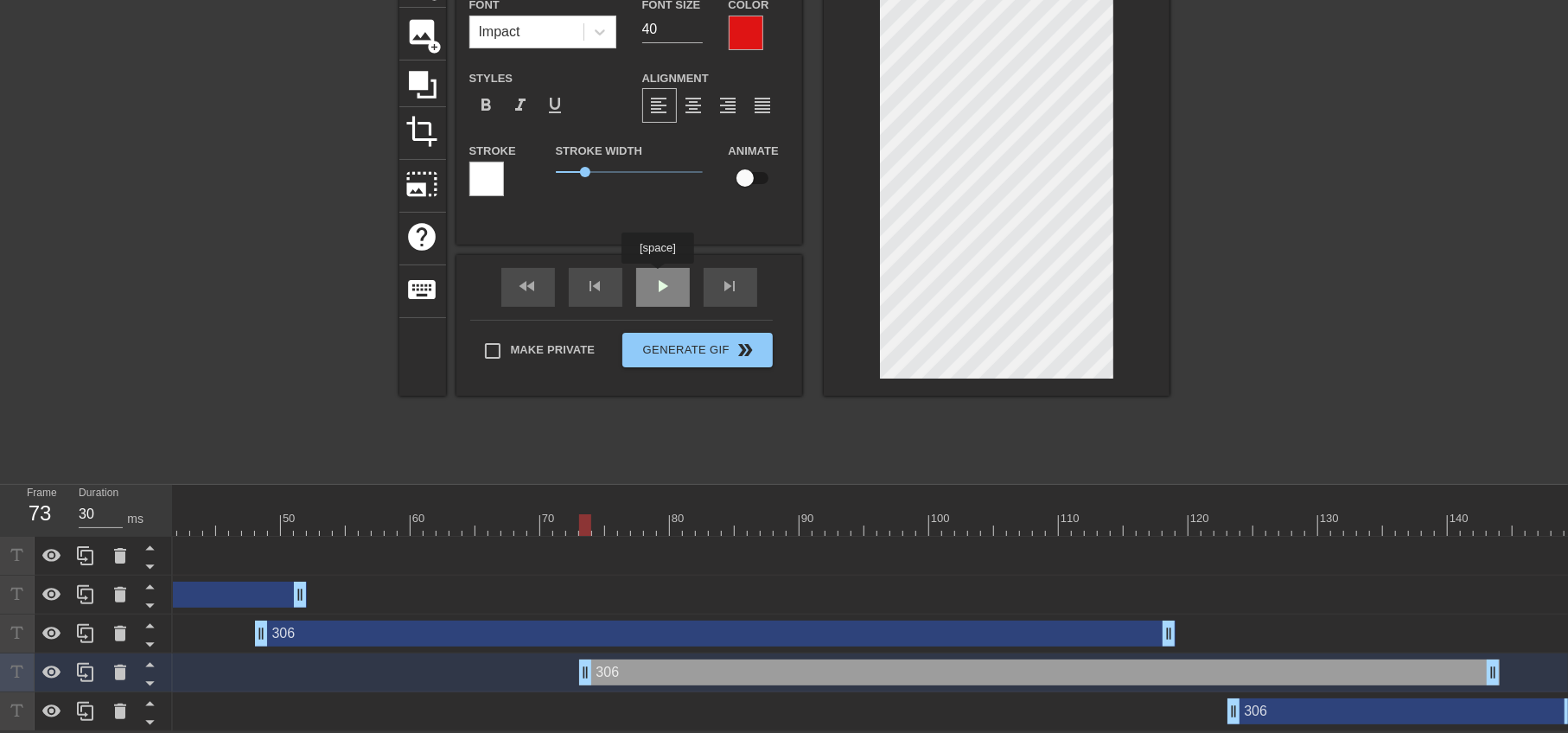
click at [657, 276] on span "play_arrow" at bounding box center [662, 286] width 20 height 20
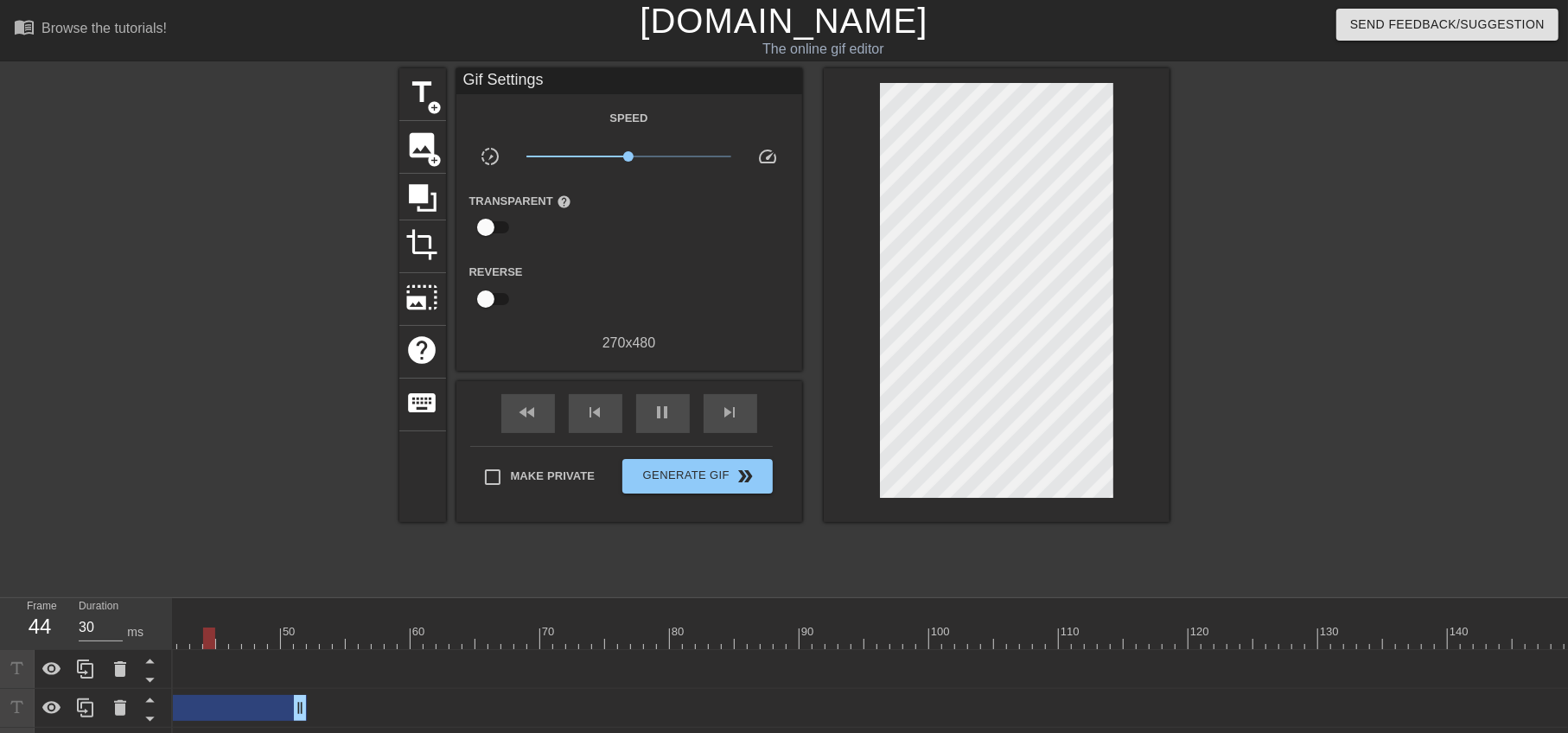
scroll to position [124, 0]
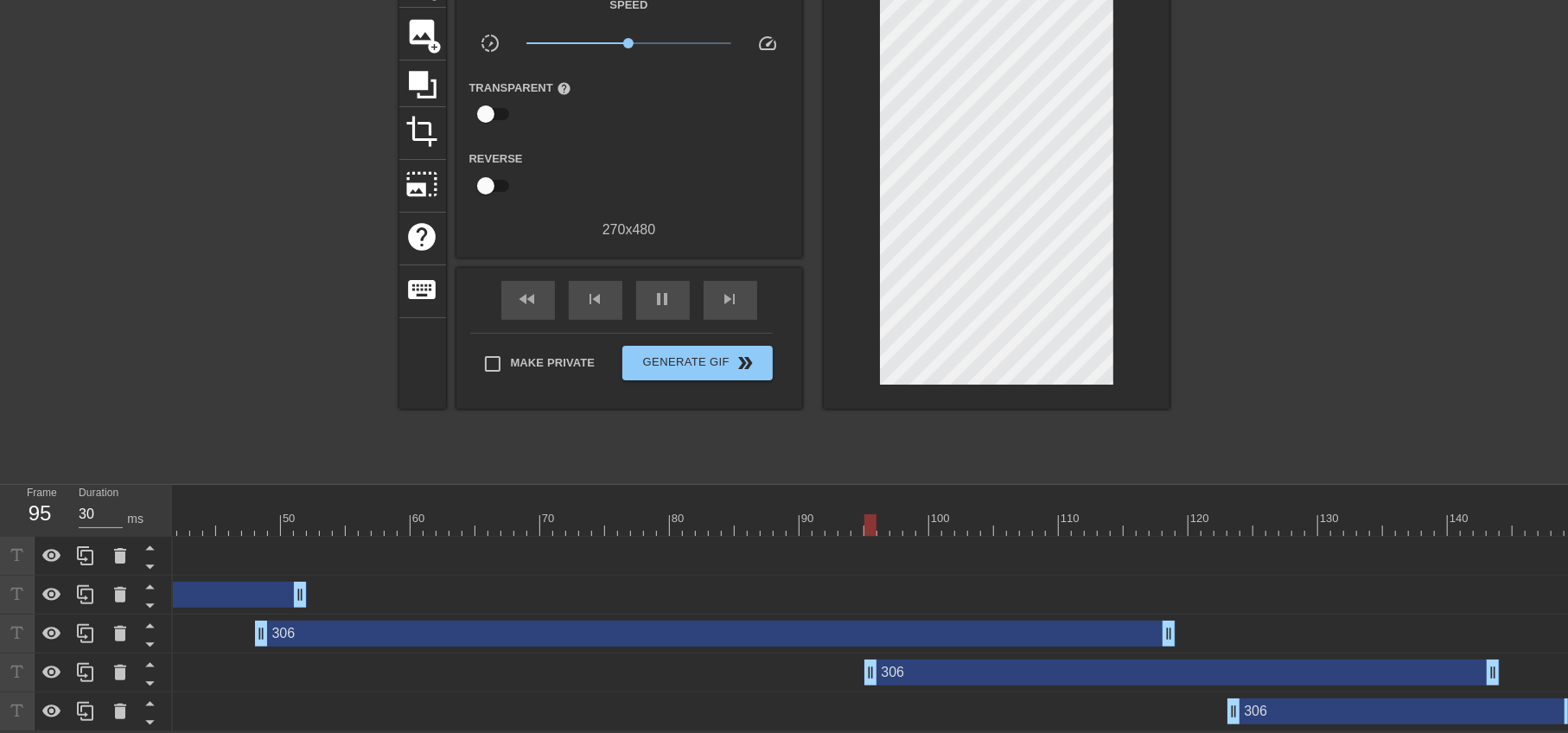
drag, startPoint x: 586, startPoint y: 669, endPoint x: 1123, endPoint y: 639, distance: 537.8
click at [861, 697] on div "306 drag_handle drag_handle 306 drag_handle drag_handle 306 drag_handle drag_ha…" at bounding box center [343, 635] width 1395 height 195
drag, startPoint x: 1163, startPoint y: 620, endPoint x: 910, endPoint y: 624, distance: 253.0
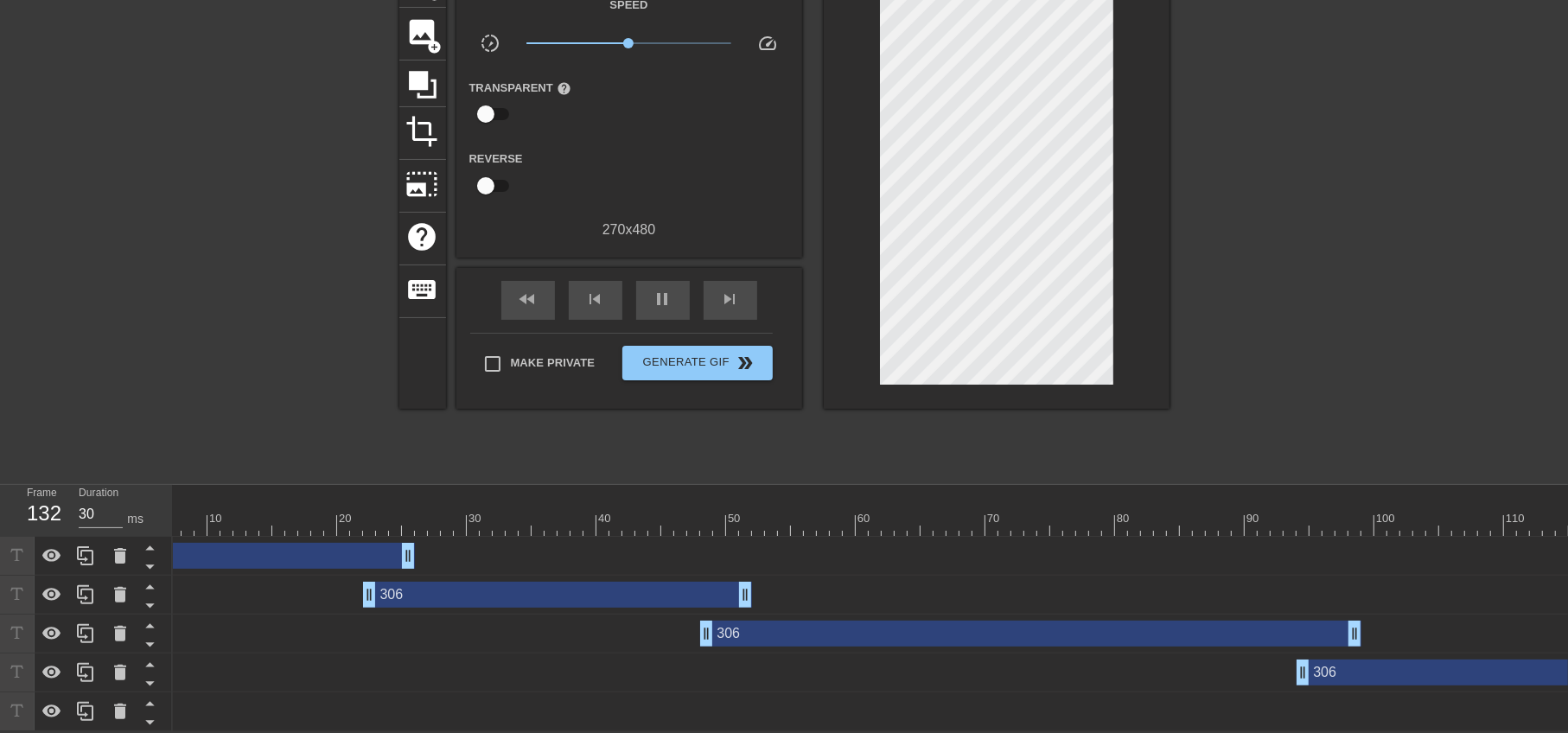
scroll to position [0, 0]
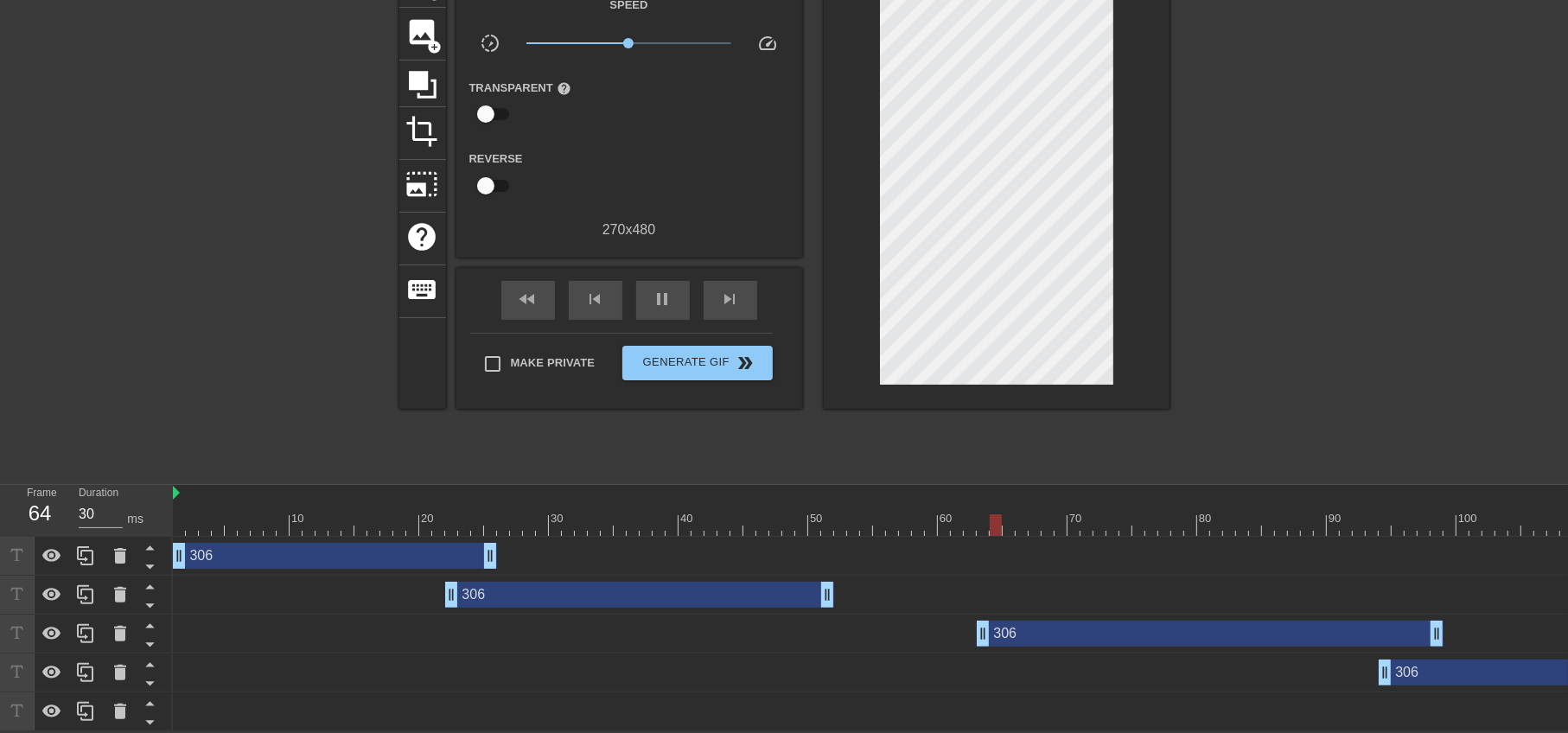
drag, startPoint x: 782, startPoint y: 624, endPoint x: 879, endPoint y: 608, distance: 98.3
click at [972, 642] on div "306 drag_handle drag_handle 306 drag_handle drag_handle 306 drag_handle drag_ha…" at bounding box center [870, 635] width 1395 height 195
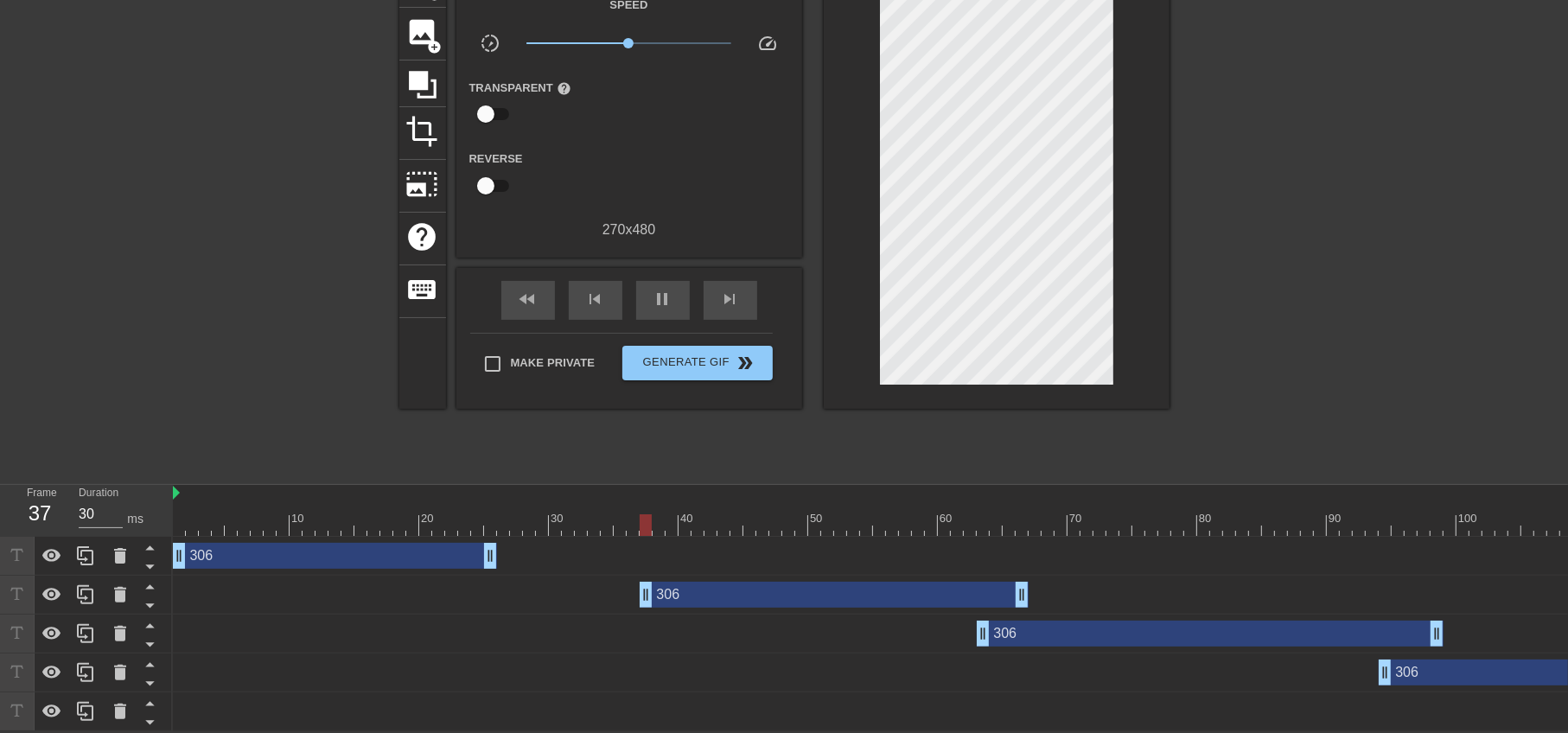
drag, startPoint x: 739, startPoint y: 582, endPoint x: 930, endPoint y: 591, distance: 191.2
click at [932, 590] on div "306 drag_handle drag_handle" at bounding box center [833, 595] width 389 height 26
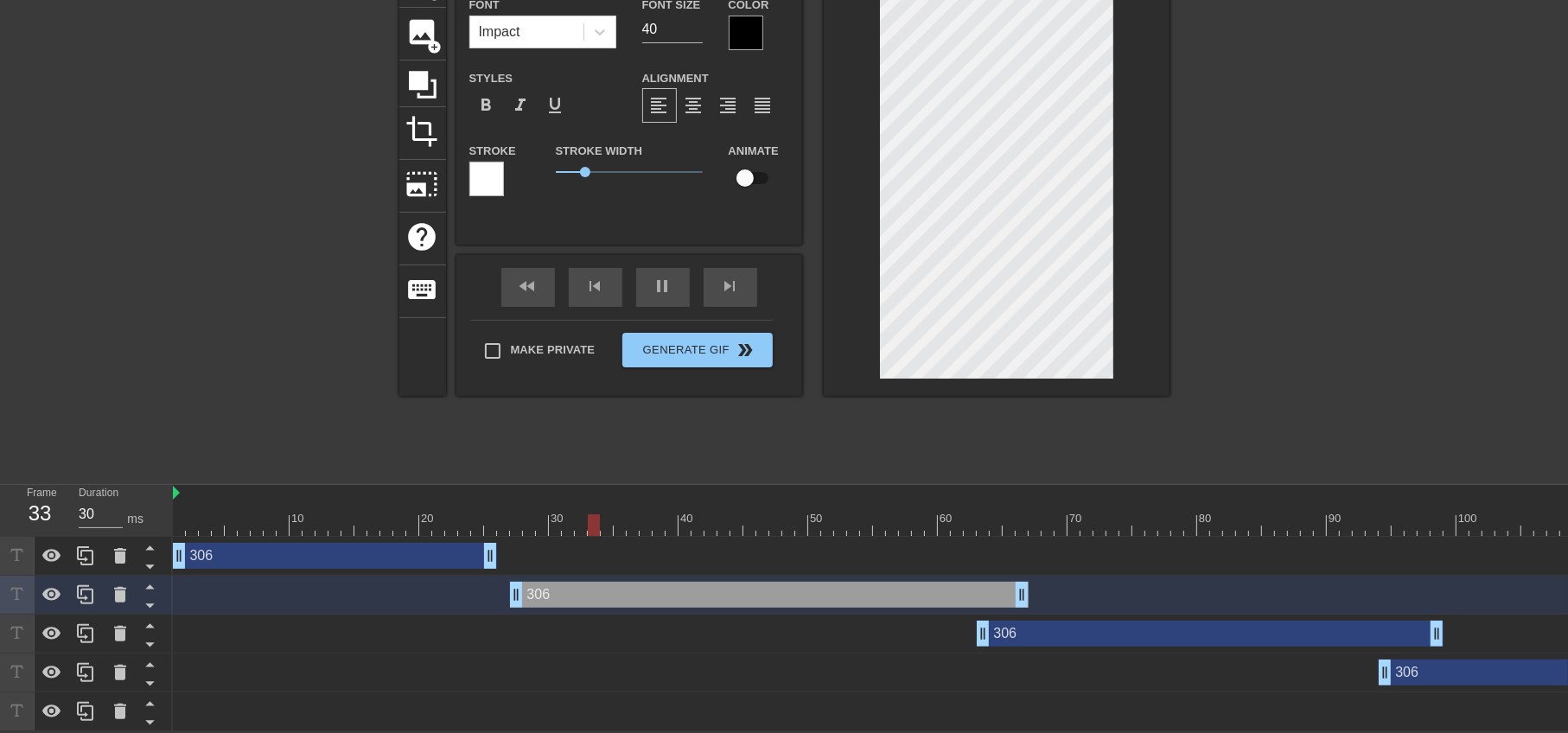
drag, startPoint x: 650, startPoint y: 589, endPoint x: 493, endPoint y: 570, distance: 158.1
click at [516, 601] on div "306 drag_handle drag_handle" at bounding box center [1138, 596] width 1932 height 39
drag, startPoint x: 491, startPoint y: 547, endPoint x: 633, endPoint y: 545, distance: 142.0
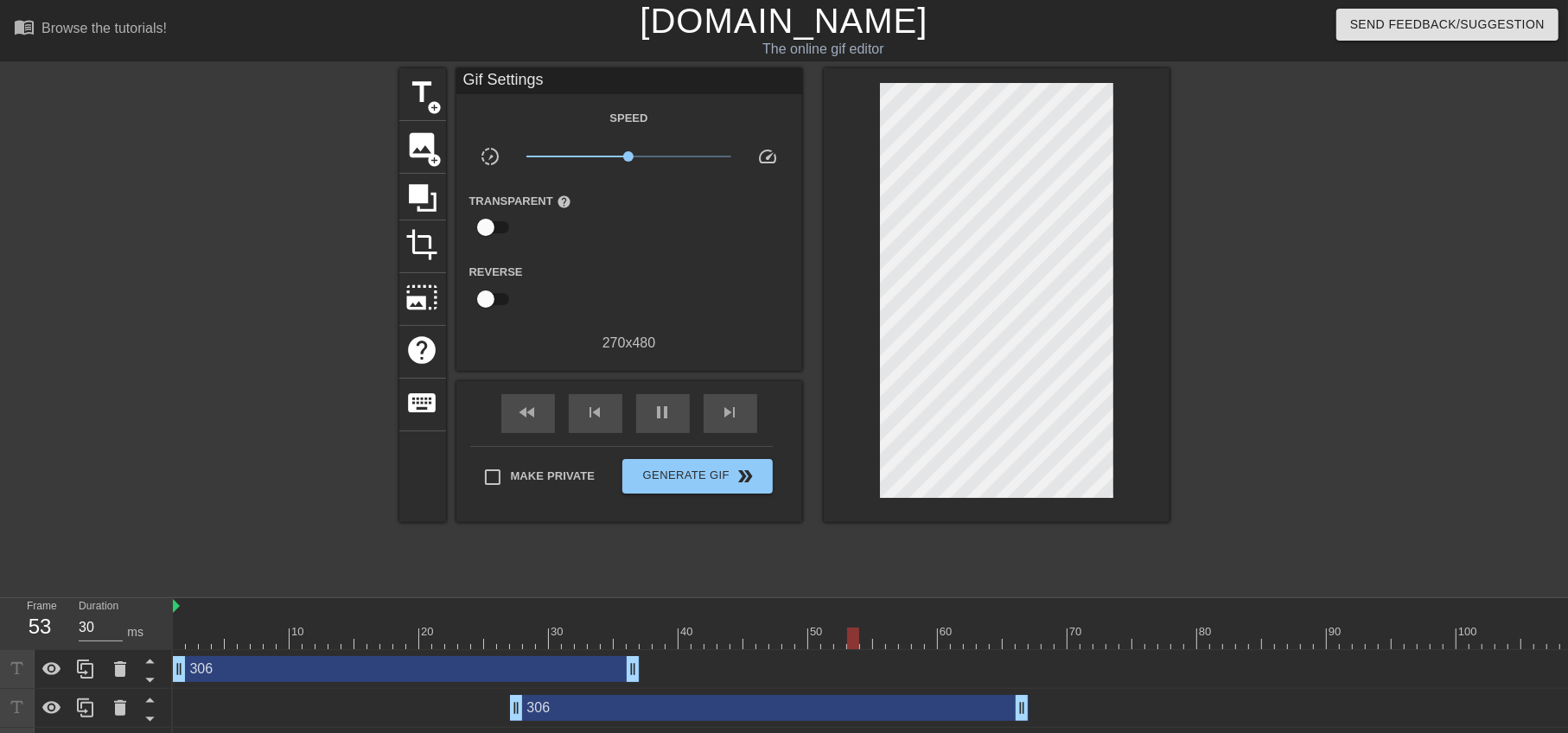
click at [1340, 439] on div at bounding box center [1320, 328] width 260 height 519
click at [478, 463] on input "Make Private" at bounding box center [493, 477] width 36 height 36
checkbox input "true"
click at [665, 472] on span "Generate Gif double_arrow" at bounding box center [697, 476] width 135 height 20
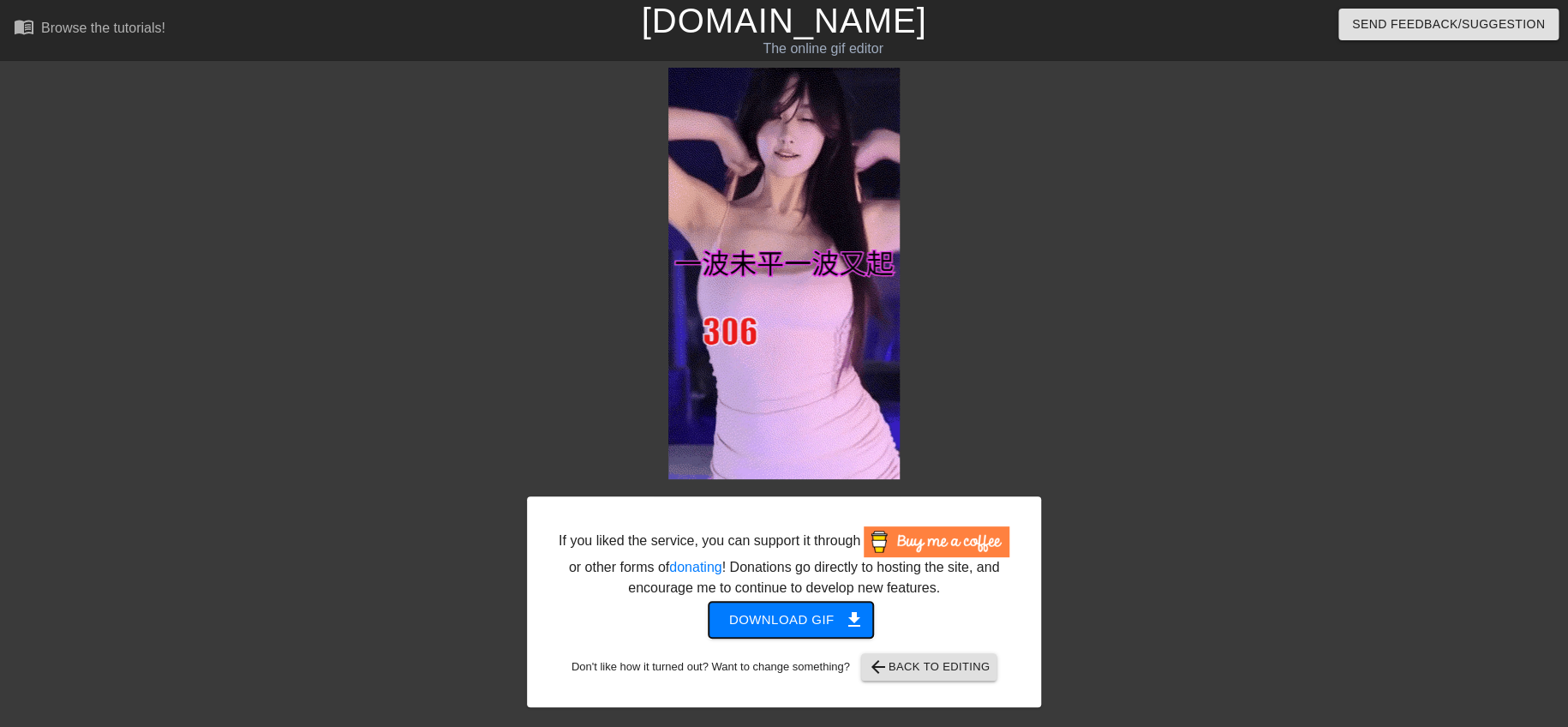
click at [809, 614] on span "Download gif get_app" at bounding box center [791, 620] width 124 height 22
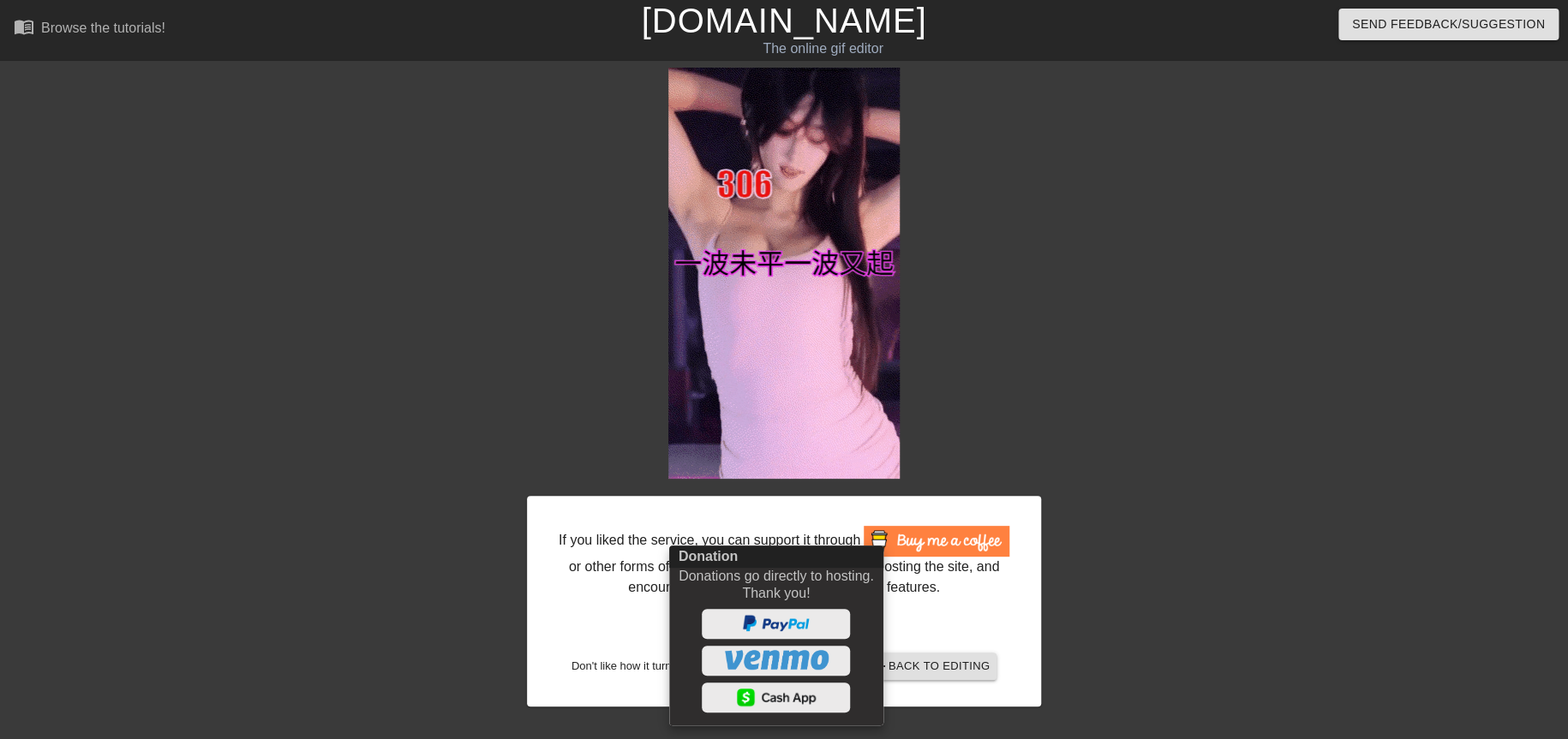
click at [280, 493] on div at bounding box center [784, 370] width 1568 height 739
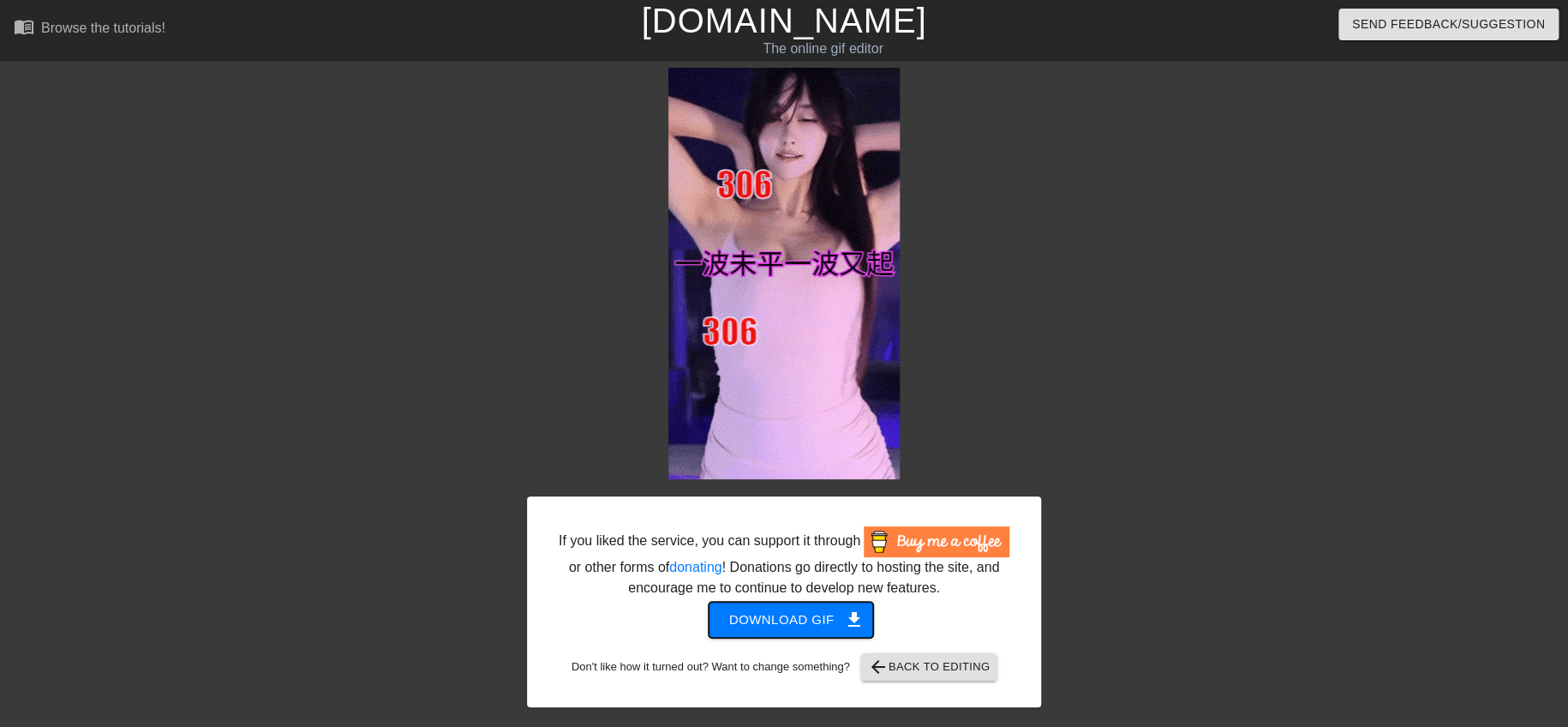
click at [778, 614] on span "Download gif get_app" at bounding box center [791, 620] width 124 height 22
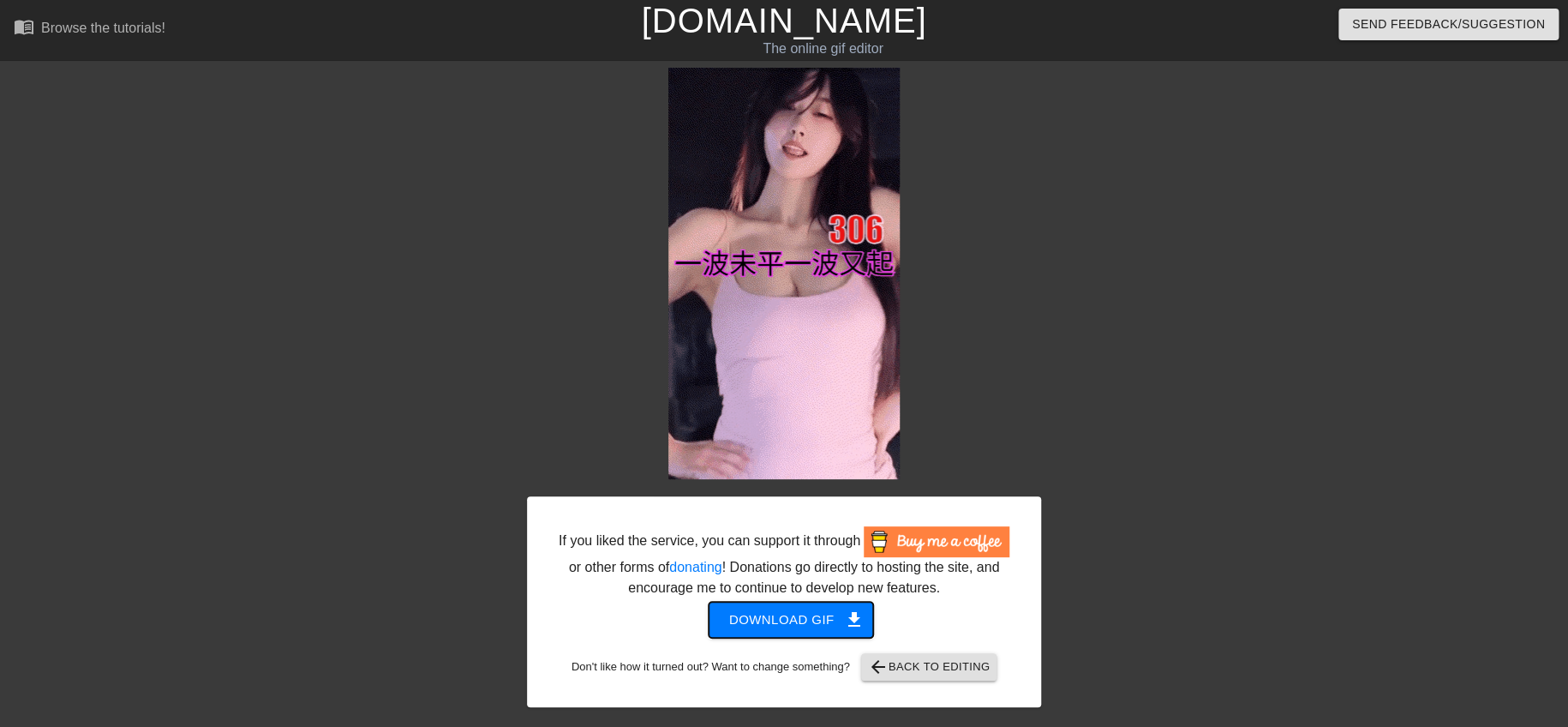
click at [778, 614] on span "Download gif get_app" at bounding box center [791, 620] width 124 height 22
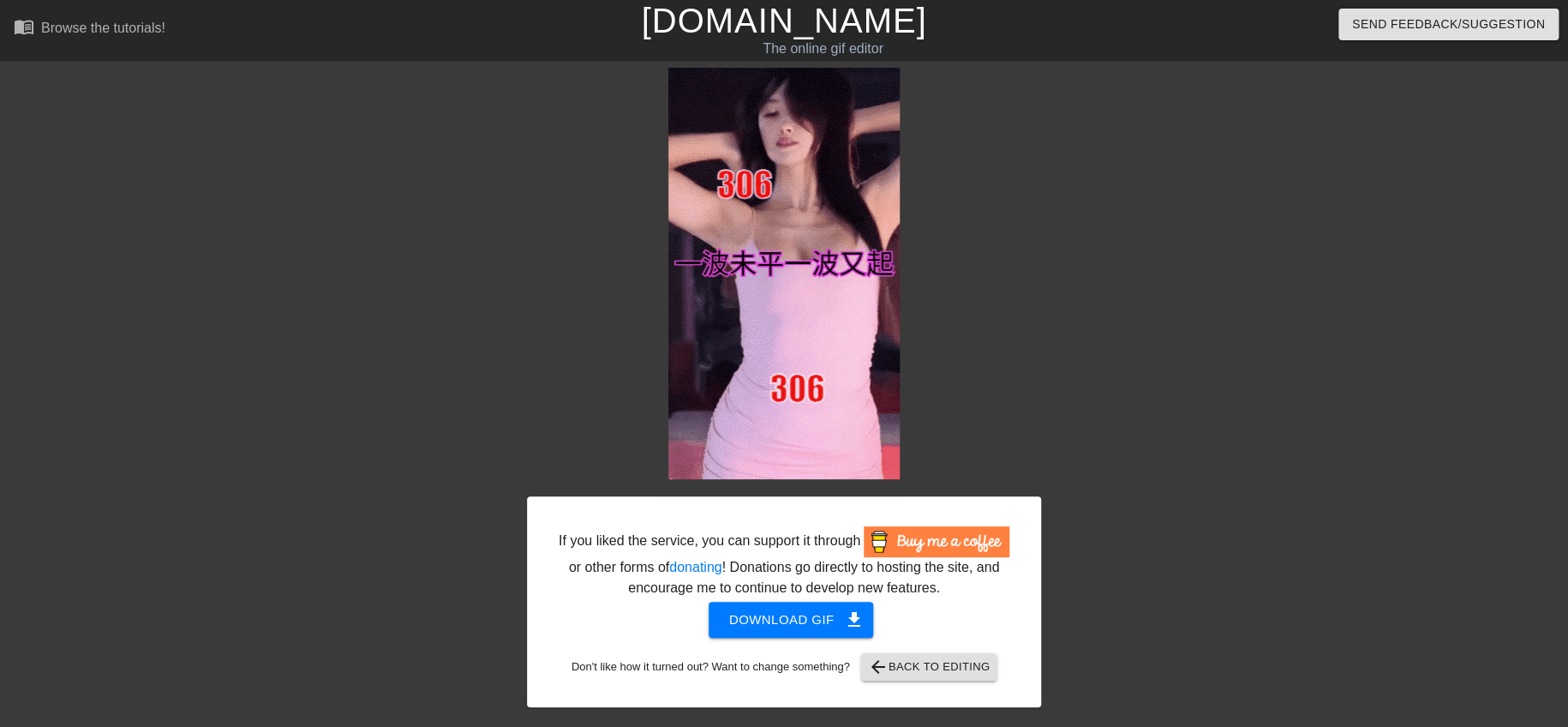
click at [1092, 379] on div at bounding box center [1190, 325] width 258 height 514
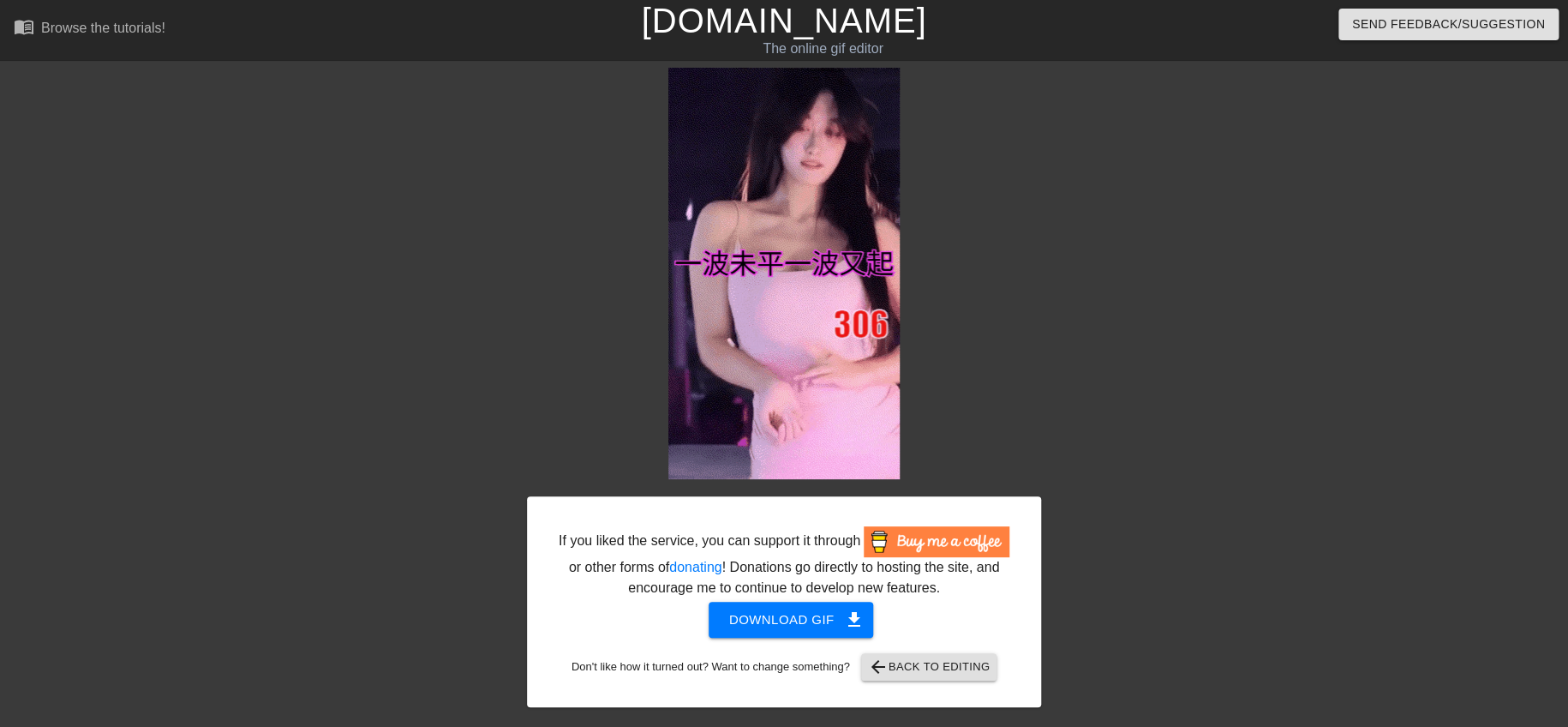
click at [1209, 313] on div at bounding box center [1190, 325] width 258 height 514
